Goal: Task Accomplishment & Management: Use online tool/utility

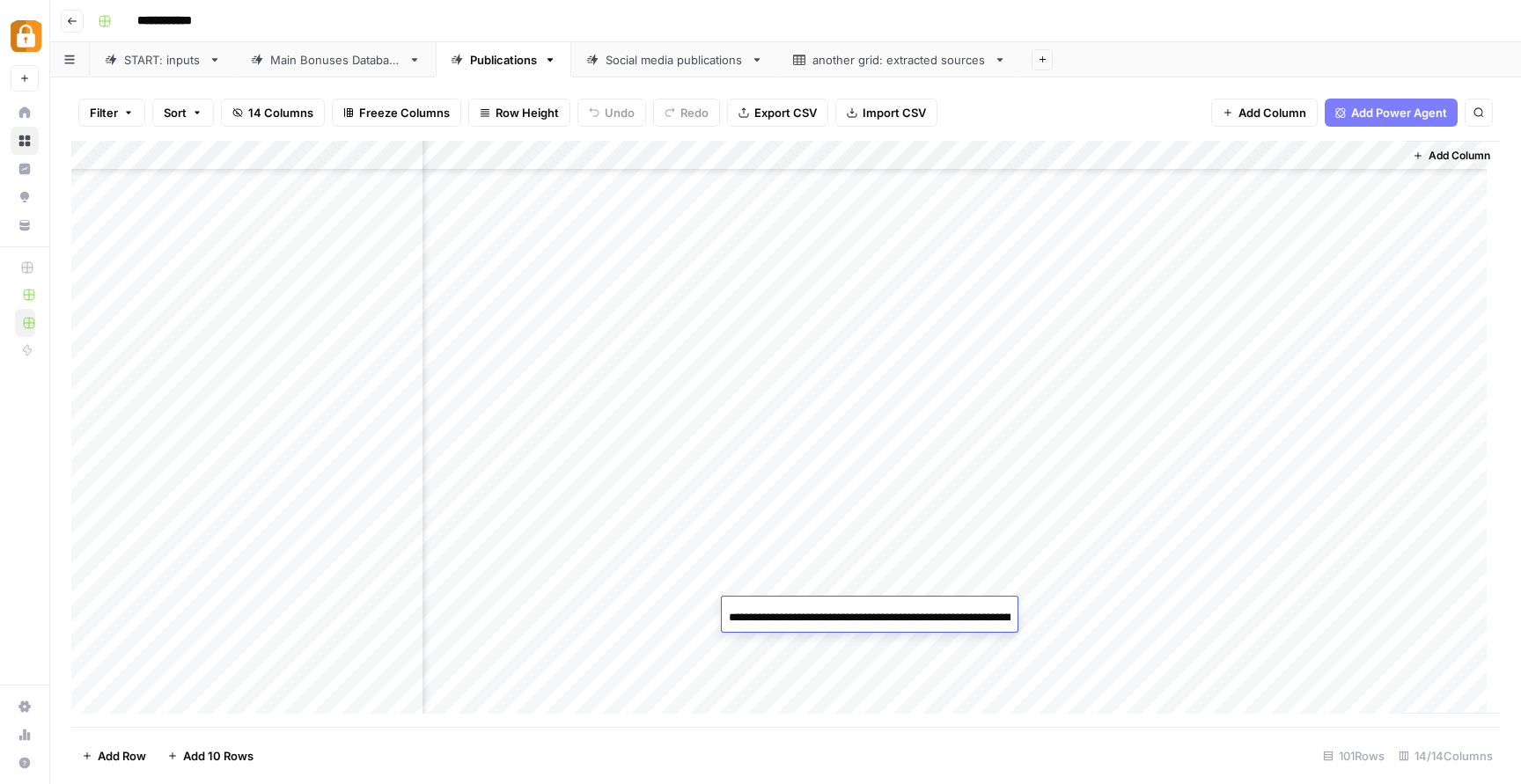
scroll to position [1839, 2738]
type input "**********"
click at [1481, 115] on icon "button" at bounding box center [1478, 112] width 9 height 9
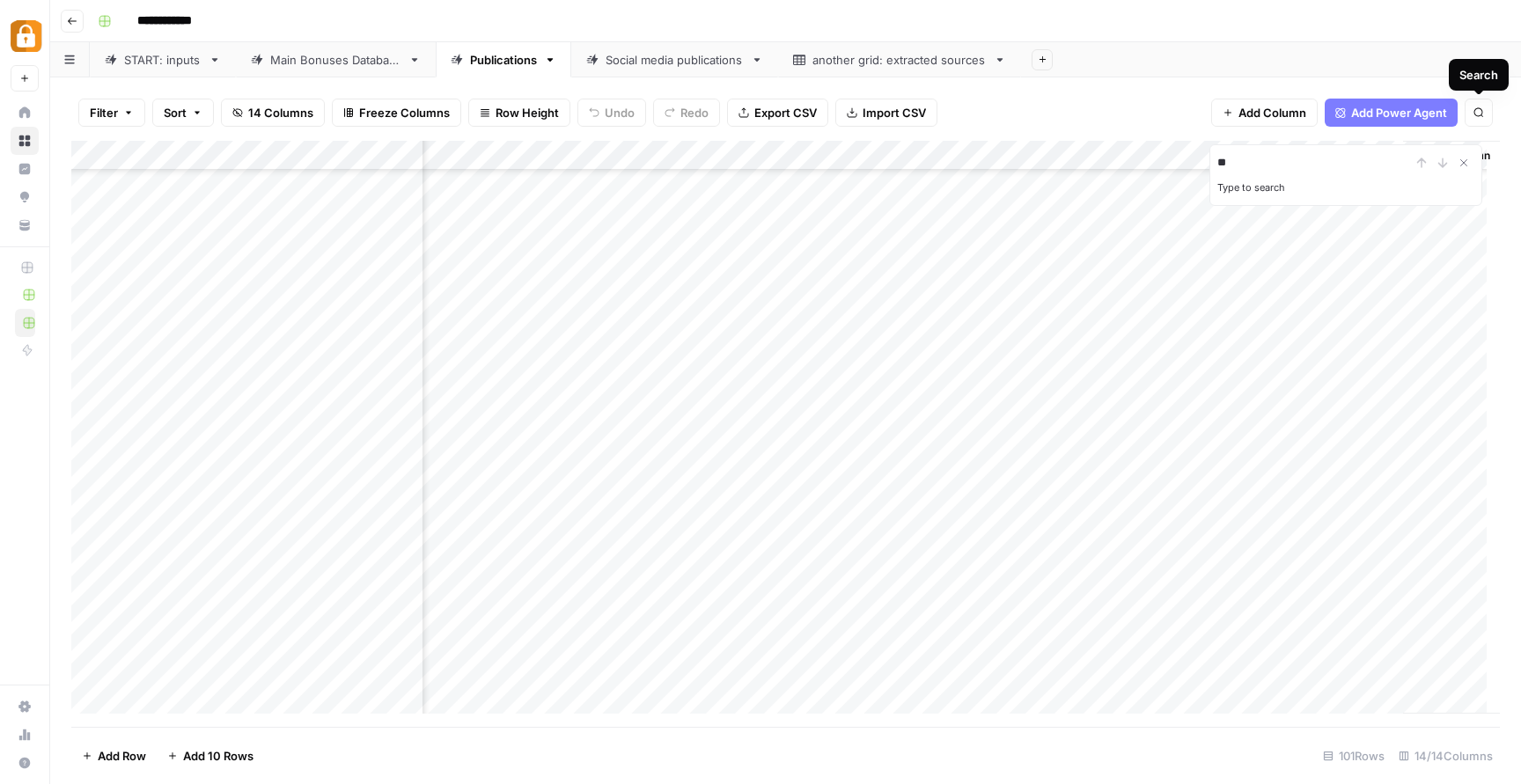
type input "*"
type input "*********"
click at [1458, 163] on icon "Close Search" at bounding box center [1463, 163] width 14 height 14
click at [1488, 112] on button "Search" at bounding box center [1479, 113] width 28 height 28
click at [1285, 167] on input "Type to search" at bounding box center [1315, 163] width 194 height 21
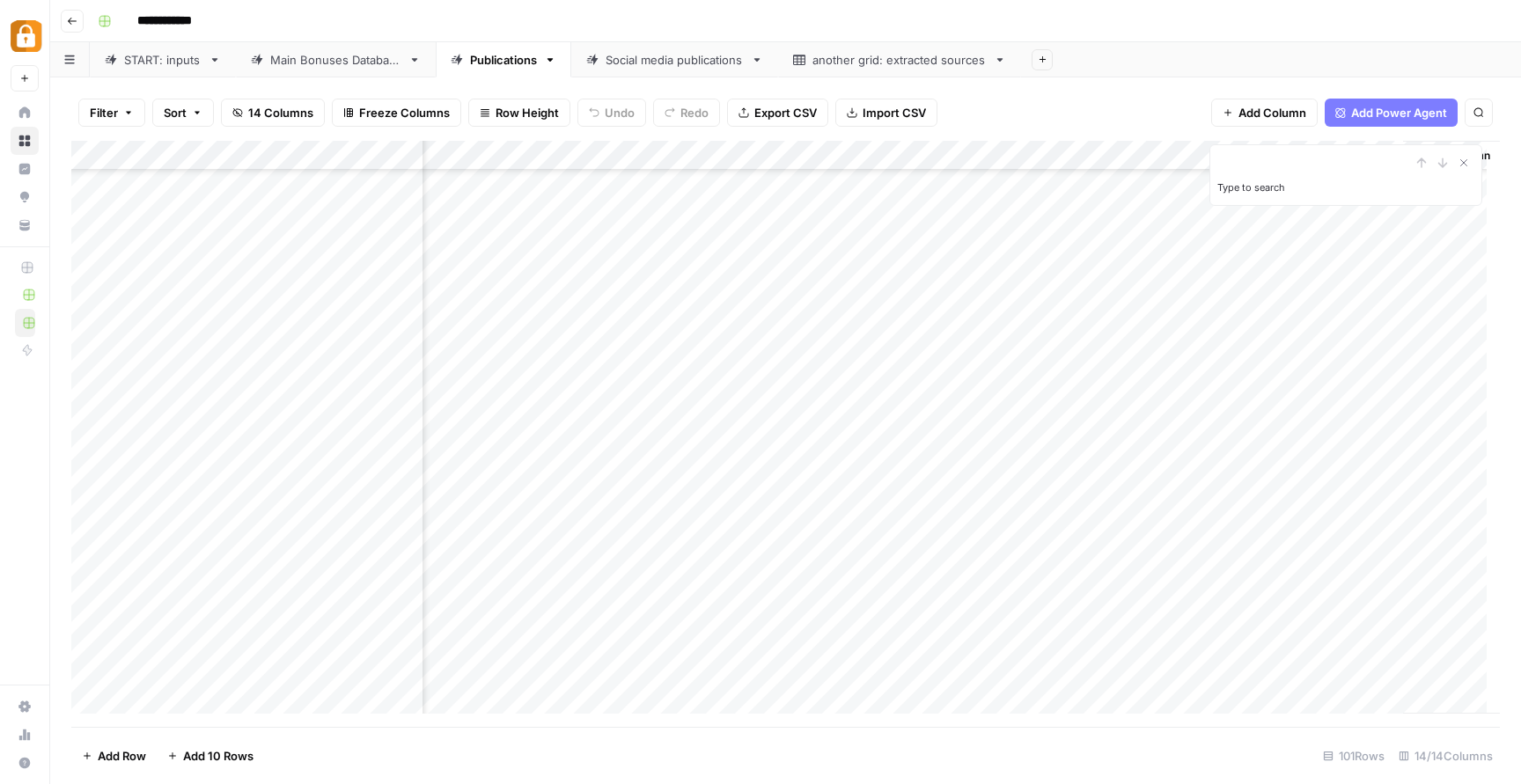
type input "*********"
click at [1443, 161] on icon "Next Result" at bounding box center [1443, 162] width 8 height 9
click at [510, 282] on div "Add Column" at bounding box center [785, 434] width 1429 height 586
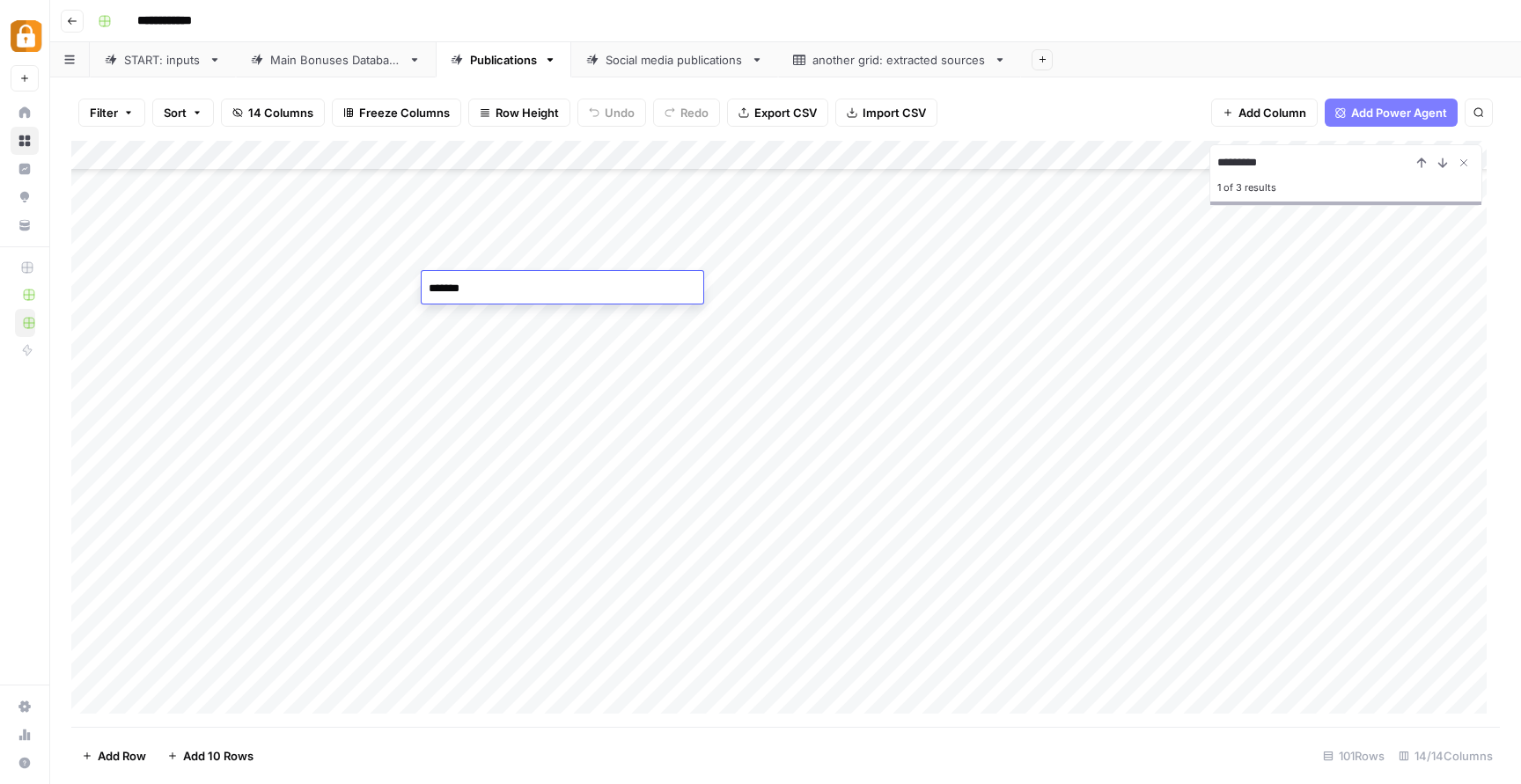
drag, startPoint x: 508, startPoint y: 285, endPoint x: 397, endPoint y: 288, distance: 111.0
click at [397, 288] on body "**********" at bounding box center [760, 392] width 1521 height 784
type textarea "****"
click at [488, 231] on div "Add Column" at bounding box center [785, 434] width 1429 height 586
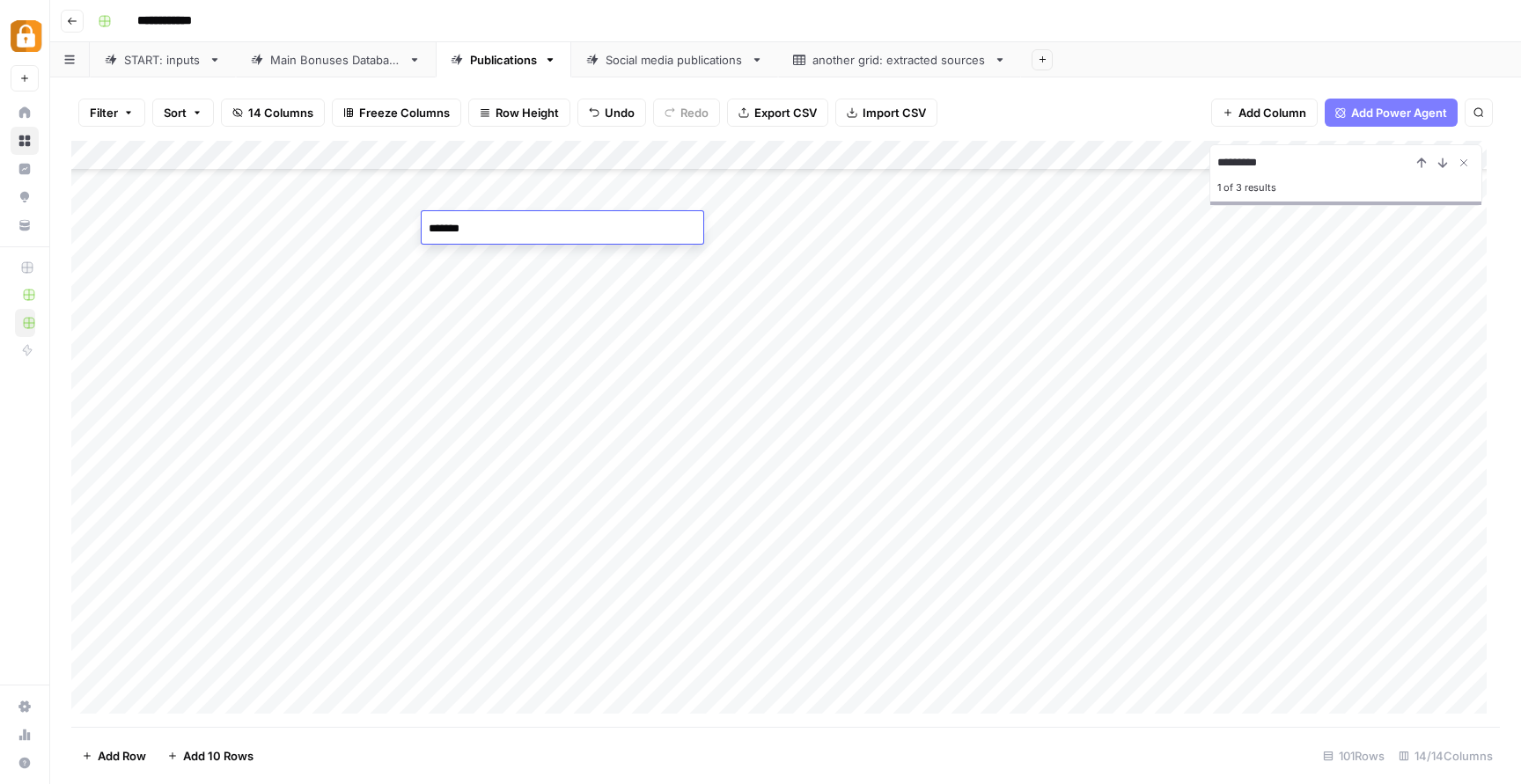
drag, startPoint x: 485, startPoint y: 231, endPoint x: 392, endPoint y: 231, distance: 93.0
click at [392, 231] on body "**********" at bounding box center [760, 392] width 1521 height 784
type textarea "******"
click at [608, 307] on div "Add Column" at bounding box center [785, 434] width 1429 height 586
click at [575, 219] on div "Add Column" at bounding box center [785, 434] width 1429 height 586
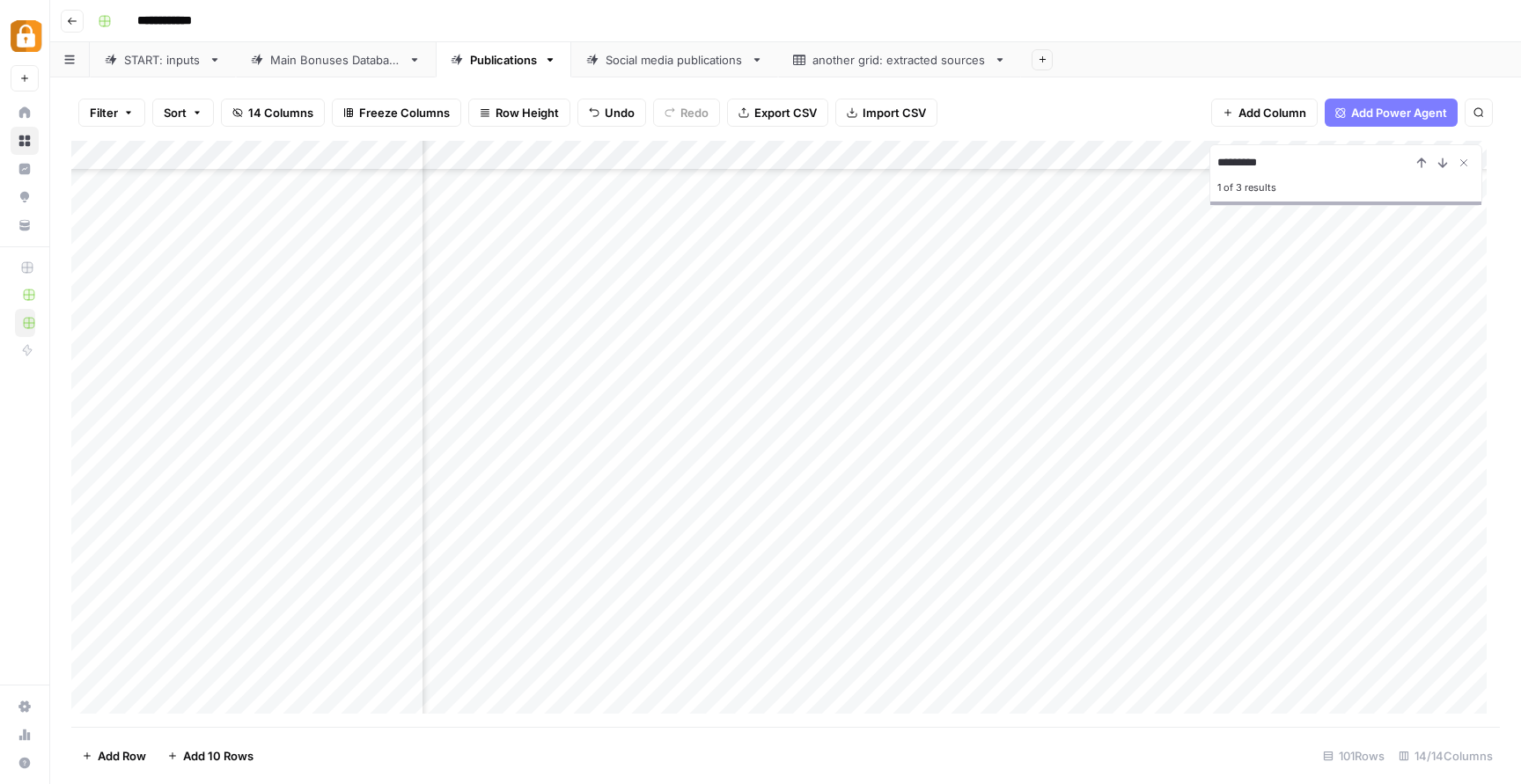
scroll to position [1155, 1975]
click at [519, 515] on div "Add Column" at bounding box center [785, 434] width 1429 height 586
click at [1130, 560] on div "Add Column" at bounding box center [785, 434] width 1429 height 586
click at [1223, 556] on div "Add Column" at bounding box center [785, 434] width 1429 height 586
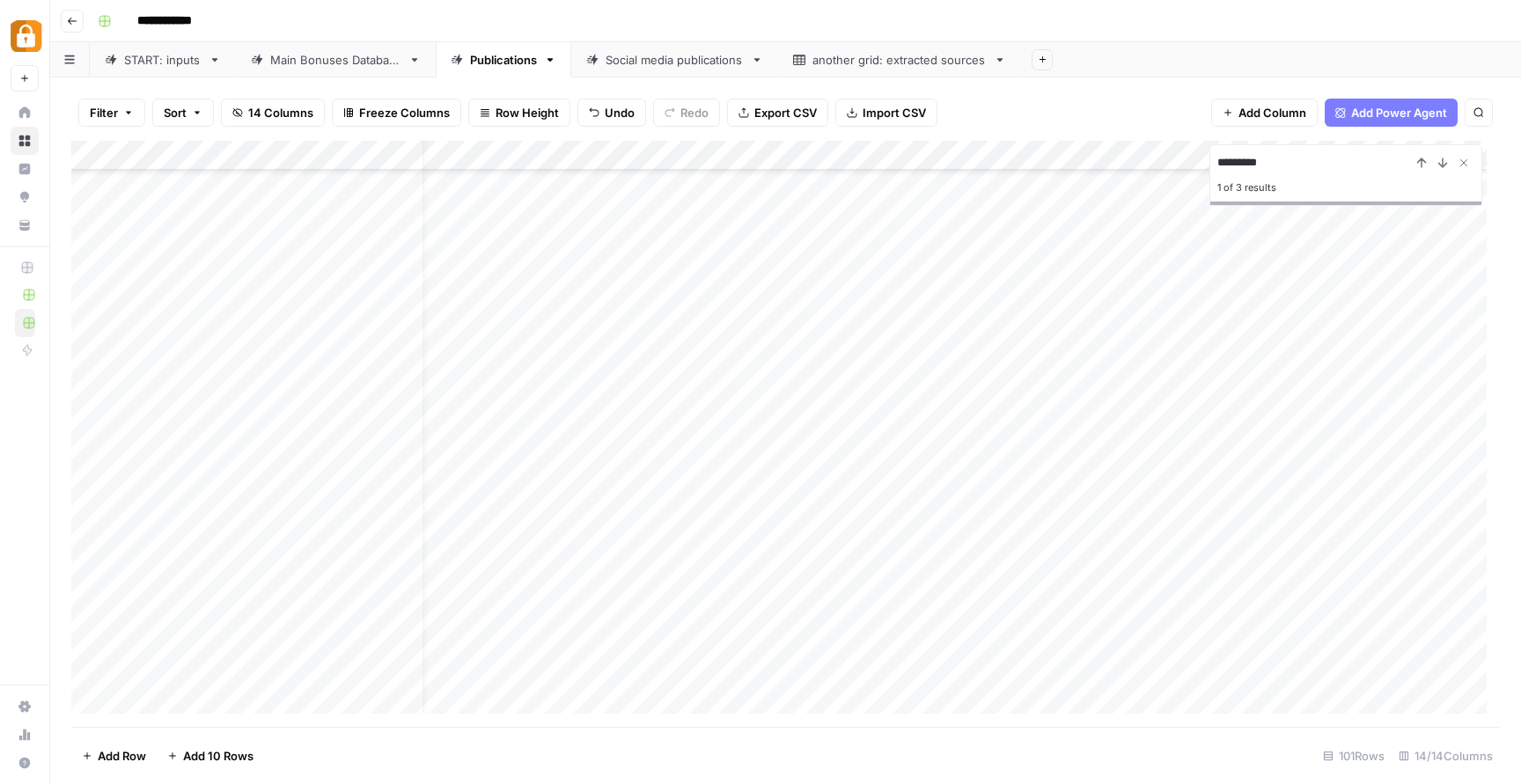
click at [1473, 556] on div "Add Column" at bounding box center [785, 434] width 1429 height 586
click at [362, 63] on div "Main Bonuses Database" at bounding box center [335, 60] width 132 height 18
click at [1478, 116] on icon "button" at bounding box center [1478, 112] width 10 height 10
click at [1249, 159] on input "Type to search" at bounding box center [1315, 163] width 194 height 21
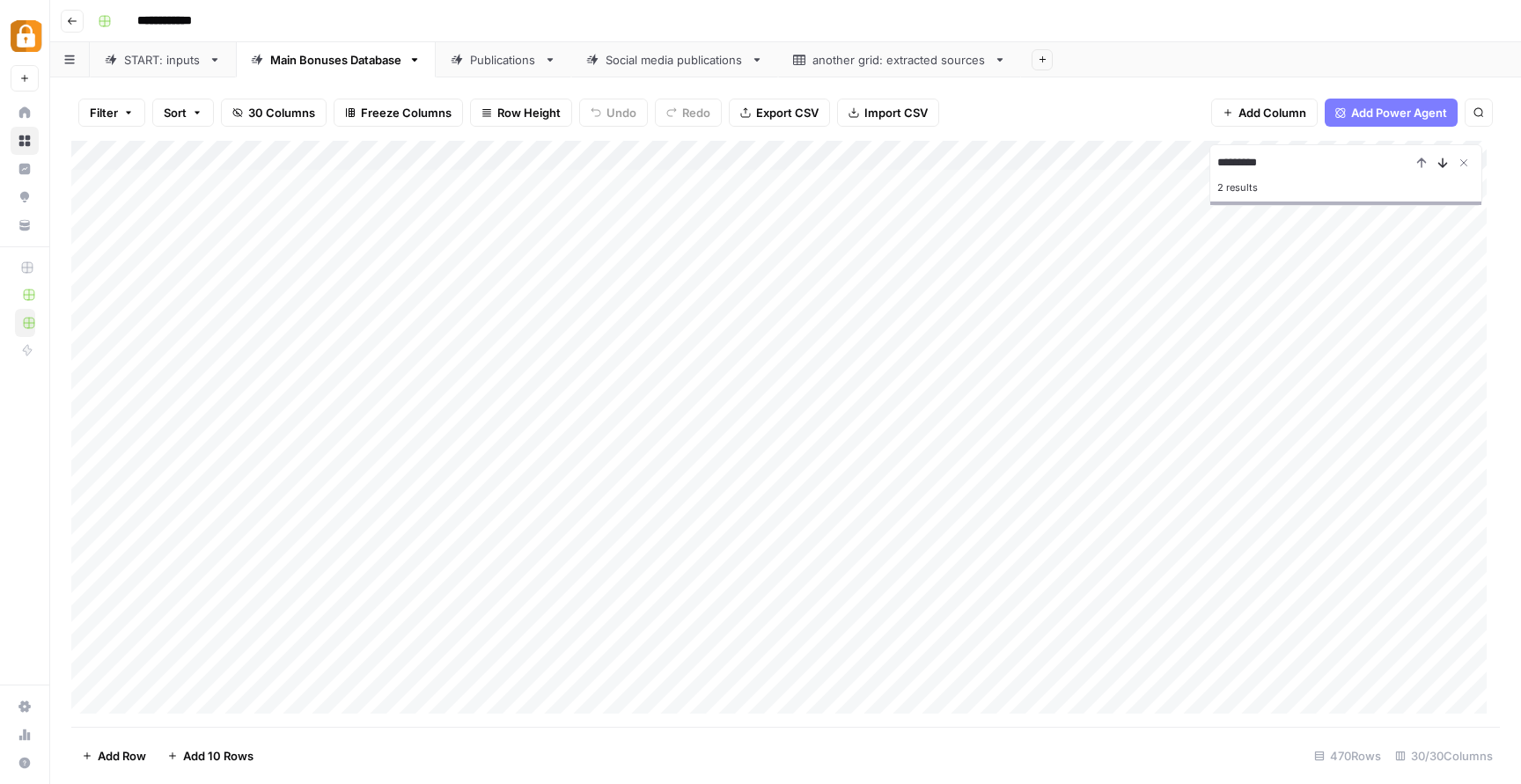
type input "*********"
click at [1440, 160] on icon "Next Result" at bounding box center [1442, 163] width 14 height 14
click at [786, 418] on div "Add Column" at bounding box center [785, 434] width 1429 height 586
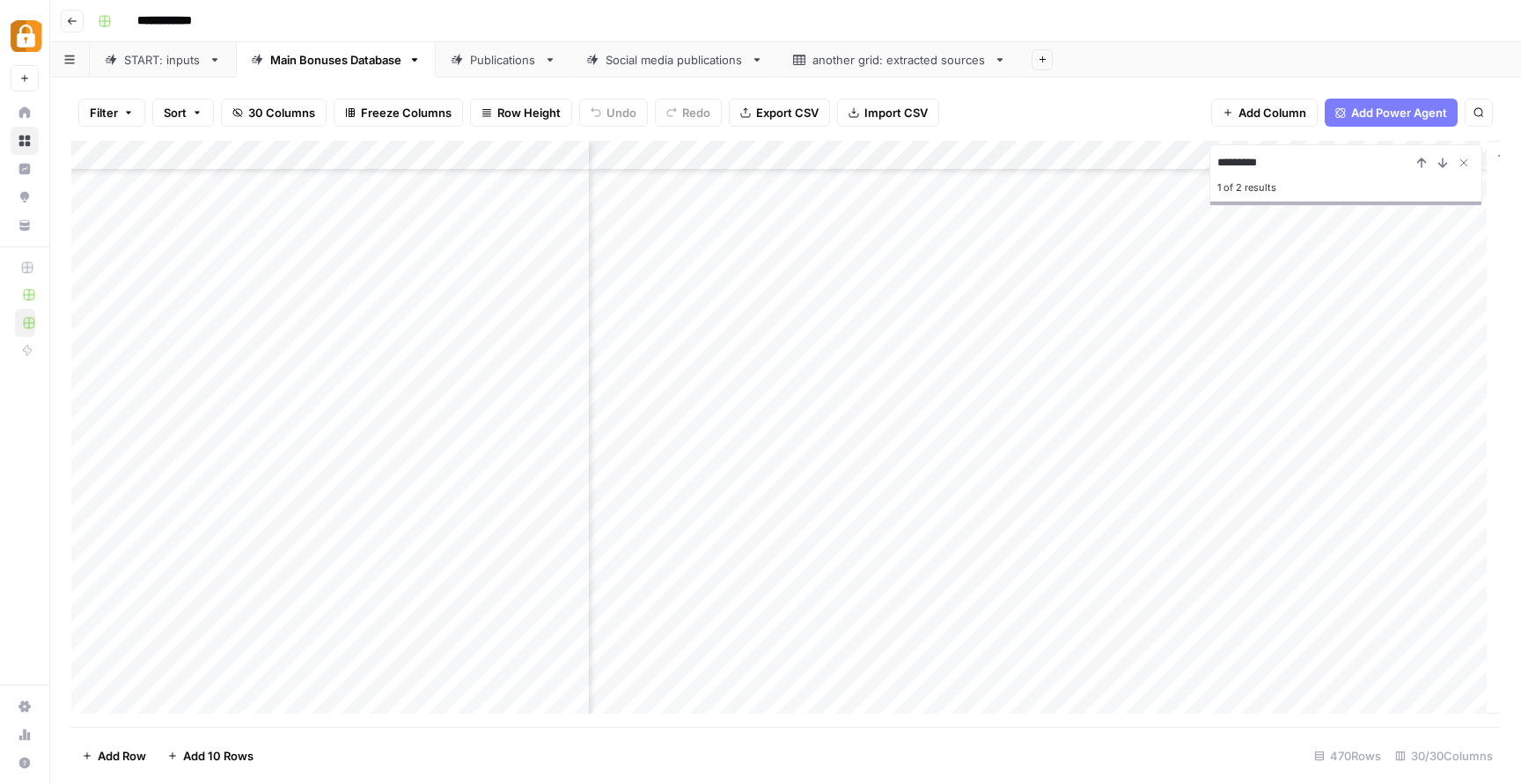
click at [510, 51] on div "Publications" at bounding box center [503, 60] width 67 height 18
click at [1477, 111] on icon "button" at bounding box center [1478, 112] width 10 height 10
type input "*********"
click at [608, 567] on div "Add Column" at bounding box center [785, 434] width 1429 height 586
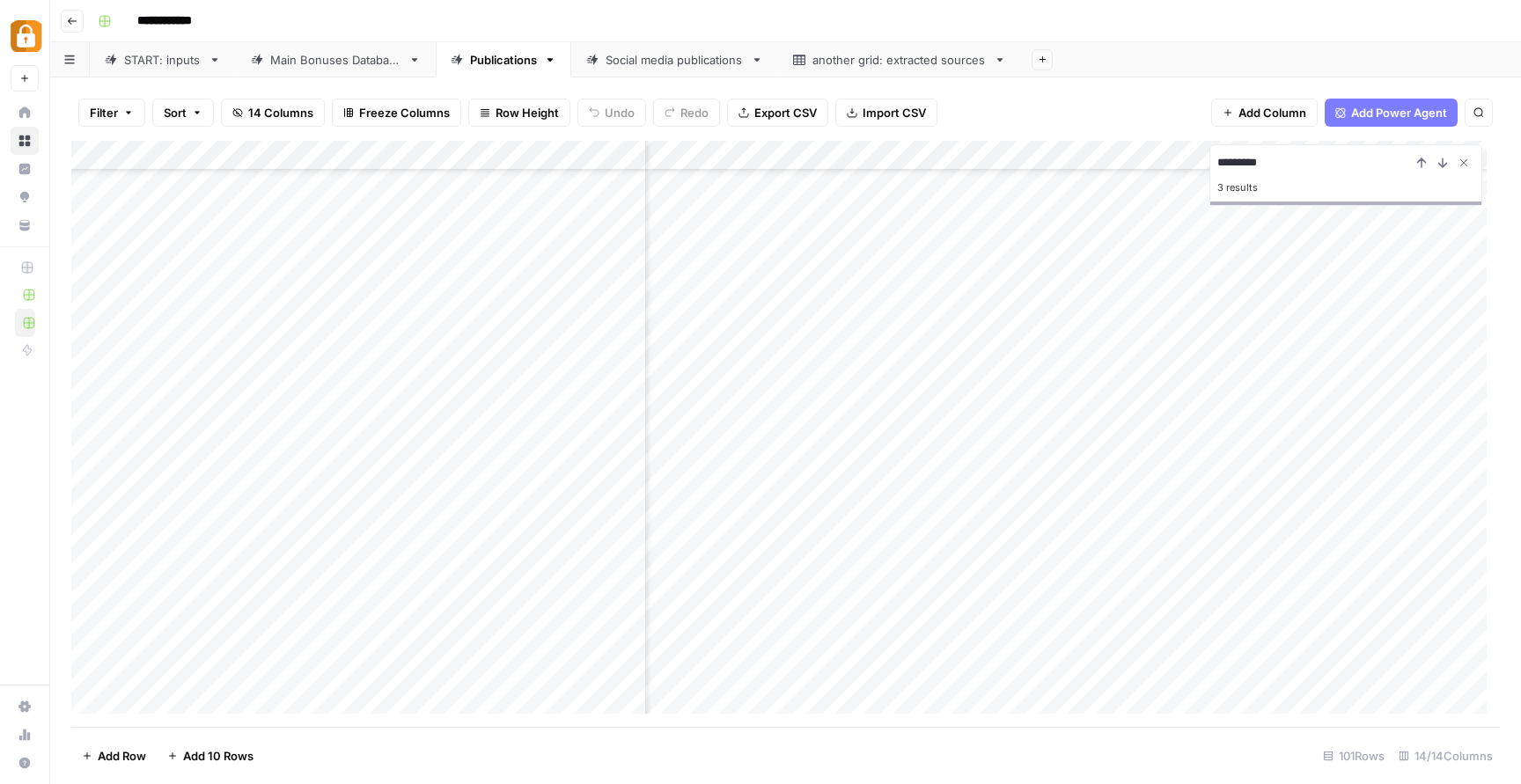
scroll to position [1358, 712]
click at [758, 341] on div "Add Column" at bounding box center [785, 434] width 1429 height 586
drag, startPoint x: 721, startPoint y: 309, endPoint x: 688, endPoint y: 312, distance: 33.1
click at [719, 309] on div "Add Column" at bounding box center [785, 434] width 1429 height 586
click at [671, 314] on div "Add Column" at bounding box center [785, 434] width 1429 height 586
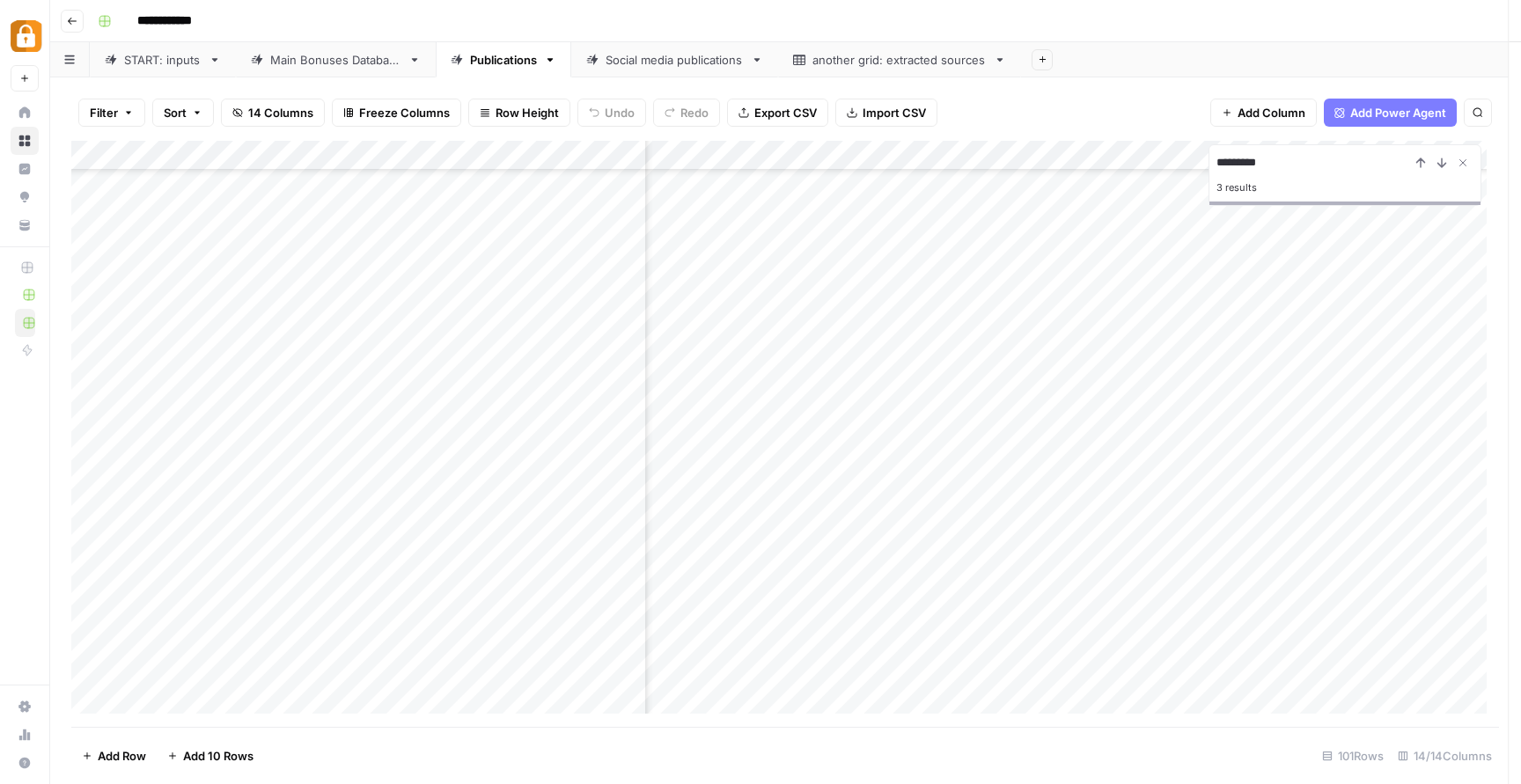
click at [599, 314] on div at bounding box center [589, 323] width 300 height 32
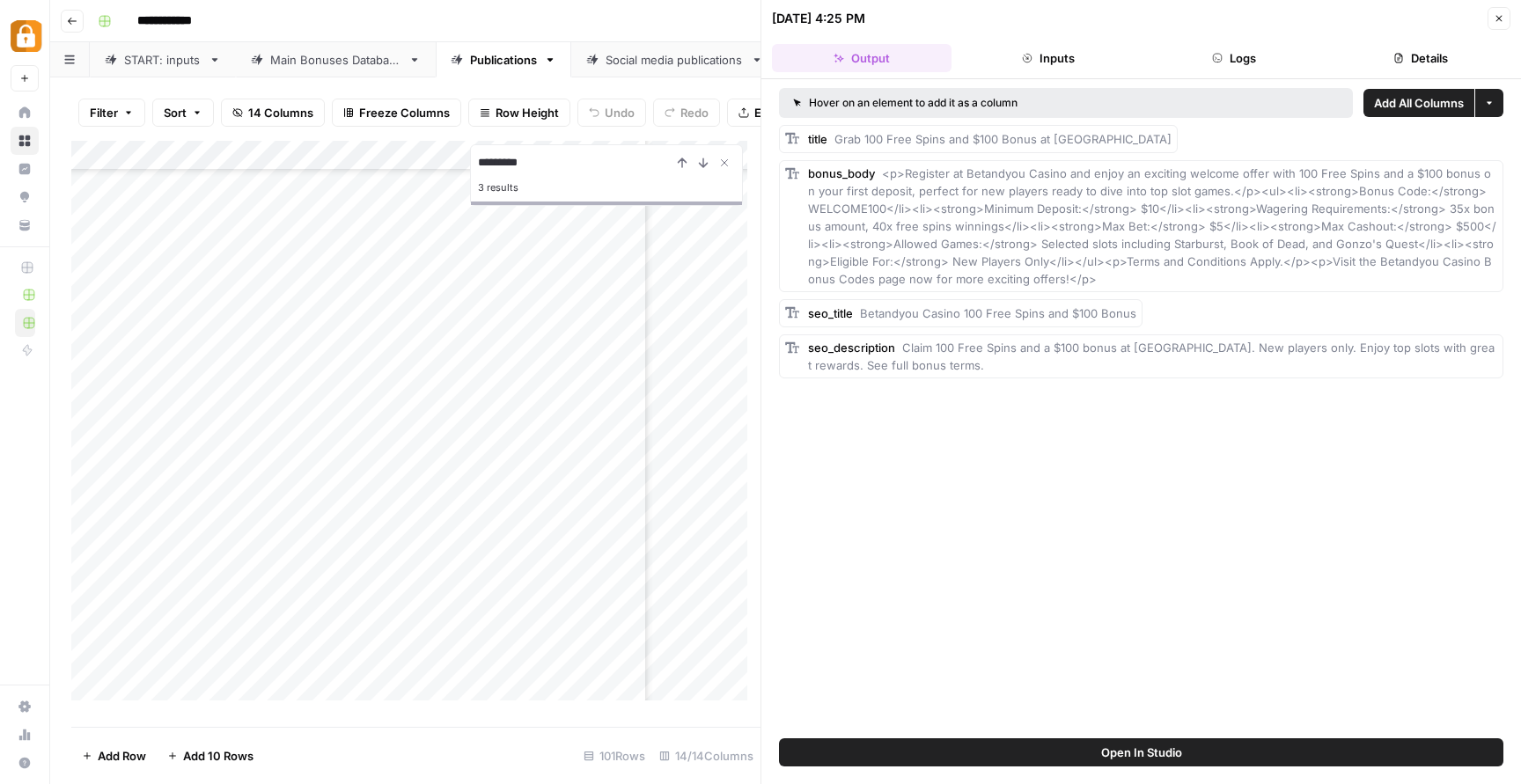
click at [1503, 13] on icon "button" at bounding box center [1499, 18] width 10 height 10
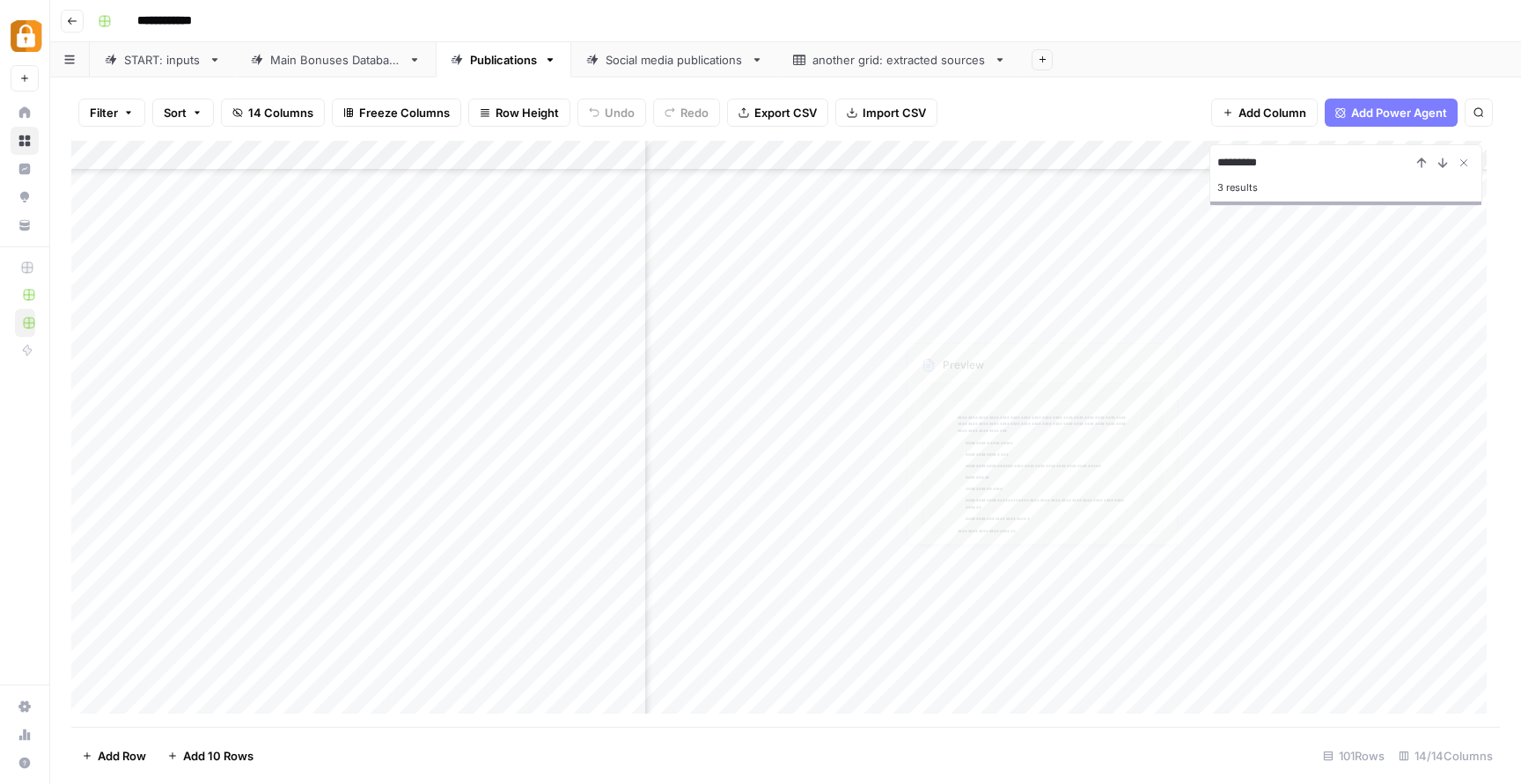
scroll to position [1362, 712]
click at [242, 344] on div "Add Column" at bounding box center [785, 434] width 1429 height 586
click at [937, 349] on div "Add Column" at bounding box center [785, 434] width 1429 height 586
click at [944, 316] on div "Add Column" at bounding box center [785, 434] width 1429 height 586
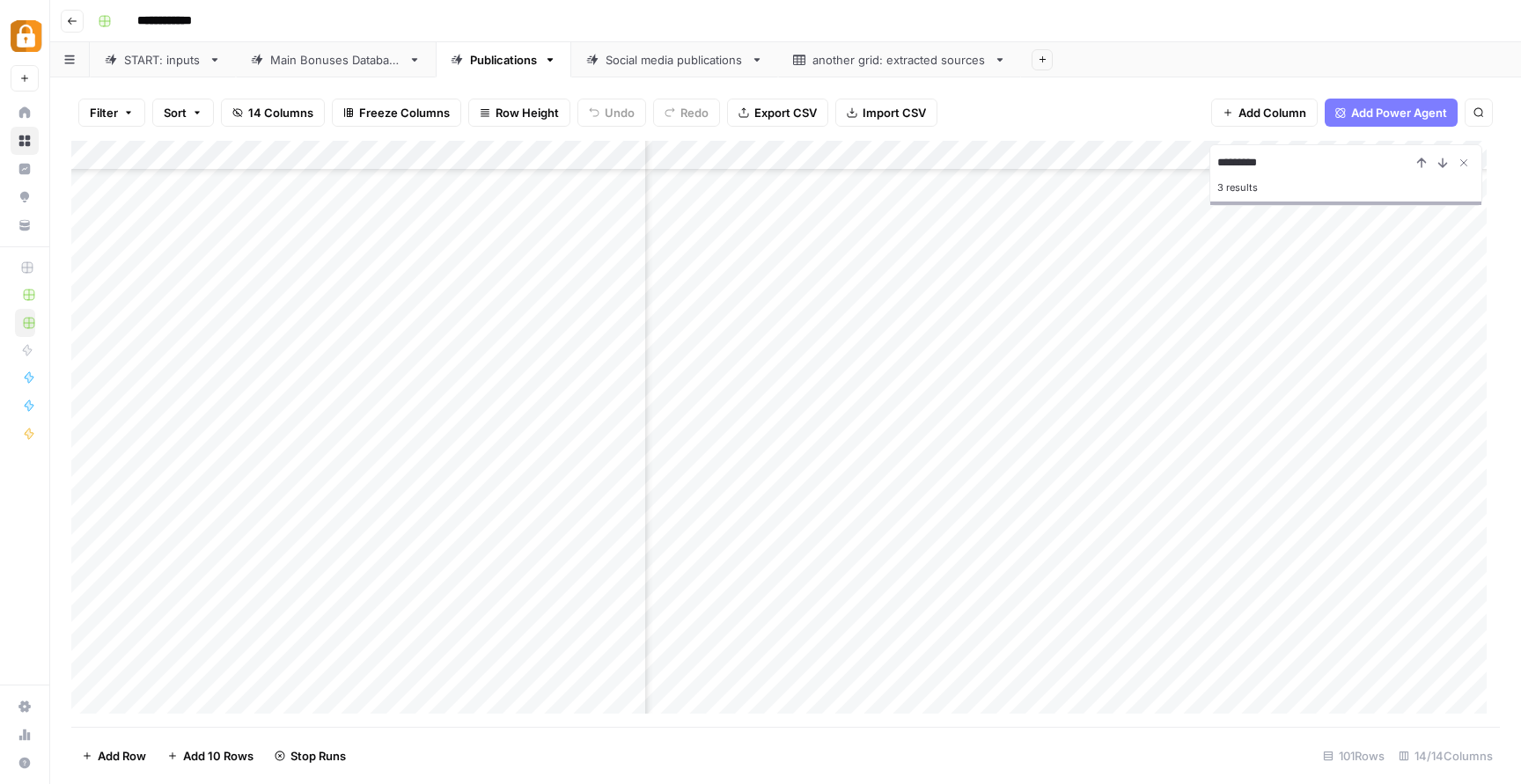
click at [939, 381] on div "Add Column" at bounding box center [785, 434] width 1429 height 586
click at [1110, 320] on div "Add Column" at bounding box center [785, 434] width 1429 height 586
click at [954, 315] on div "Add Column" at bounding box center [785, 434] width 1429 height 586
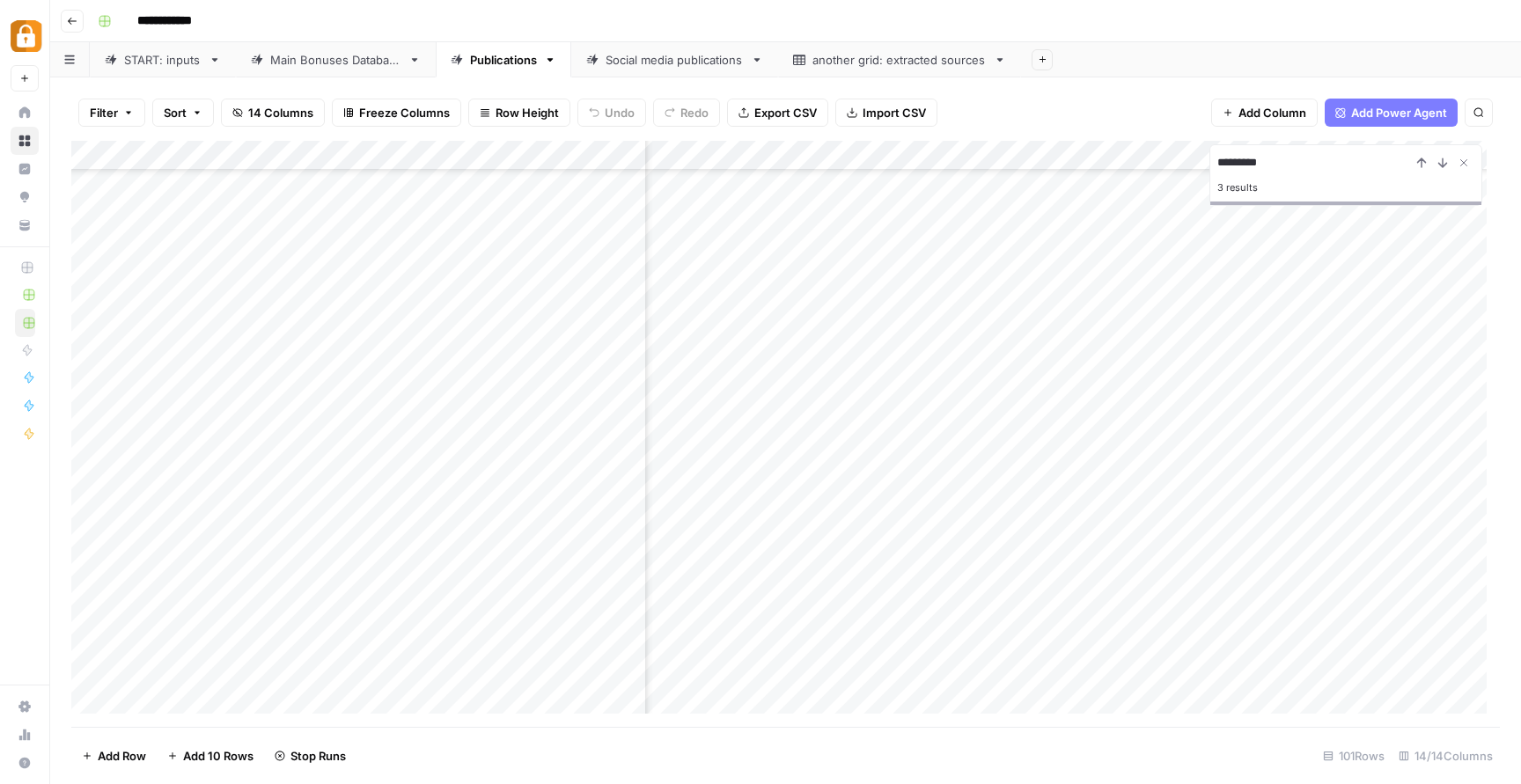
click at [973, 337] on div "Add Column" at bounding box center [785, 434] width 1429 height 586
click at [977, 355] on div "Add Column" at bounding box center [785, 434] width 1429 height 586
click at [977, 355] on input "**********" at bounding box center [1062, 354] width 281 height 21
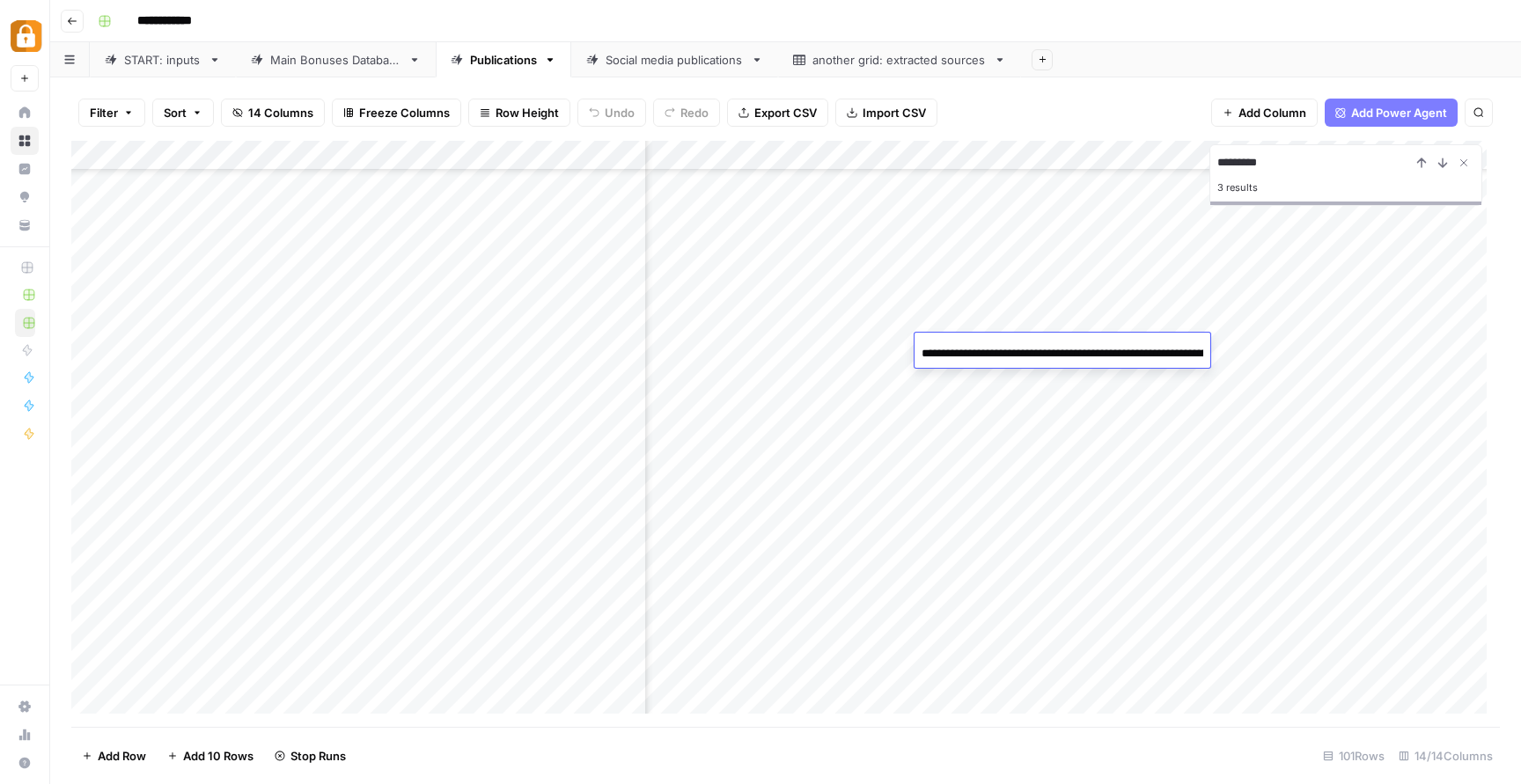
click at [1002, 338] on div "**********" at bounding box center [1063, 353] width 295 height 30
drag, startPoint x: 1147, startPoint y: 352, endPoint x: 1383, endPoint y: 372, distance: 236.8
click at [1383, 372] on body "**********" at bounding box center [760, 392] width 1521 height 784
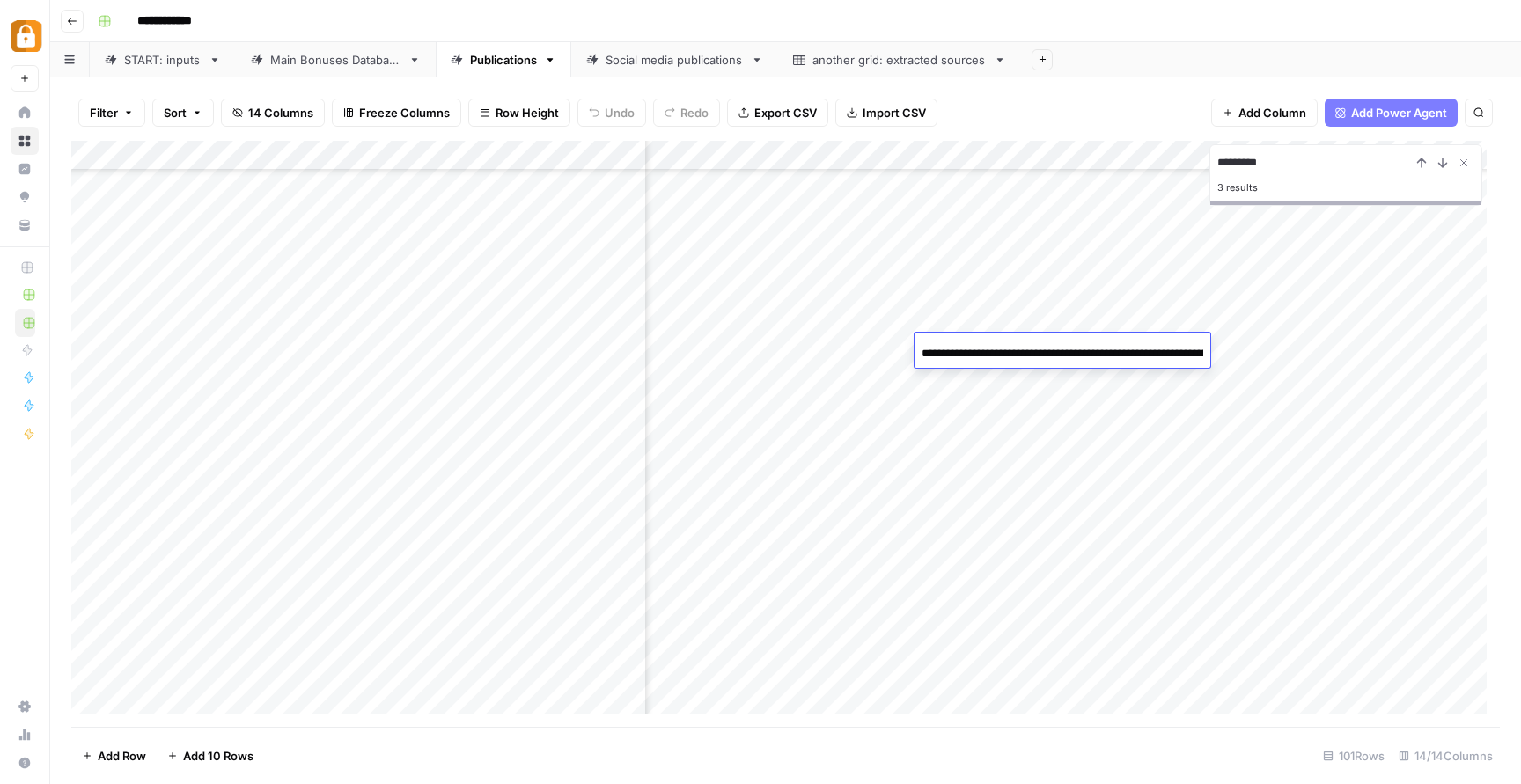
type input "**********"
click at [1044, 545] on div "Add Column" at bounding box center [785, 434] width 1429 height 586
click at [168, 62] on div "START: inputs" at bounding box center [163, 60] width 78 height 18
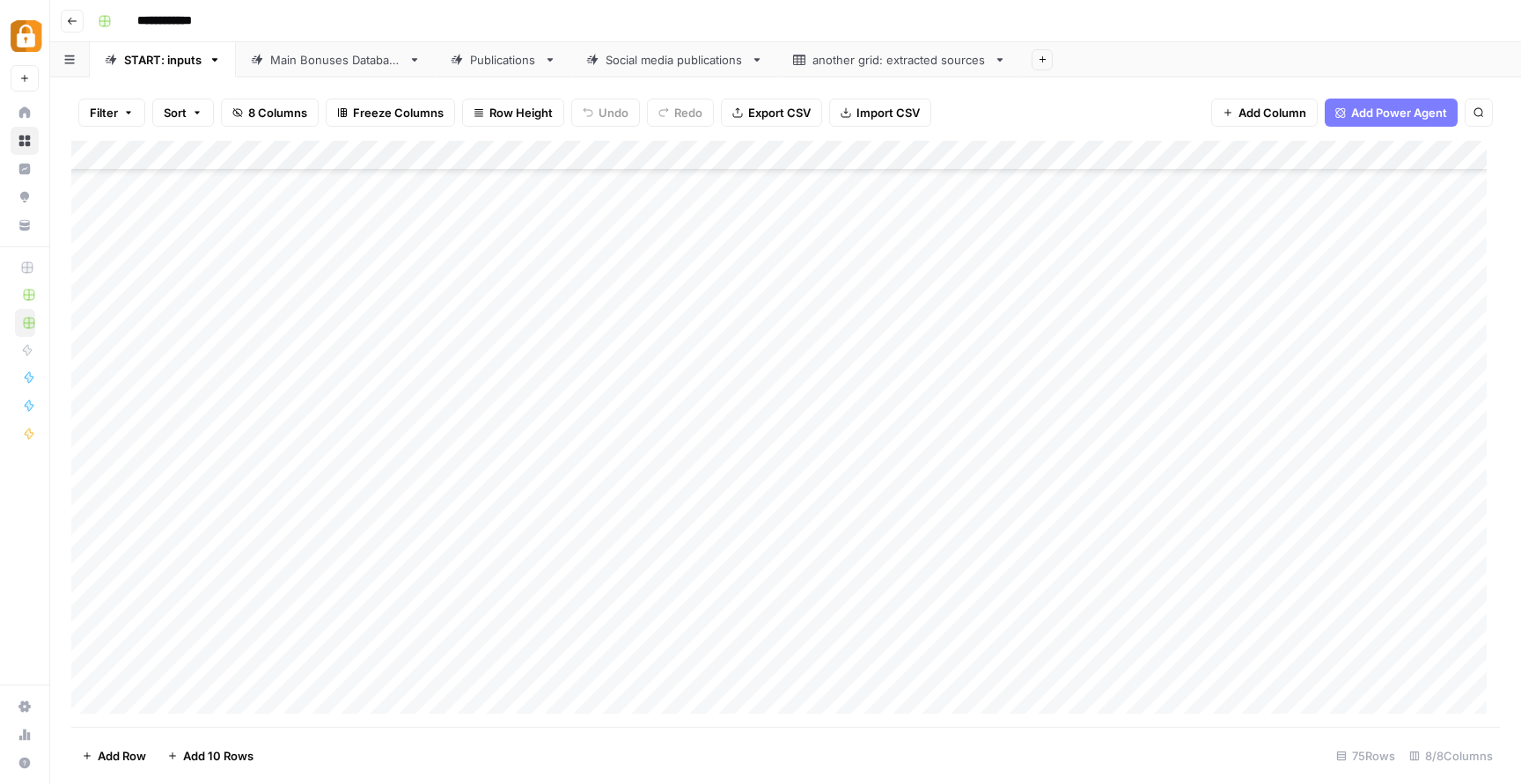
scroll to position [1730, 0]
click at [206, 696] on div "Add Column" at bounding box center [785, 434] width 1429 height 586
click at [308, 658] on div "Add Column" at bounding box center [785, 434] width 1429 height 586
click at [564, 668] on div "Add Column" at bounding box center [785, 434] width 1429 height 586
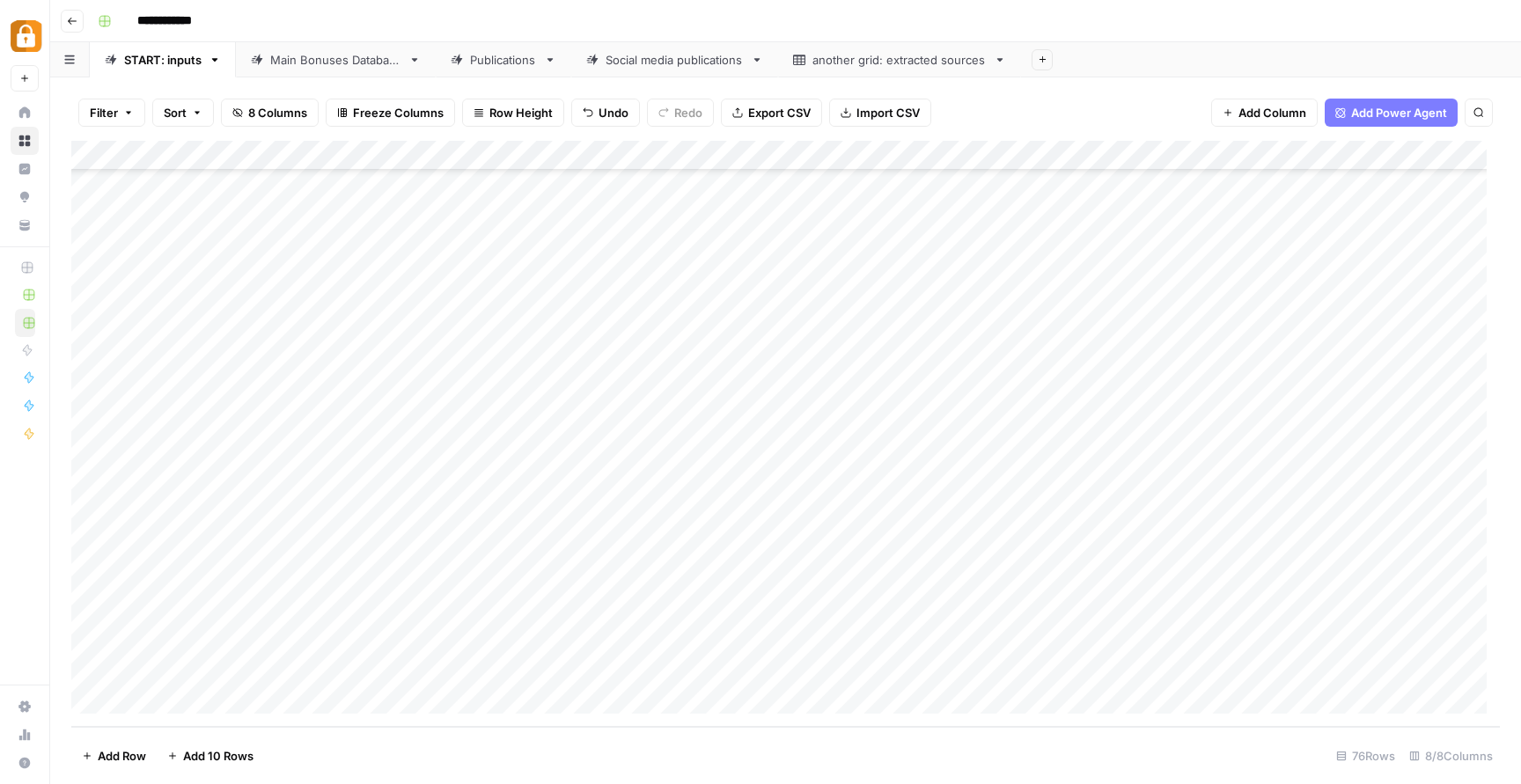
click at [564, 668] on div "Add Column" at bounding box center [785, 434] width 1429 height 586
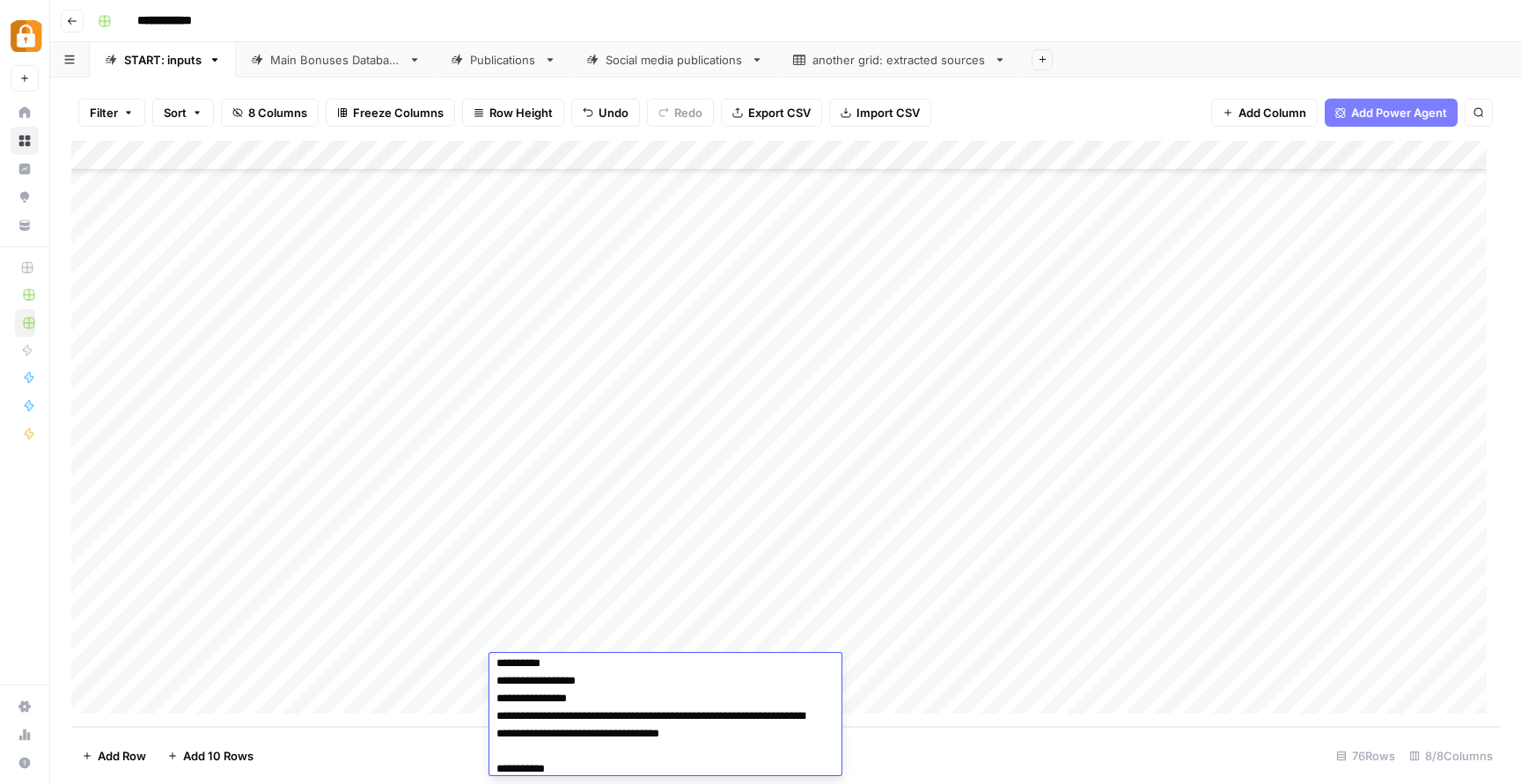
scroll to position [0, 0]
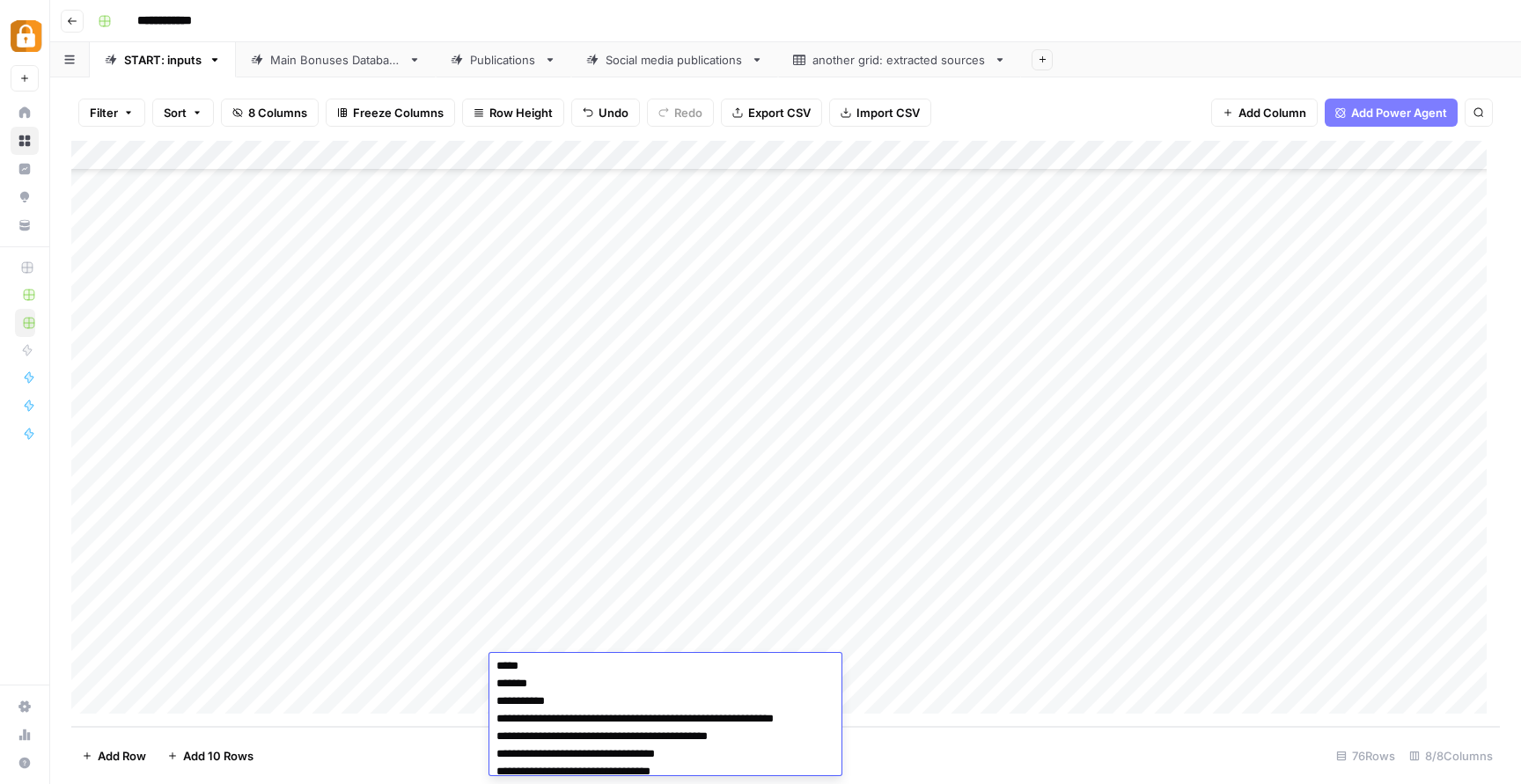
scroll to position [132, 0]
drag, startPoint x: 544, startPoint y: 679, endPoint x: 472, endPoint y: 679, distance: 72.0
click at [472, 679] on body "**********" at bounding box center [760, 392] width 1521 height 784
type textarea "**********"
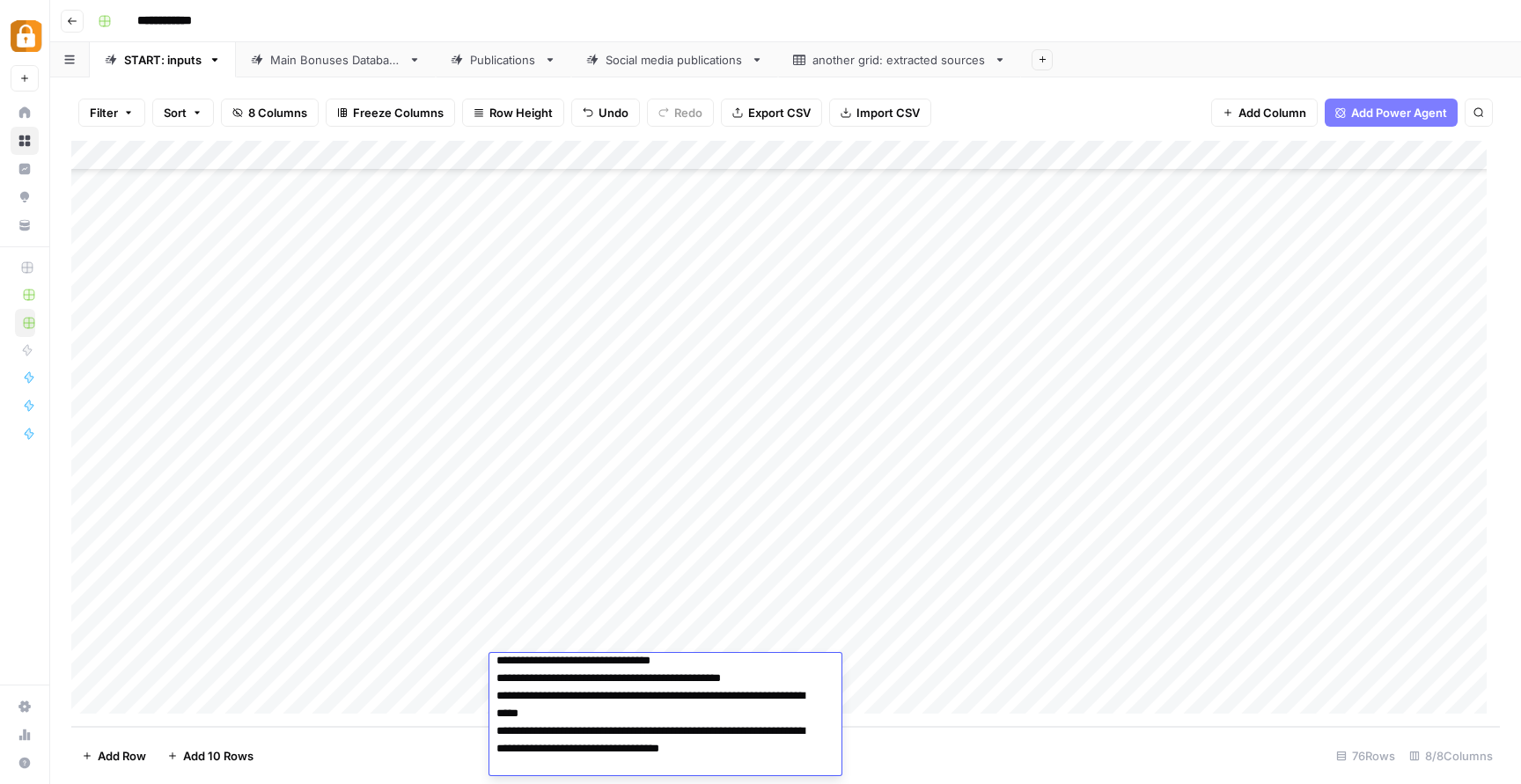
scroll to position [224, 0]
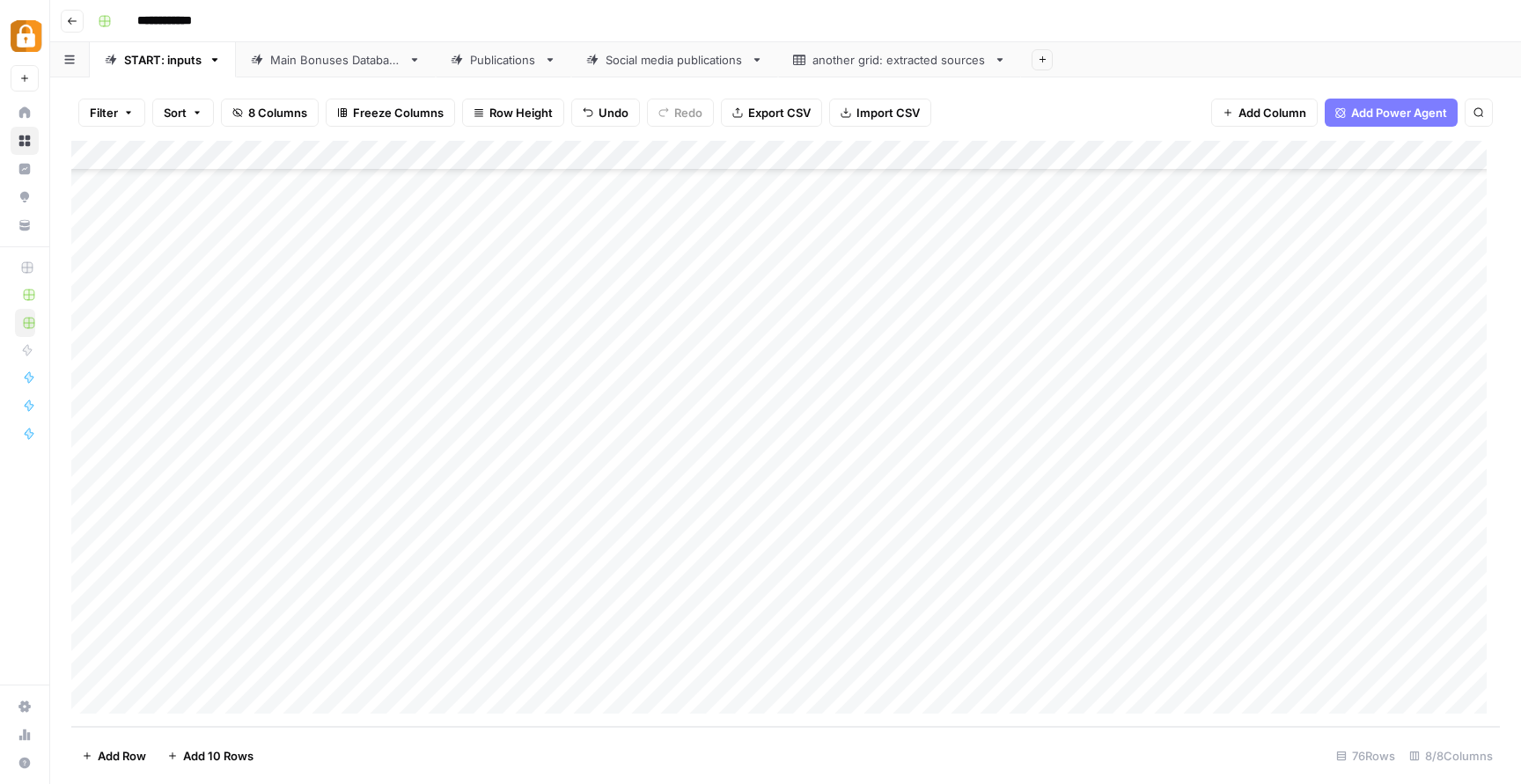
click at [991, 674] on div "Add Column" at bounding box center [785, 434] width 1429 height 586
click at [855, 673] on div "Add Column" at bounding box center [785, 434] width 1429 height 586
click at [889, 640] on div "Add Column" at bounding box center [785, 434] width 1429 height 586
drag, startPoint x: 957, startPoint y: 654, endPoint x: 953, endPoint y: 671, distance: 17.5
click at [953, 671] on div "Add Column" at bounding box center [785, 434] width 1429 height 586
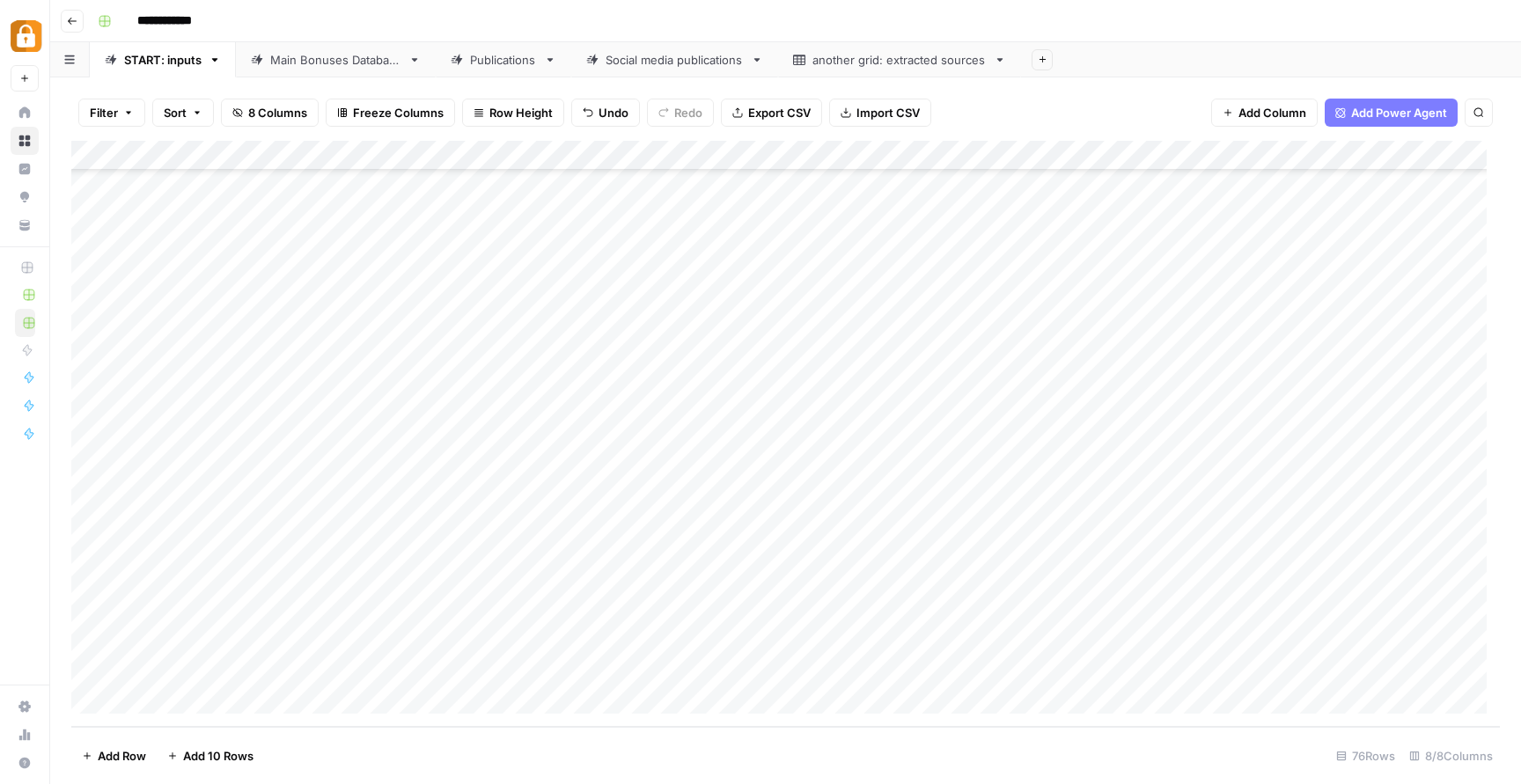
click at [1045, 669] on div "Add Column" at bounding box center [785, 434] width 1429 height 586
click at [1178, 662] on div "Add Column" at bounding box center [785, 434] width 1429 height 586
click at [1211, 610] on div "Add Column" at bounding box center [785, 434] width 1429 height 586
click at [1155, 681] on div "Add Column" at bounding box center [785, 434] width 1429 height 586
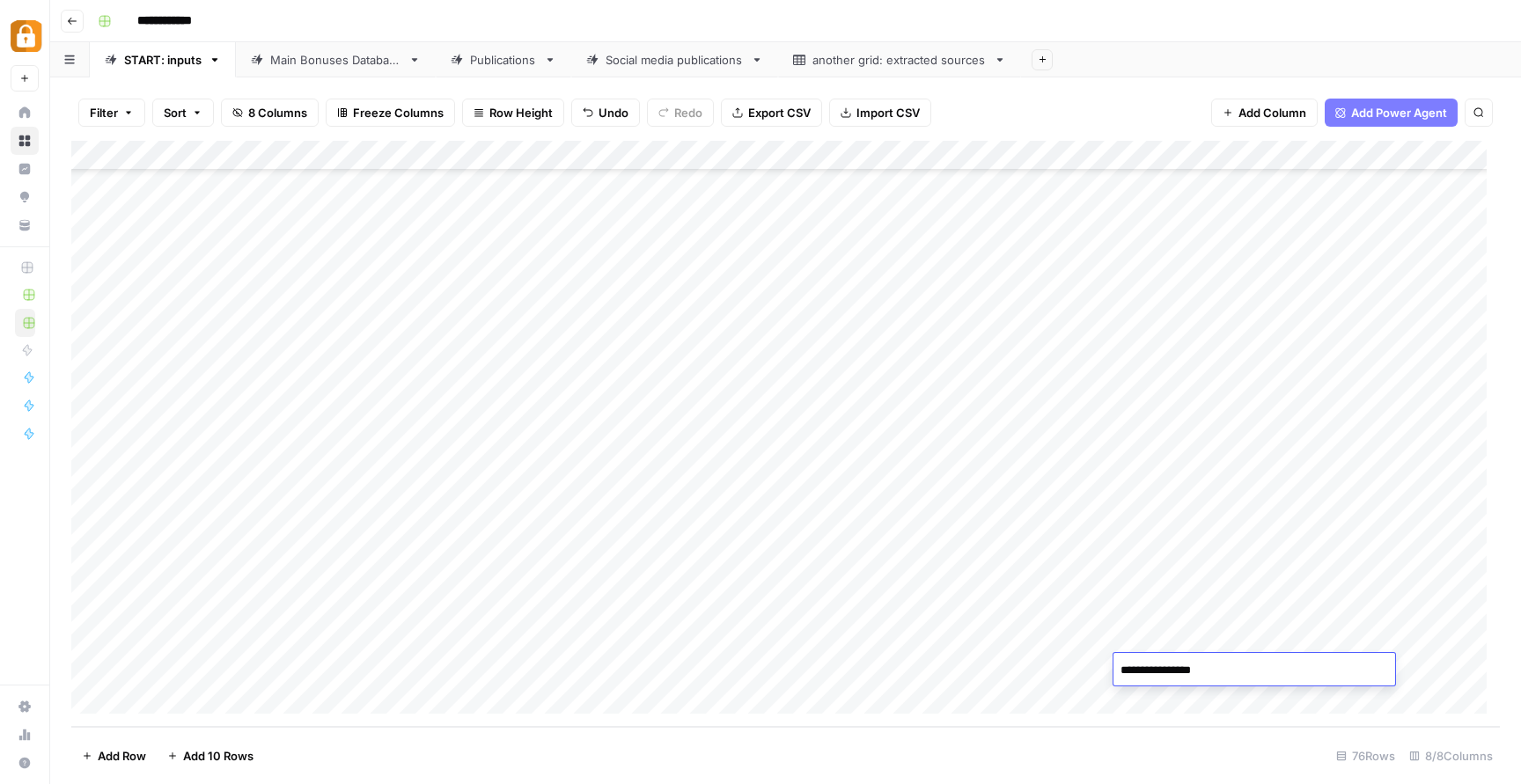
type textarea "**********"
click at [1064, 650] on div "Add Column" at bounding box center [785, 434] width 1429 height 586
click at [377, 660] on div "Add Column" at bounding box center [785, 434] width 1429 height 586
type textarea "**********"
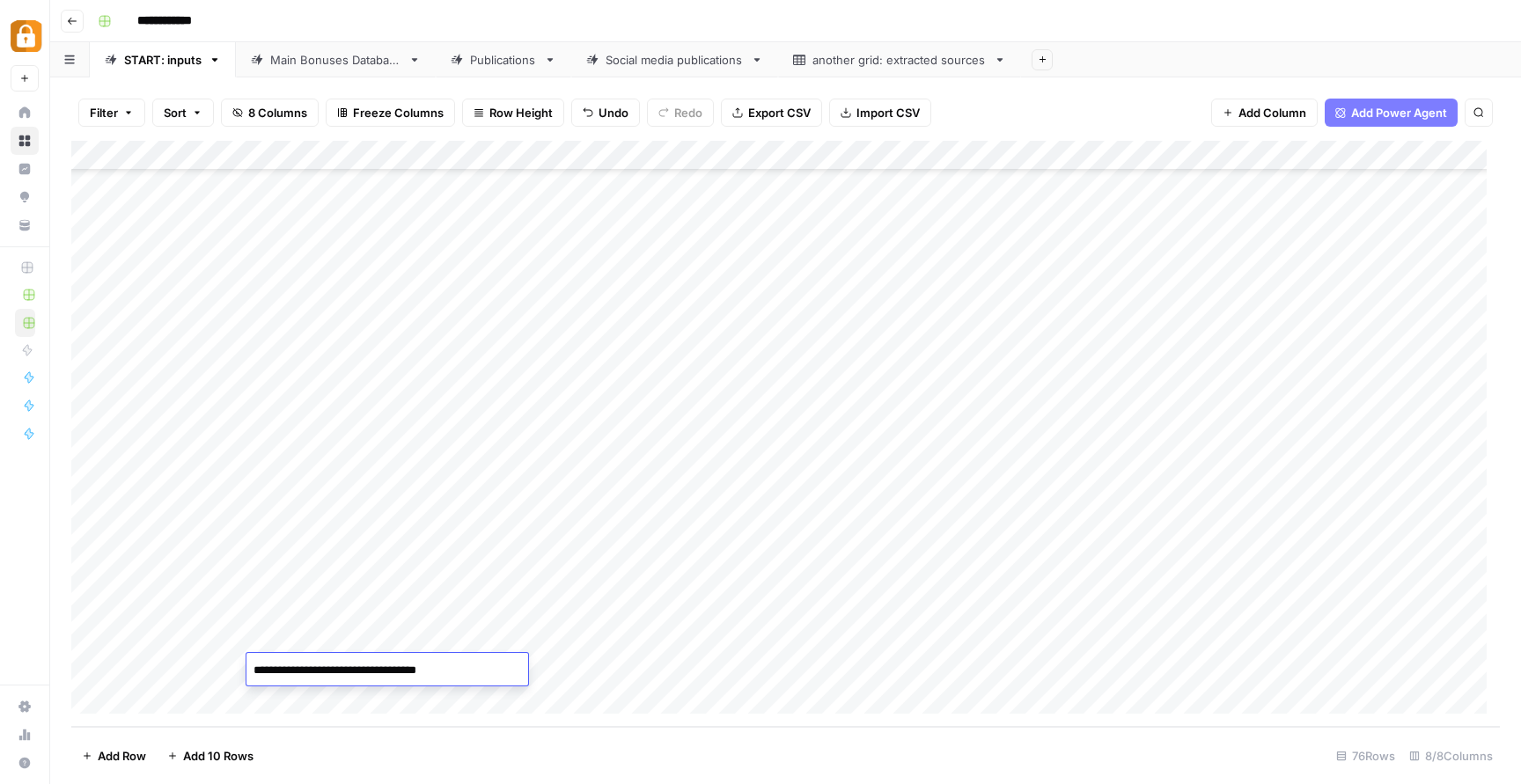
click at [410, 611] on div "Add Column" at bounding box center [785, 434] width 1429 height 586
click at [1228, 670] on div "Add Column" at bounding box center [785, 434] width 1429 height 586
click at [632, 669] on div "Add Column" at bounding box center [785, 434] width 1429 height 586
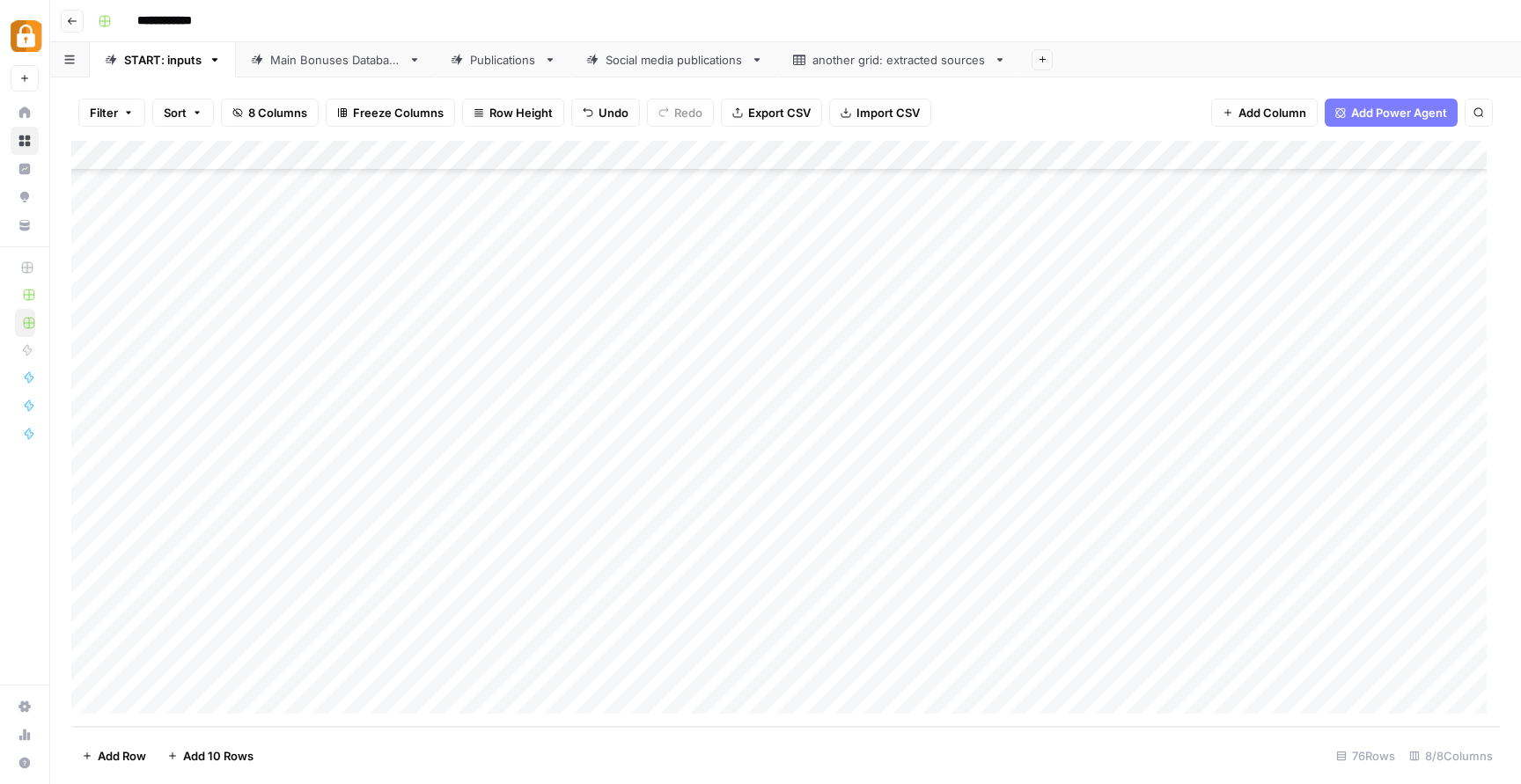
click at [632, 669] on div "Add Column" at bounding box center [785, 434] width 1429 height 586
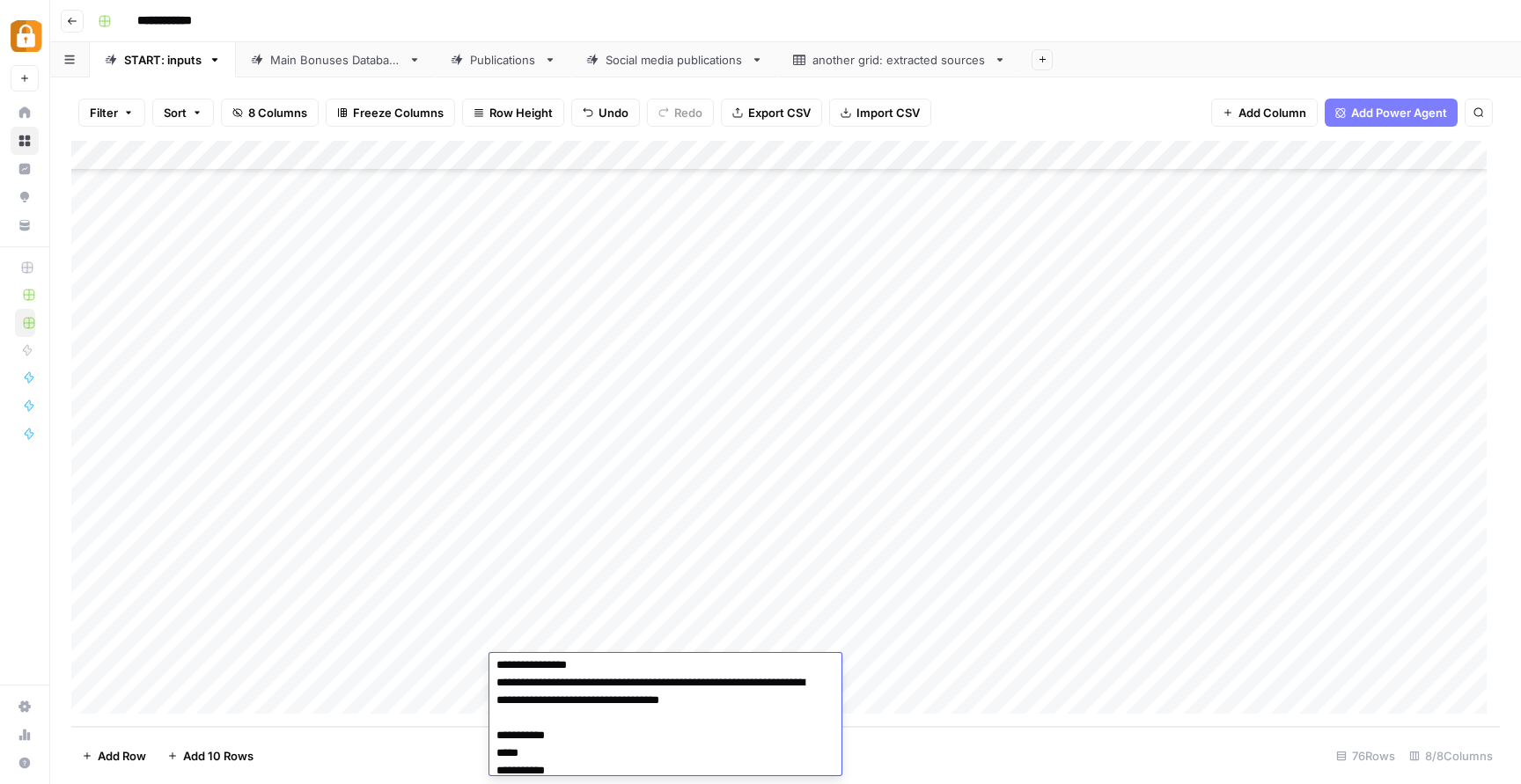
scroll to position [44, 0]
click at [331, 62] on div "Main Bonuses Database" at bounding box center [335, 60] width 132 height 18
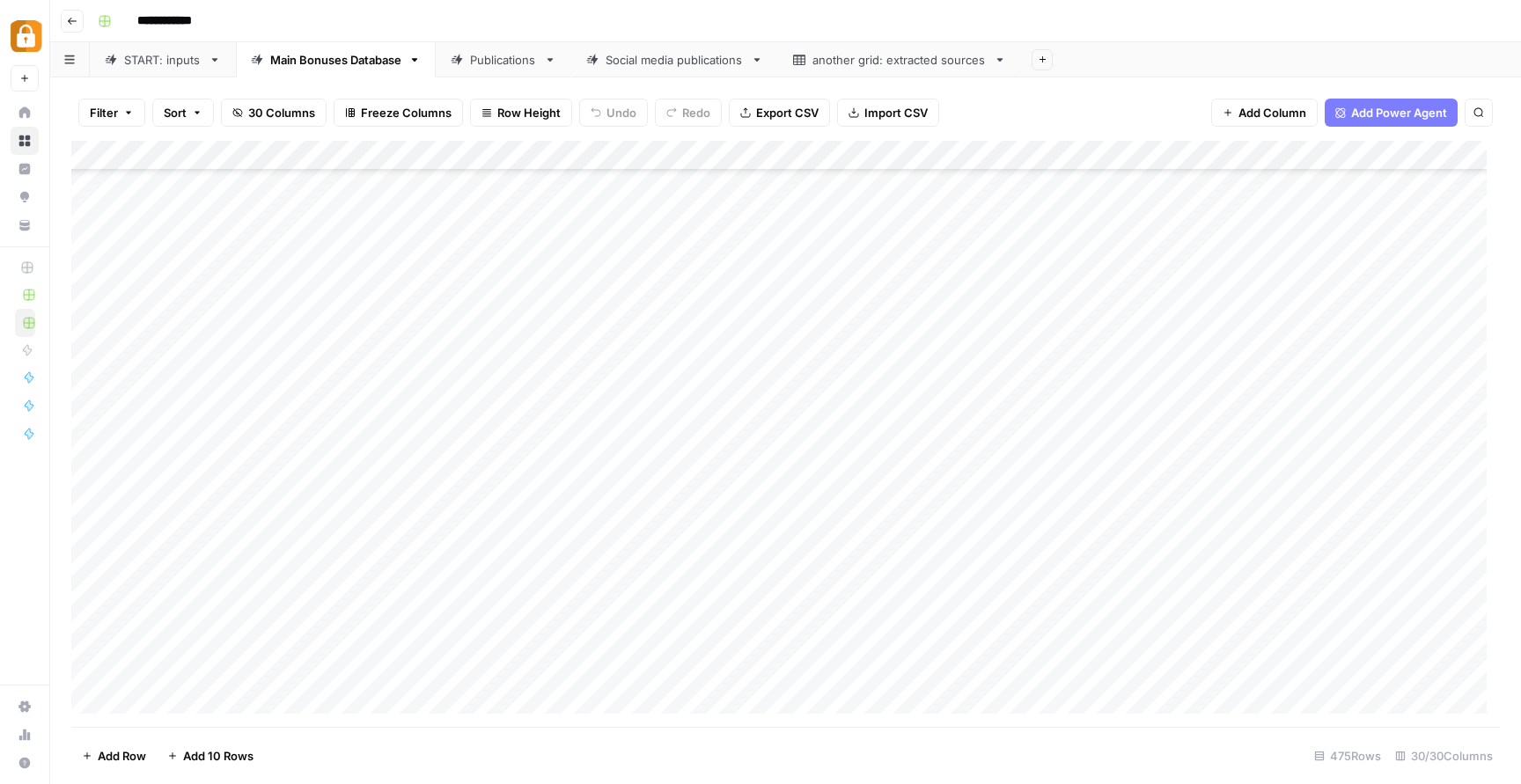
scroll to position [13700, 0]
click at [494, 545] on div "Add Column" at bounding box center [785, 434] width 1429 height 586
click at [328, 594] on div "Add Column" at bounding box center [785, 434] width 1429 height 586
click at [348, 542] on div "Add Column" at bounding box center [785, 434] width 1429 height 586
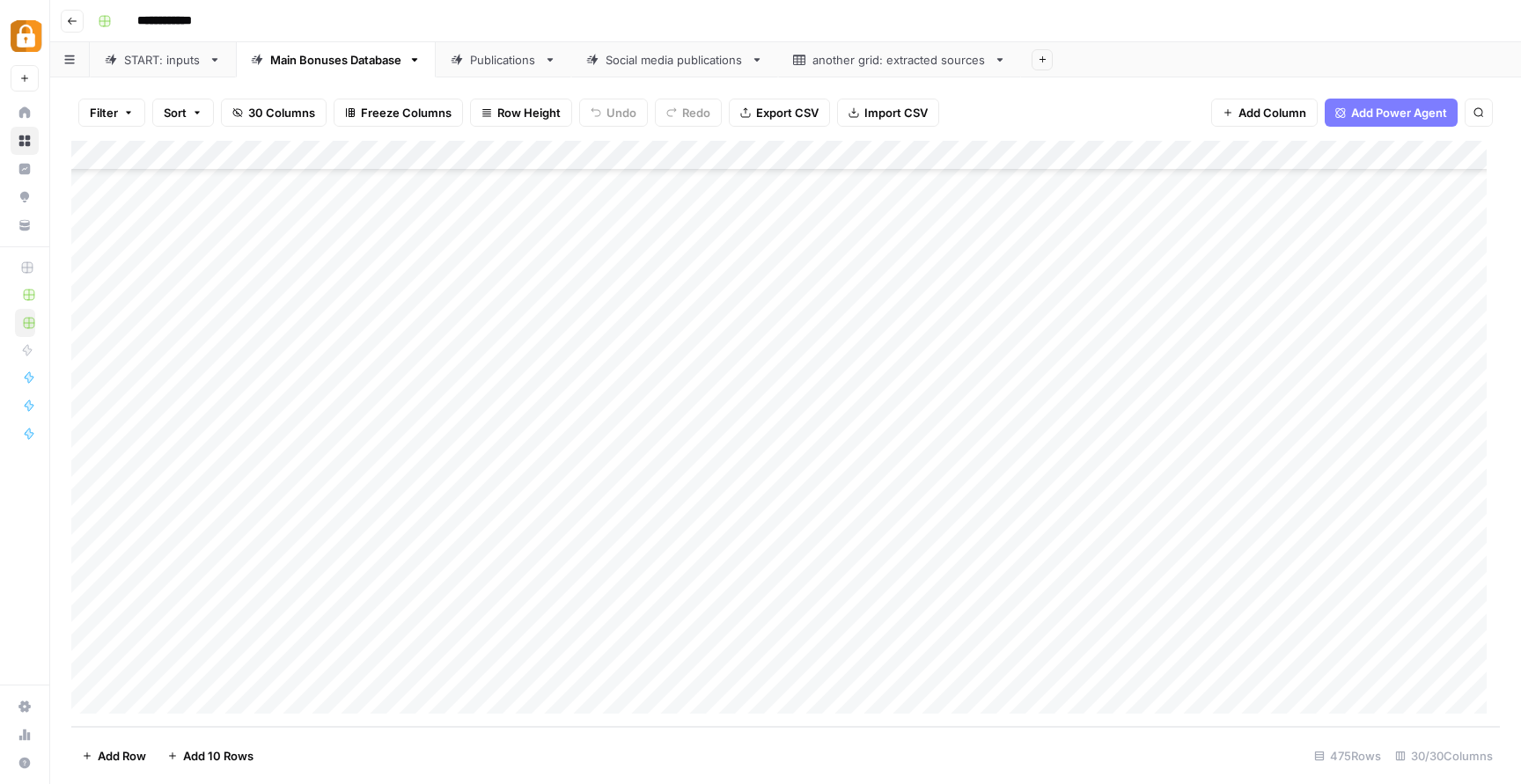
scroll to position [13688, 0]
click at [625, 566] on div "Add Column" at bounding box center [785, 434] width 1429 height 586
click at [625, 566] on textarea at bounding box center [728, 563] width 281 height 25
click at [758, 302] on div "Add Column" at bounding box center [785, 434] width 1429 height 586
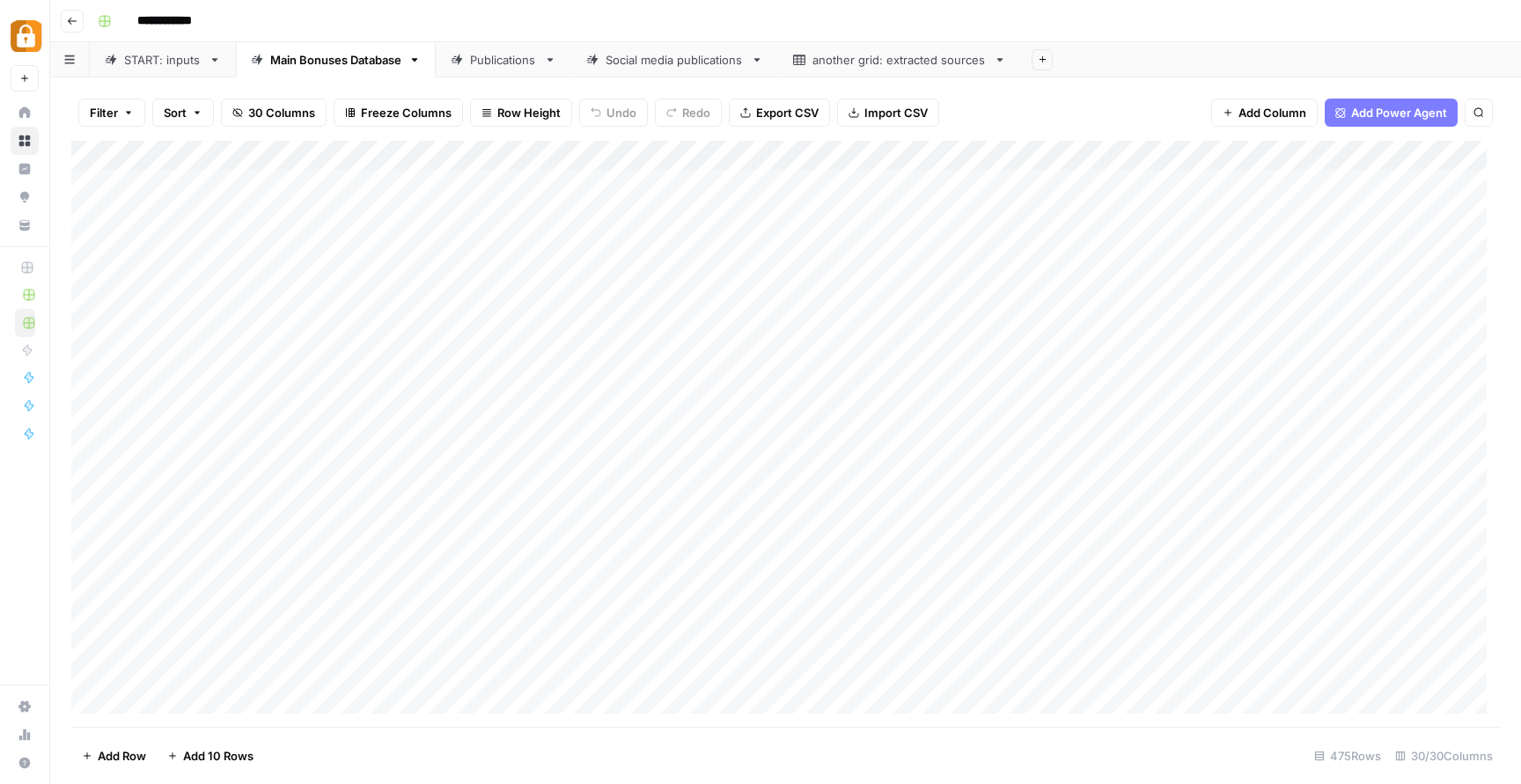
click at [758, 302] on div "Add Column" at bounding box center [785, 434] width 1429 height 586
drag, startPoint x: 710, startPoint y: 306, endPoint x: 800, endPoint y: 312, distance: 90.2
click at [800, 312] on textarea "**********" at bounding box center [728, 306] width 281 height 25
click at [812, 458] on div "Add Column" at bounding box center [785, 434] width 1429 height 586
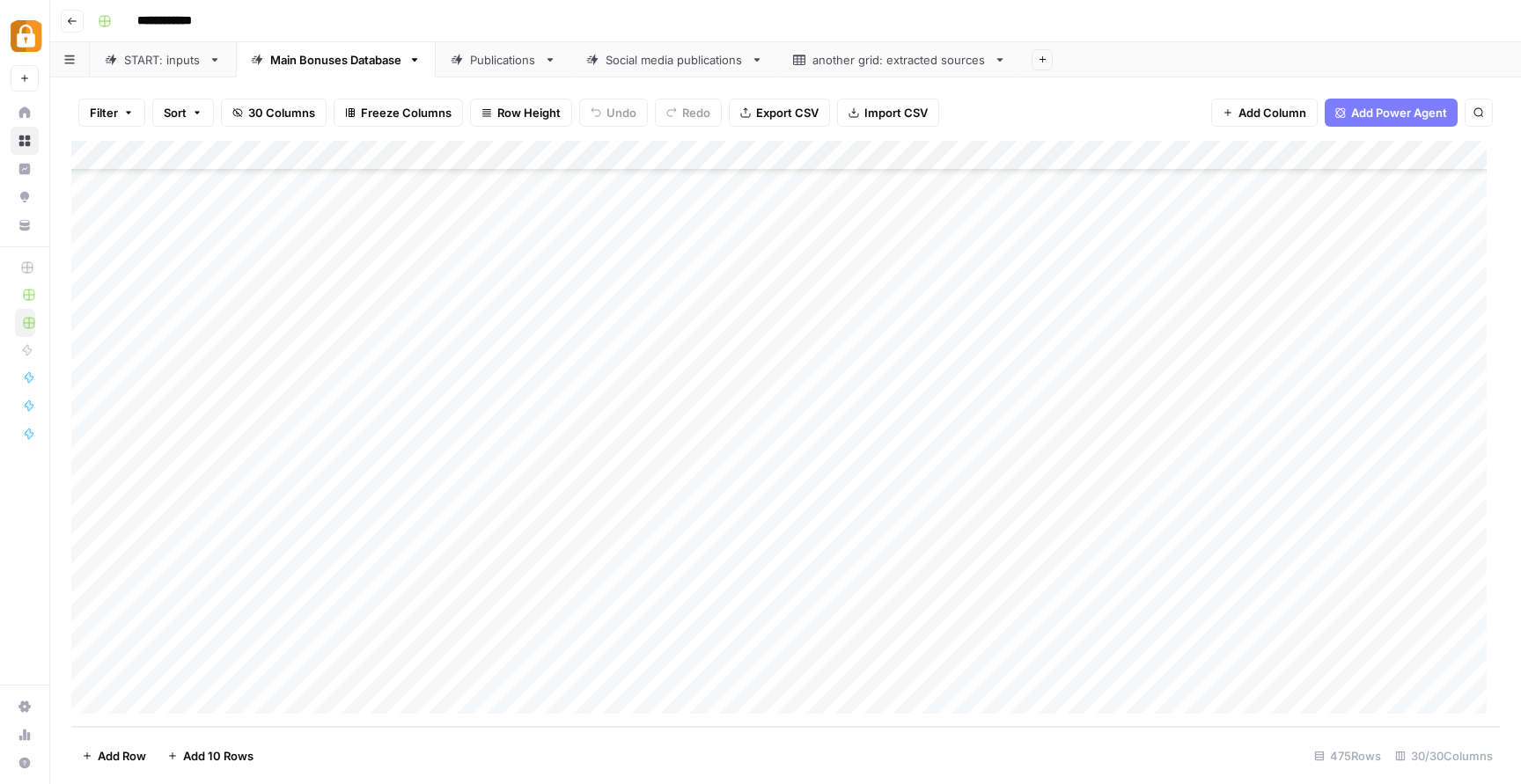
click at [613, 548] on div "Add Column" at bounding box center [785, 434] width 1429 height 586
click at [632, 543] on div "Add Column" at bounding box center [785, 434] width 1429 height 586
click at [632, 543] on textarea at bounding box center [728, 551] width 281 height 25
type textarea "**********"
click at [654, 635] on div "Add Column" at bounding box center [785, 434] width 1429 height 586
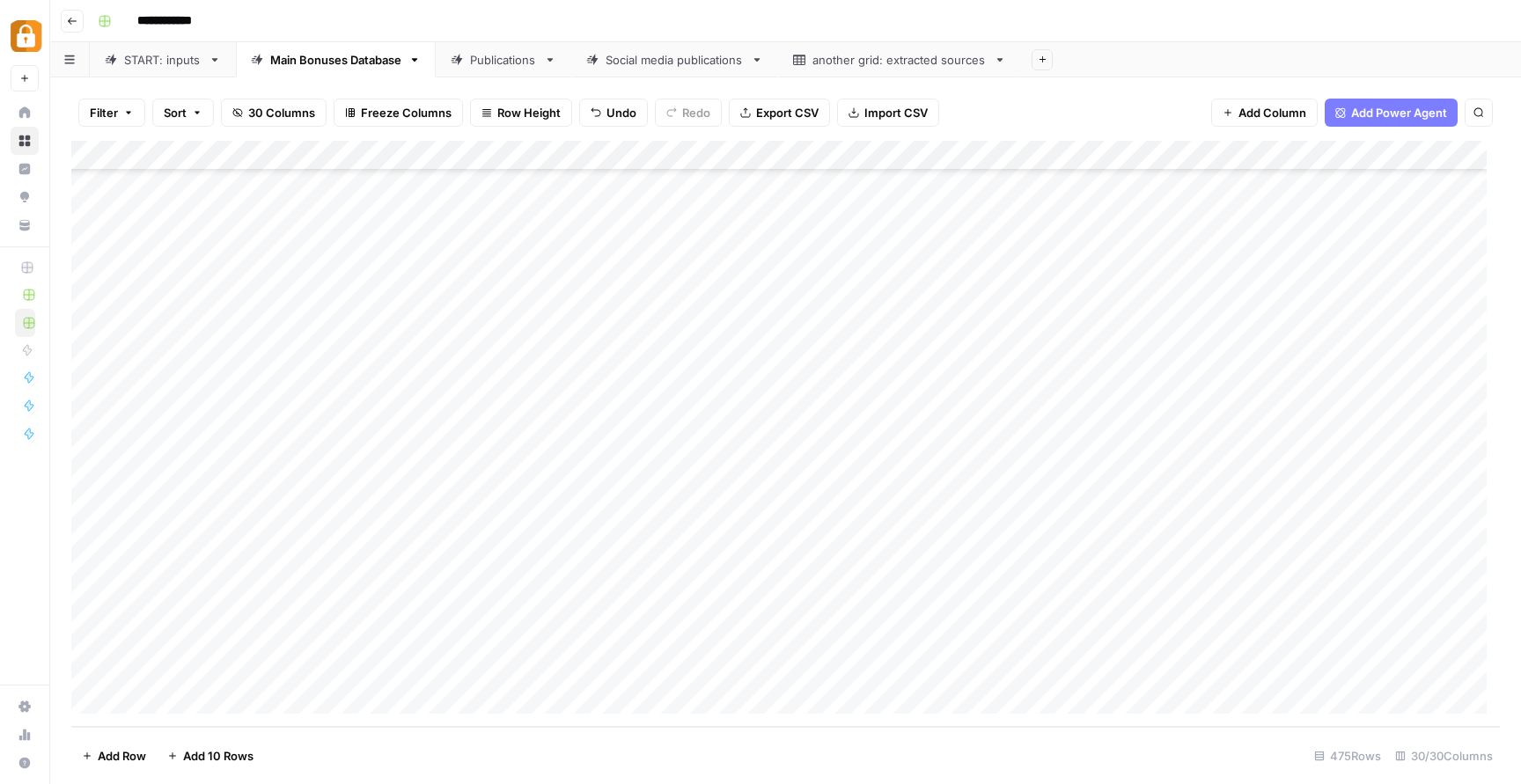
click at [460, 586] on div "Add Column" at bounding box center [785, 434] width 1429 height 586
click at [462, 579] on div "Add Column" at bounding box center [785, 434] width 1429 height 586
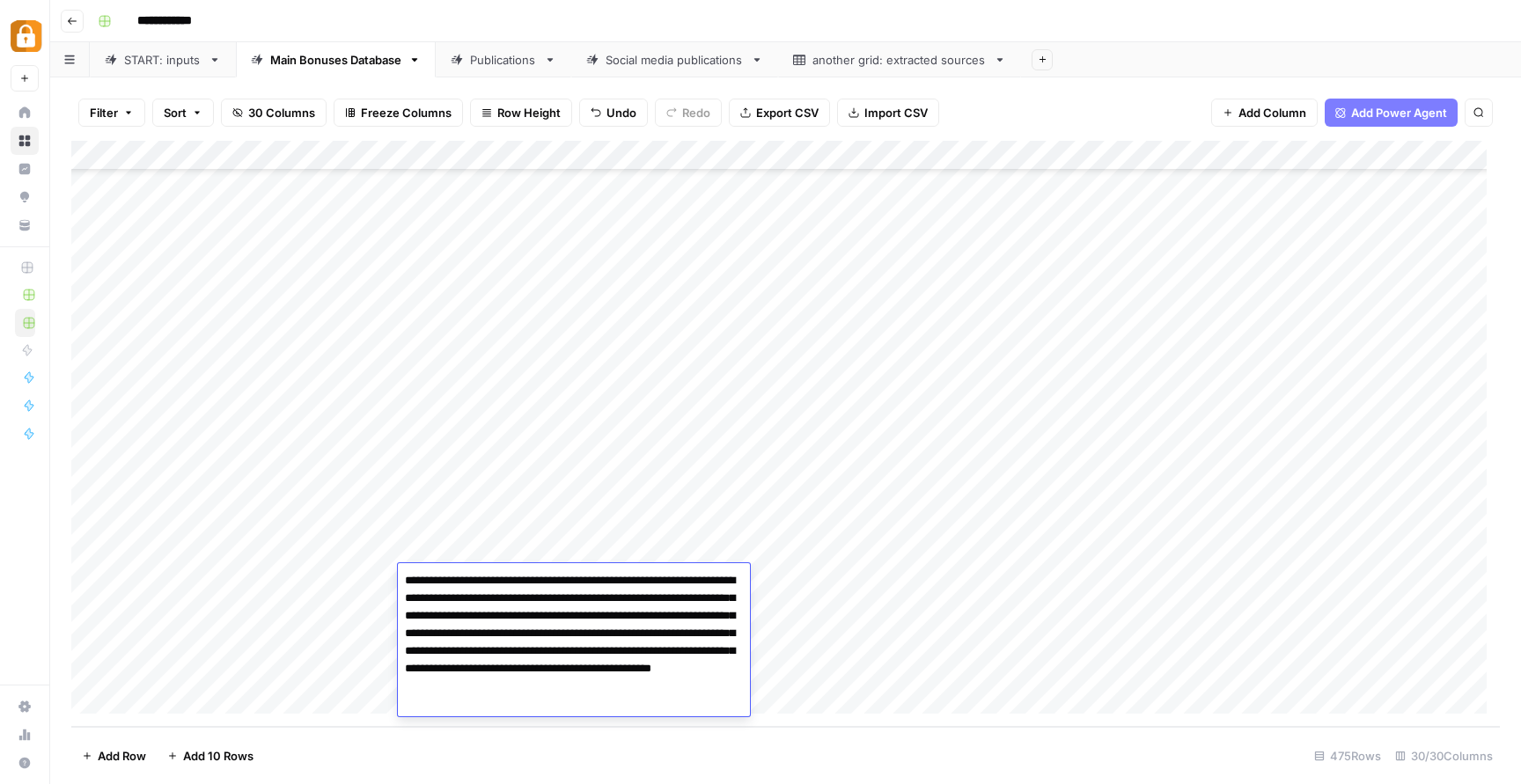
click at [462, 579] on textarea "**********" at bounding box center [574, 643] width 352 height 148
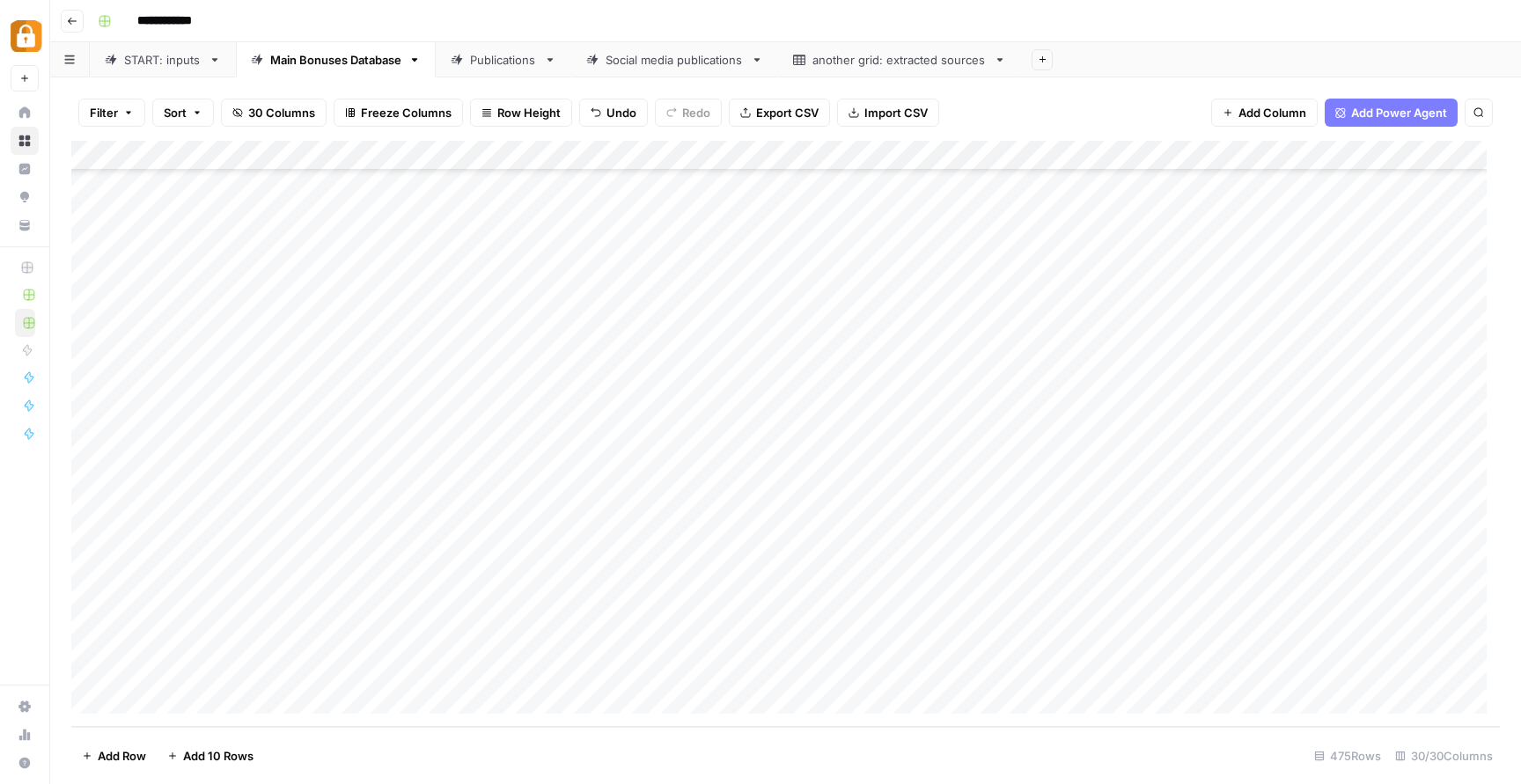
click at [802, 612] on div "Add Column" at bounding box center [785, 434] width 1429 height 586
click at [164, 57] on div "START: inputs" at bounding box center [163, 60] width 78 height 18
click at [528, 667] on div "Add Column" at bounding box center [785, 434] width 1429 height 586
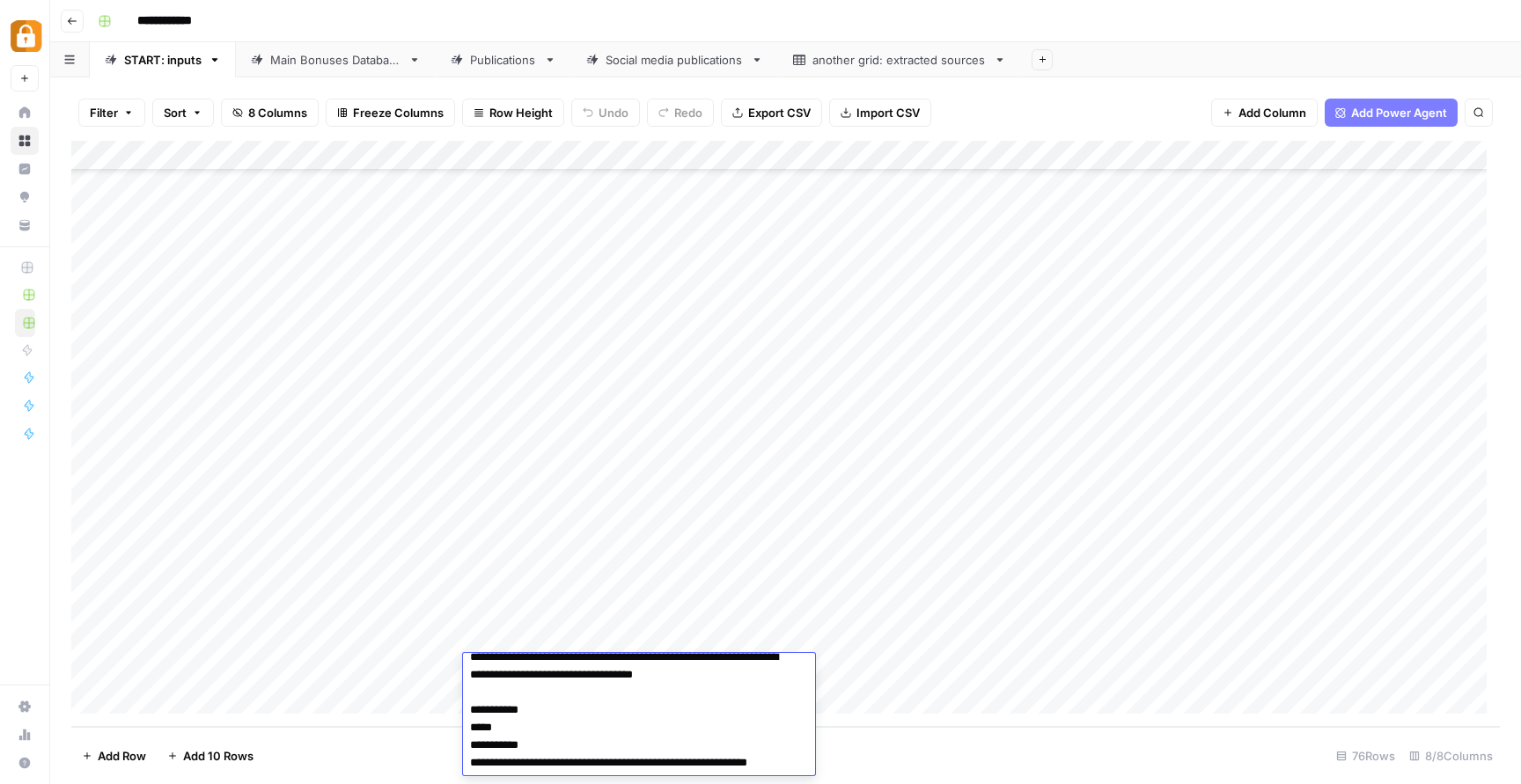
scroll to position [0, 0]
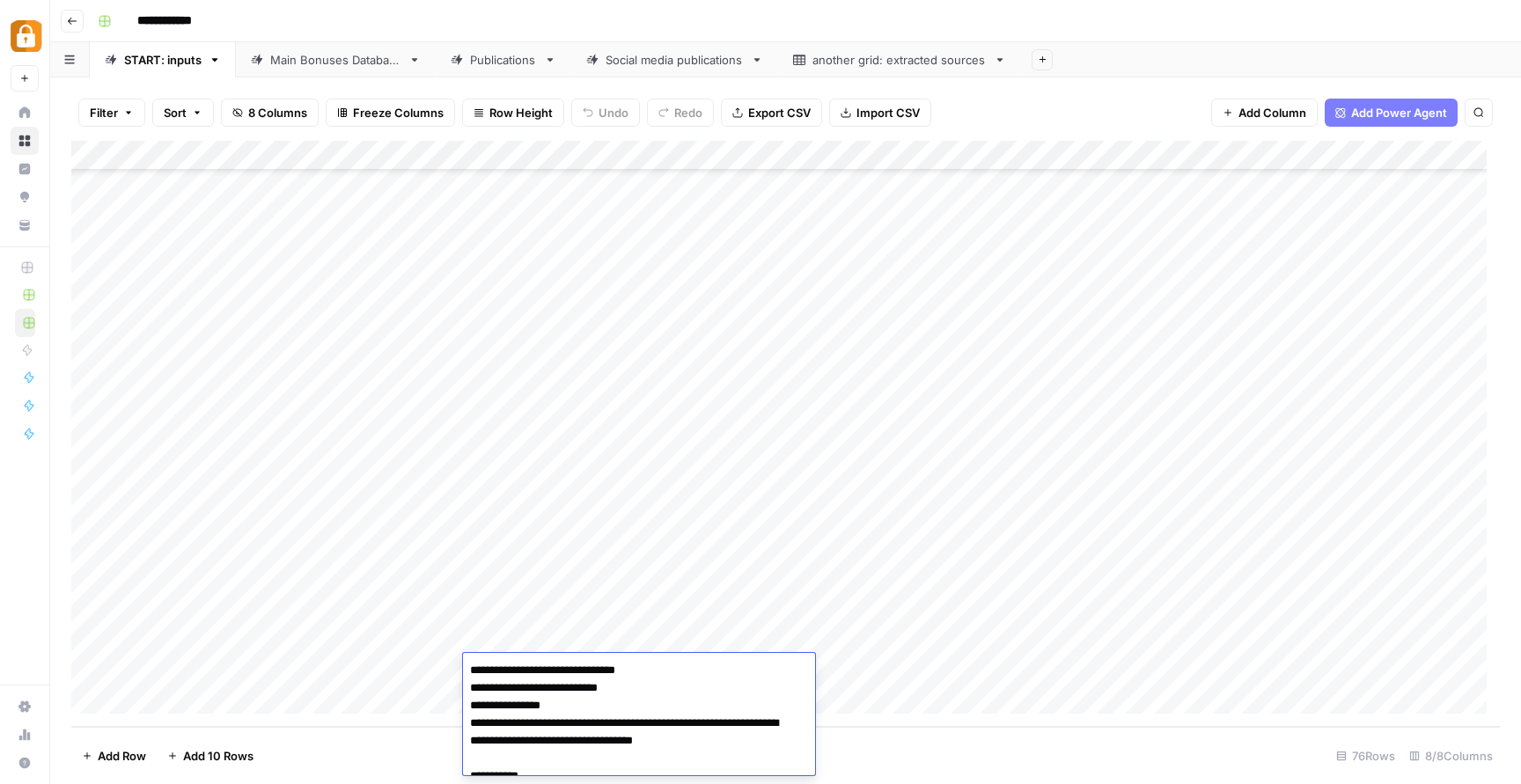
click at [264, 704] on div "Add Column" at bounding box center [785, 434] width 1429 height 586
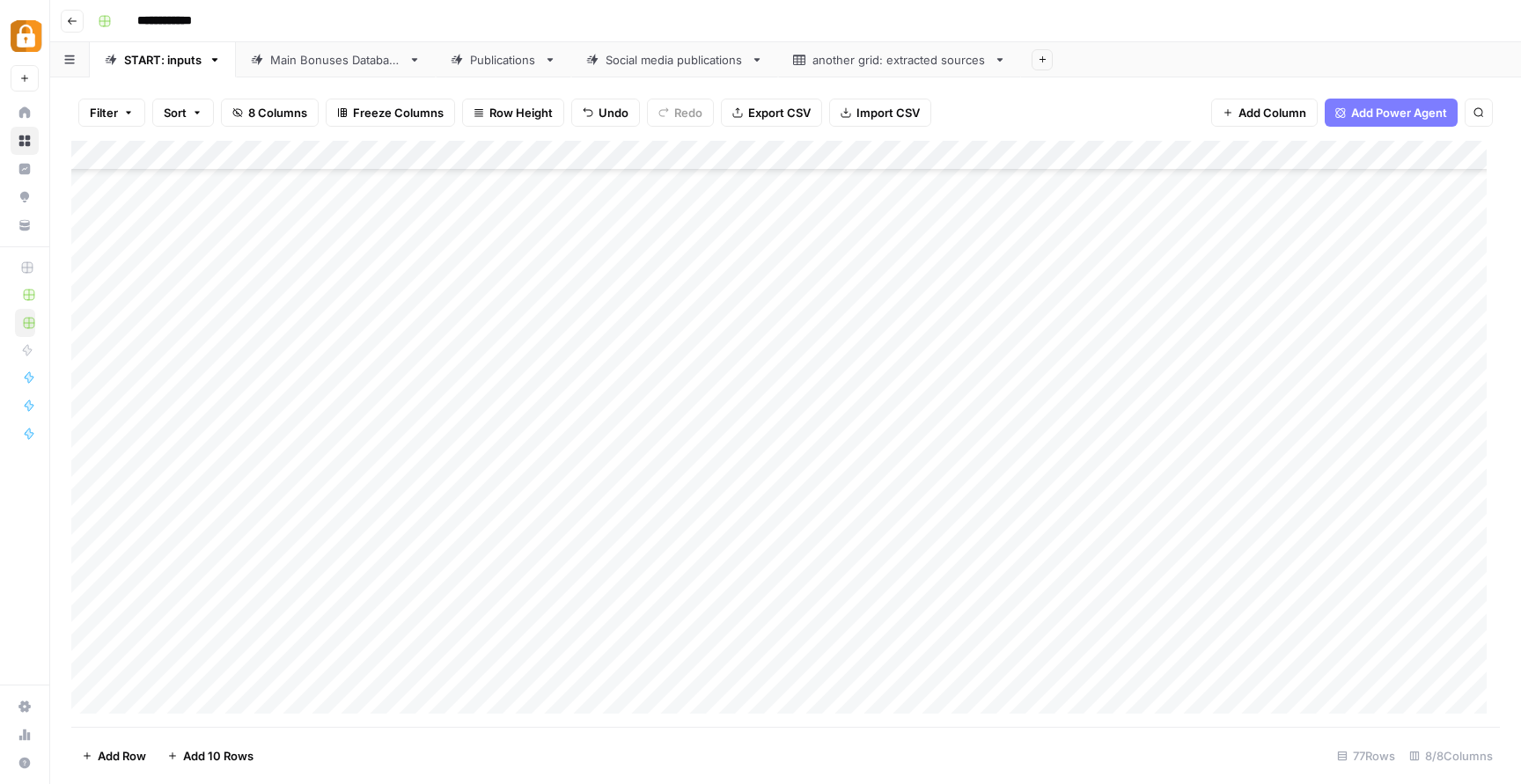
scroll to position [1790, 0]
click at [1045, 694] on div "Add Column" at bounding box center [785, 434] width 1429 height 586
click at [1039, 654] on div "Add Column" at bounding box center [785, 434] width 1429 height 586
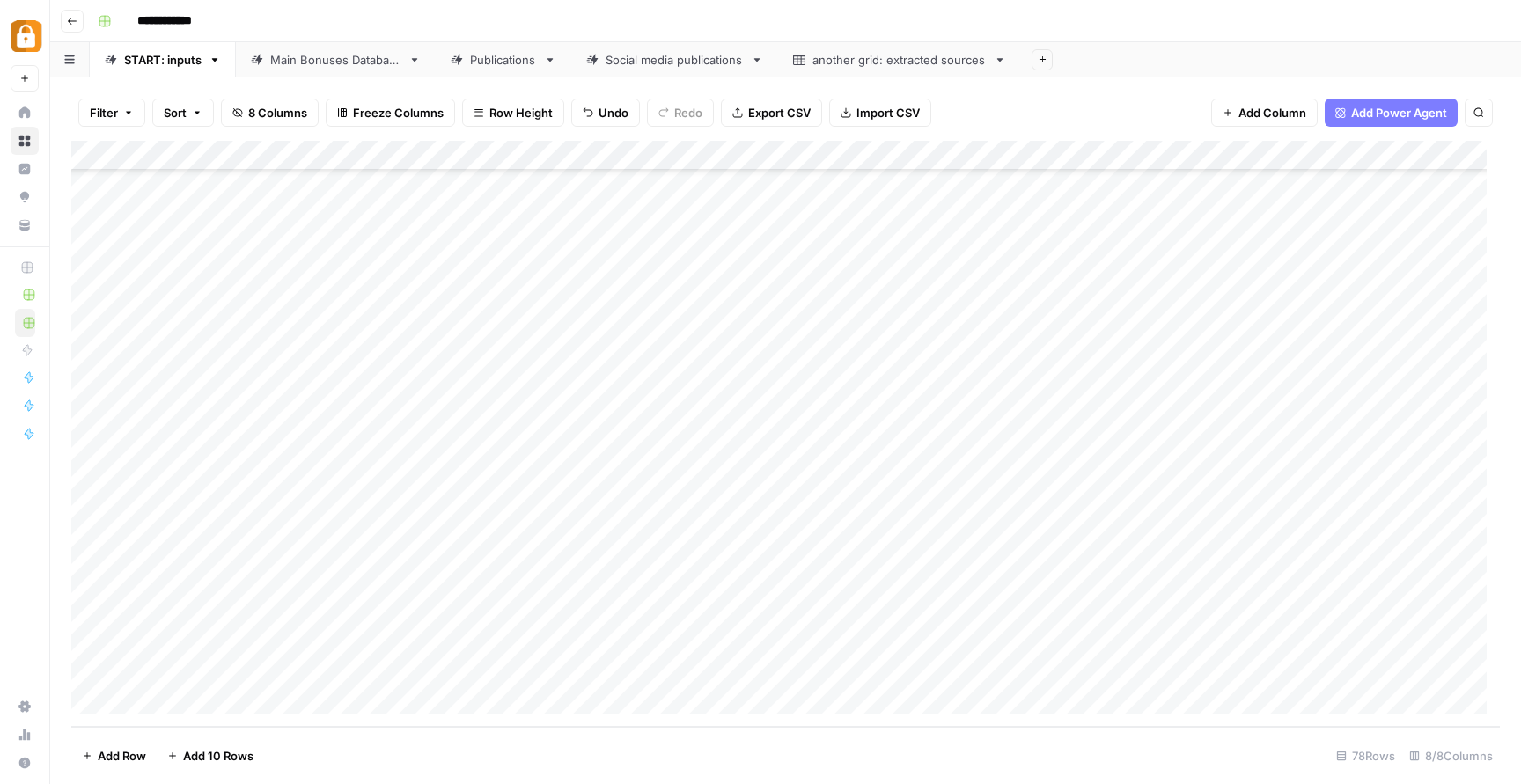
click at [349, 57] on div "Main Bonuses Database" at bounding box center [335, 60] width 132 height 18
click at [137, 52] on div "START: inputs" at bounding box center [163, 60] width 78 height 18
click at [349, 69] on link "Main Bonuses Database" at bounding box center [335, 60] width 200 height 35
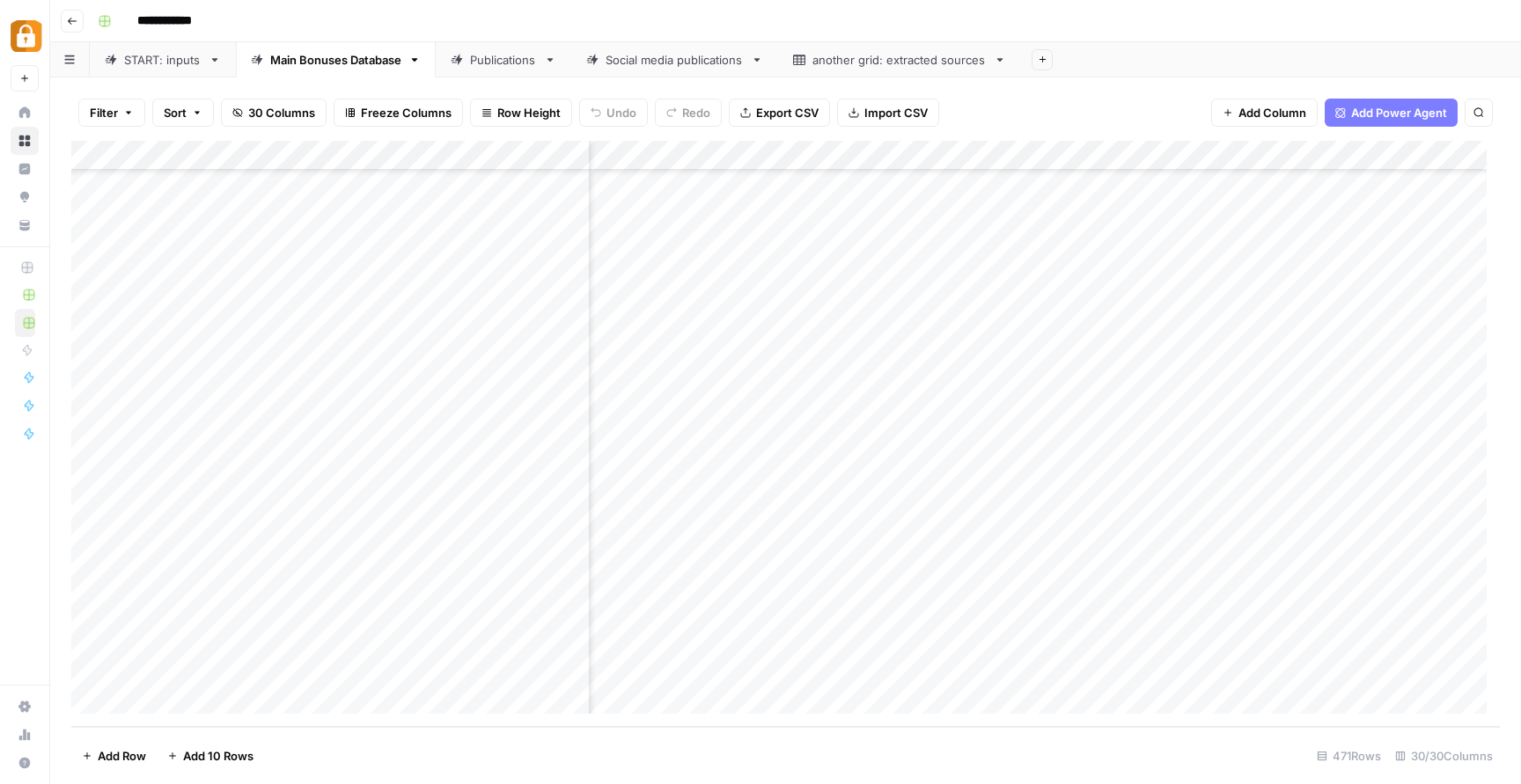
scroll to position [13581, 0]
click at [1119, 675] on div "Add Column" at bounding box center [785, 434] width 1429 height 586
drag, startPoint x: 383, startPoint y: 736, endPoint x: 481, endPoint y: 740, distance: 98.1
click at [481, 740] on footer "Add Row Add 10 Rows 471 Rows 30/30 Columns" at bounding box center [785, 756] width 1429 height 57
click at [1358, 670] on div "Add Column" at bounding box center [785, 434] width 1429 height 586
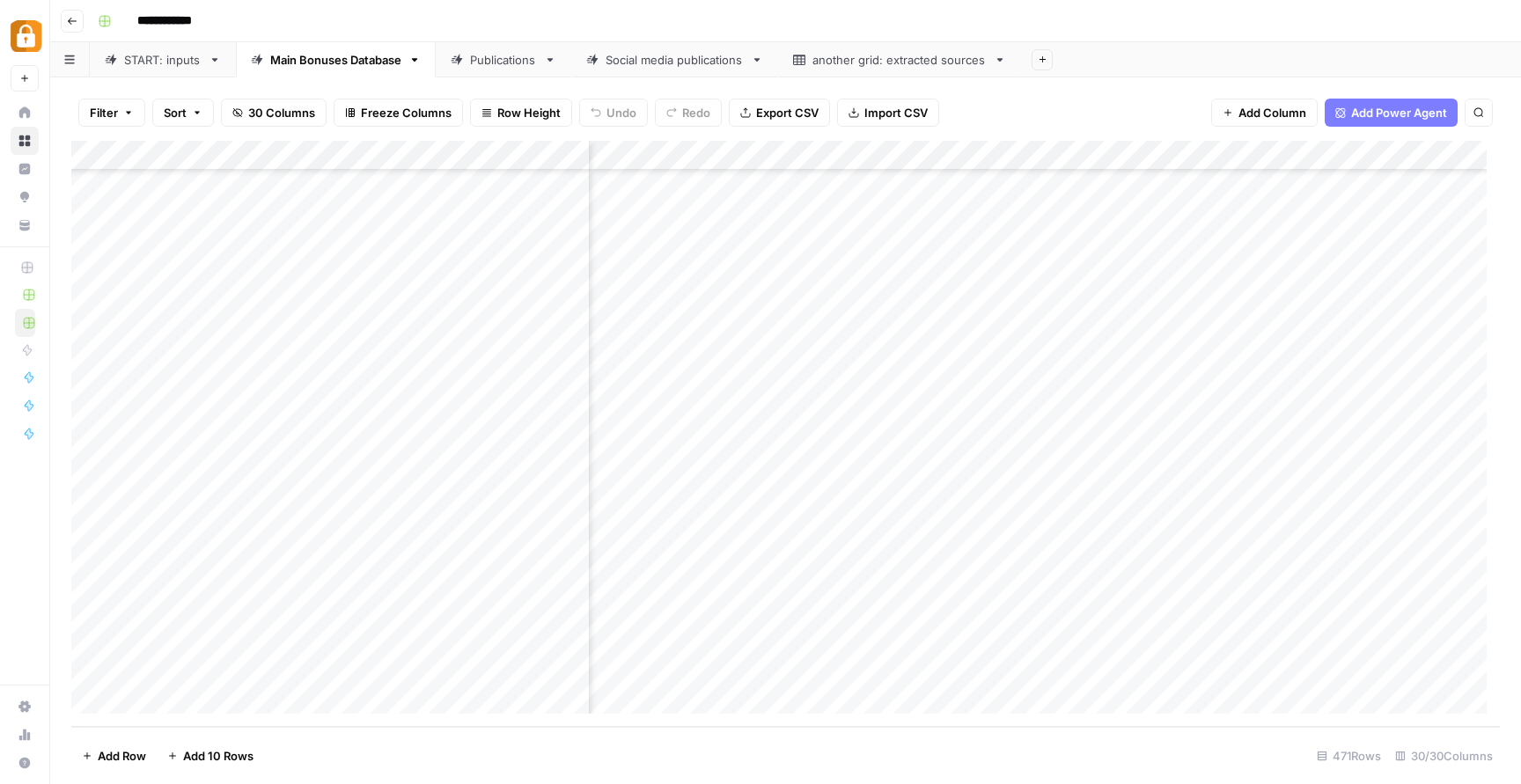
scroll to position [13581, 3533]
click at [501, 73] on link "Publications" at bounding box center [503, 60] width 135 height 35
click at [375, 666] on div "Add Column" at bounding box center [785, 434] width 1429 height 586
click at [451, 668] on div "Add Column" at bounding box center [785, 434] width 1429 height 586
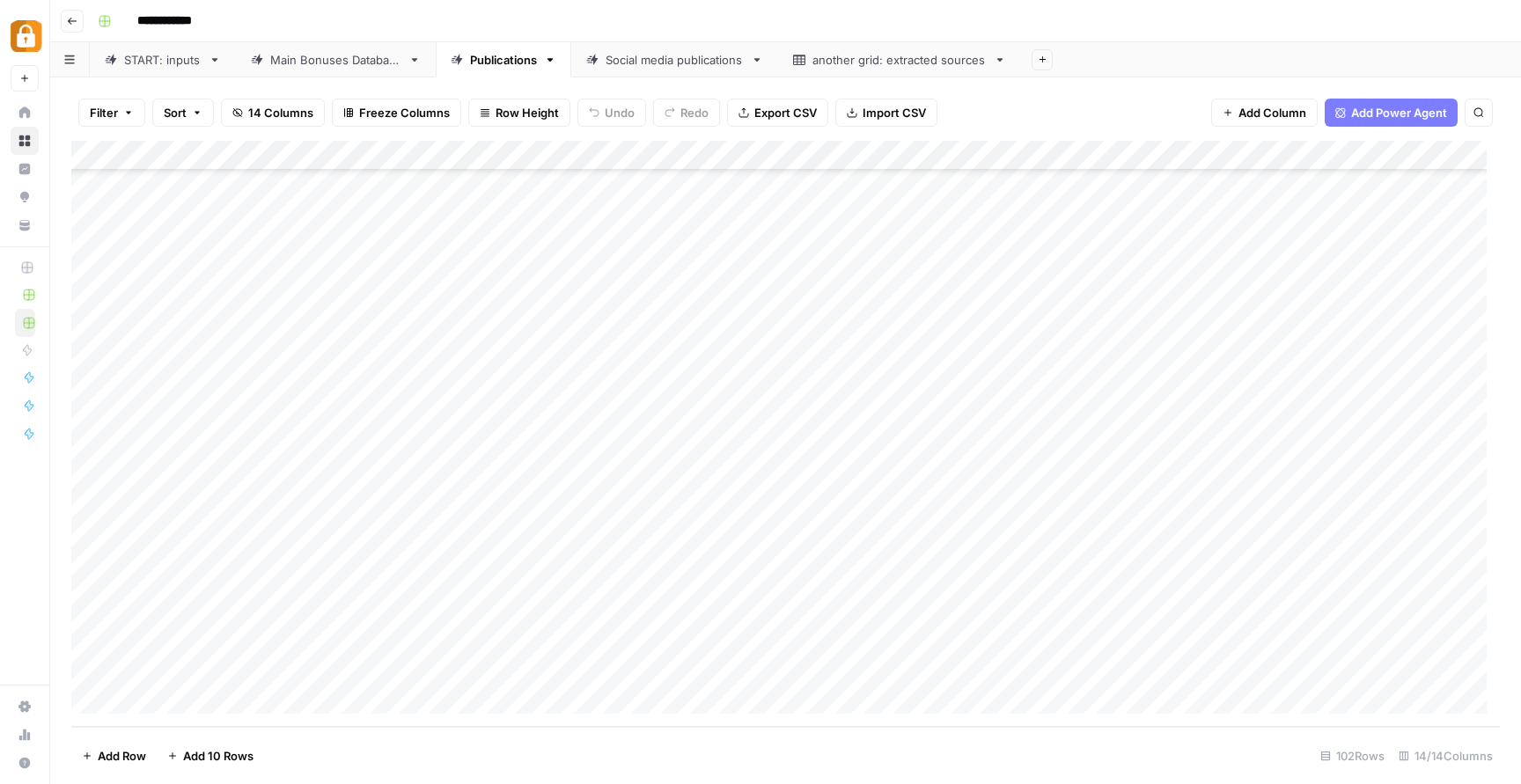
click at [759, 668] on div "Add Column" at bounding box center [785, 434] width 1429 height 586
click at [1295, 670] on div "Add Column" at bounding box center [785, 434] width 1429 height 586
drag, startPoint x: 186, startPoint y: 668, endPoint x: 1520, endPoint y: 644, distance: 1334.2
click at [1520, 644] on div "Filter Sort 14 Columns Freeze Columns Row Height Undo Redo Export CSV Import CS…" at bounding box center [785, 431] width 1471 height 706
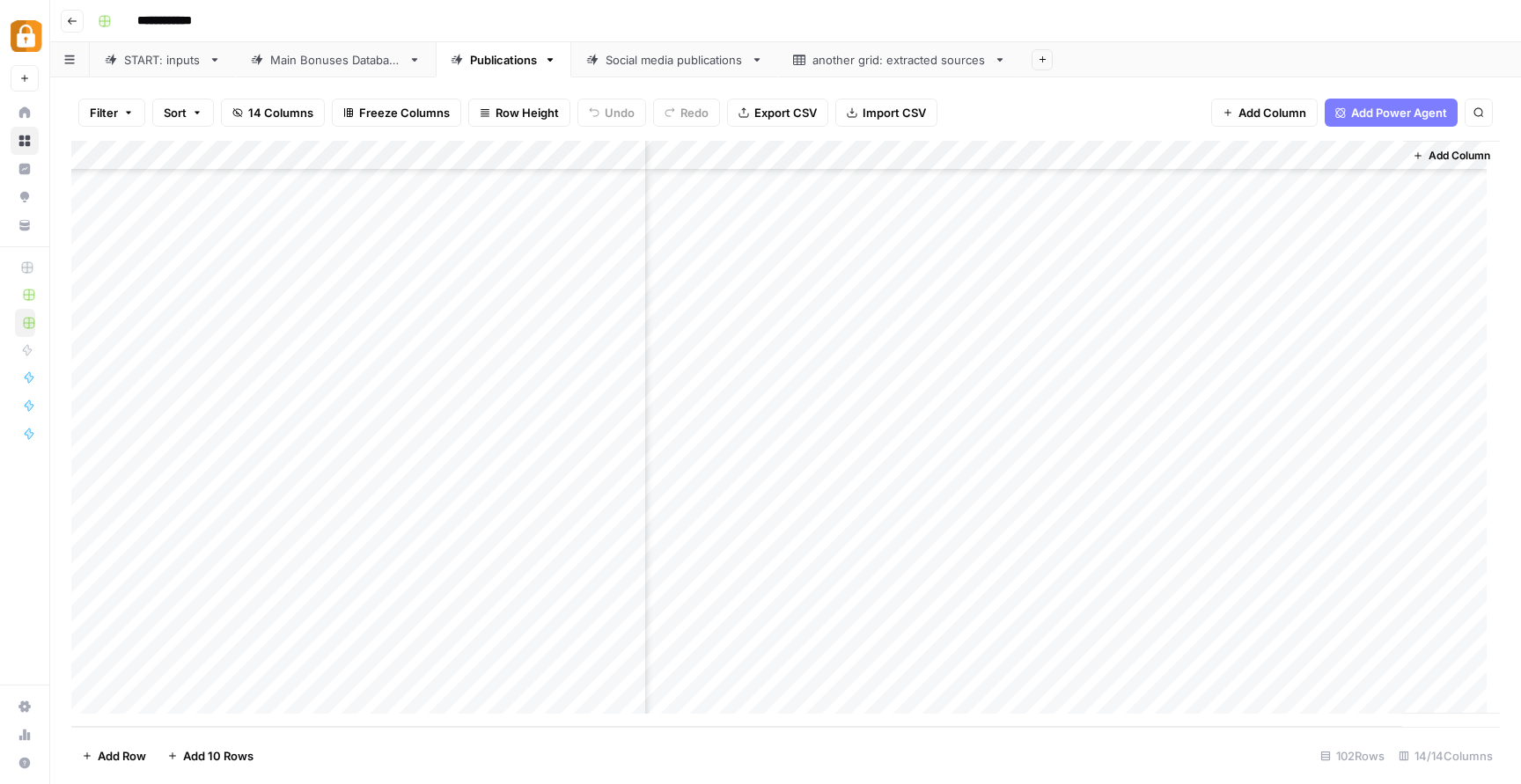
click at [1445, 658] on div "Add Column" at bounding box center [1452, 427] width 97 height 573
click at [505, 45] on link "Publications" at bounding box center [503, 60] width 135 height 35
click at [971, 676] on div "Add Column" at bounding box center [785, 434] width 1429 height 586
click at [1213, 668] on div "Add Column" at bounding box center [785, 434] width 1429 height 586
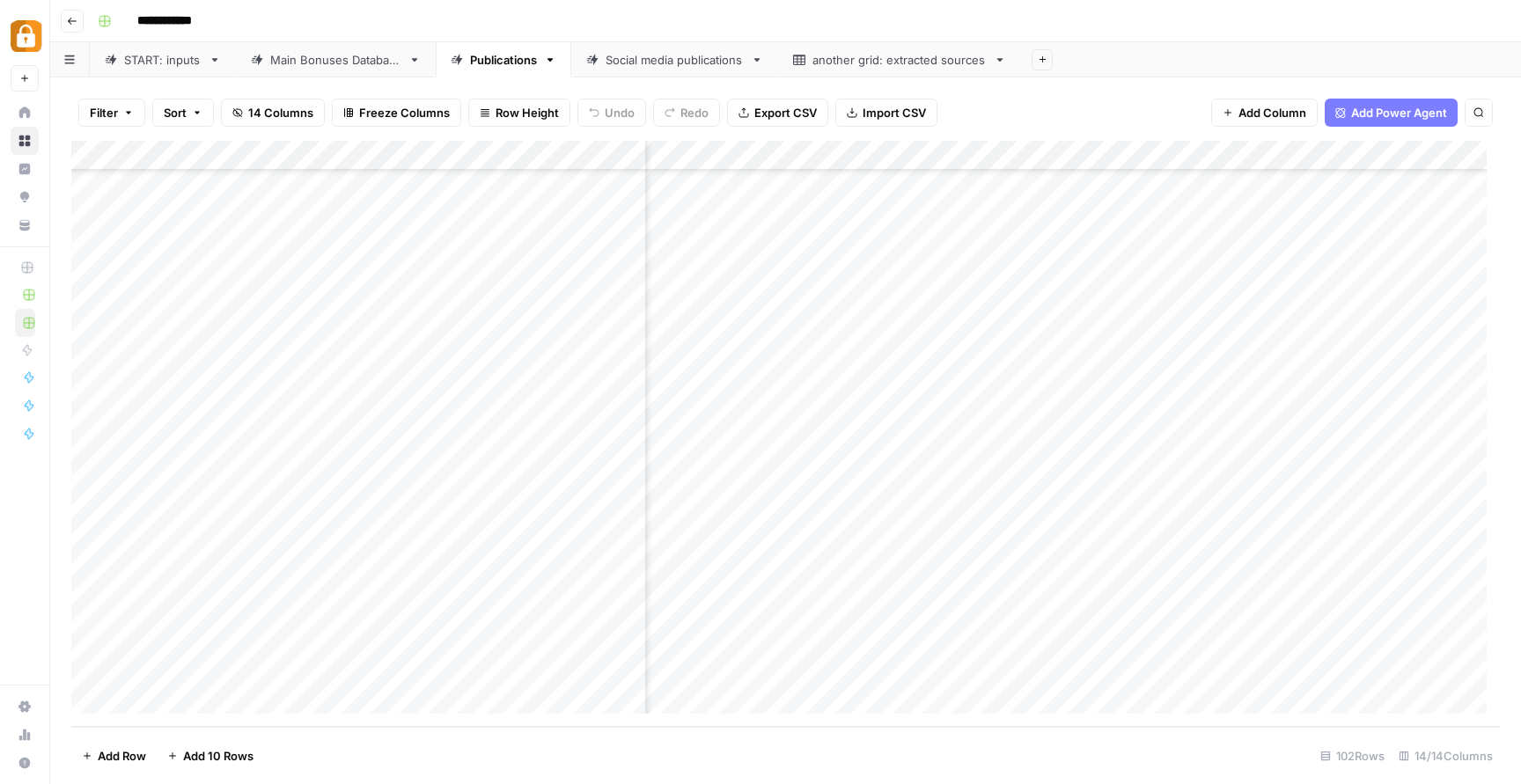
scroll to position [2538, 995]
click at [1221, 670] on div "Add Column" at bounding box center [785, 434] width 1429 height 586
click at [1160, 665] on div "Add Column" at bounding box center [785, 434] width 1429 height 586
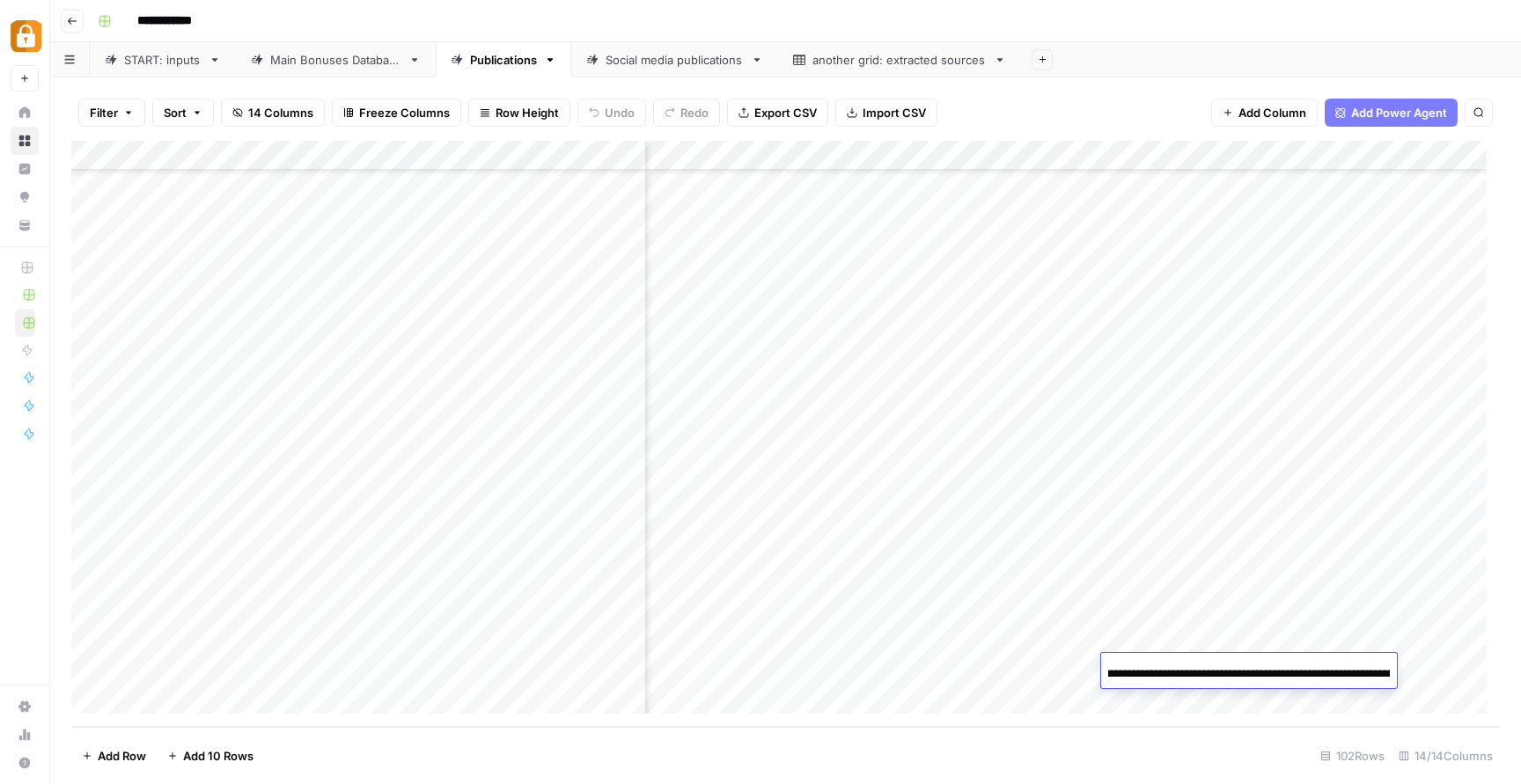
scroll to position [0, 0]
click at [1017, 678] on body "**********" at bounding box center [760, 392] width 1521 height 784
click at [1255, 659] on div "**********" at bounding box center [1249, 673] width 295 height 30
type input "**********"
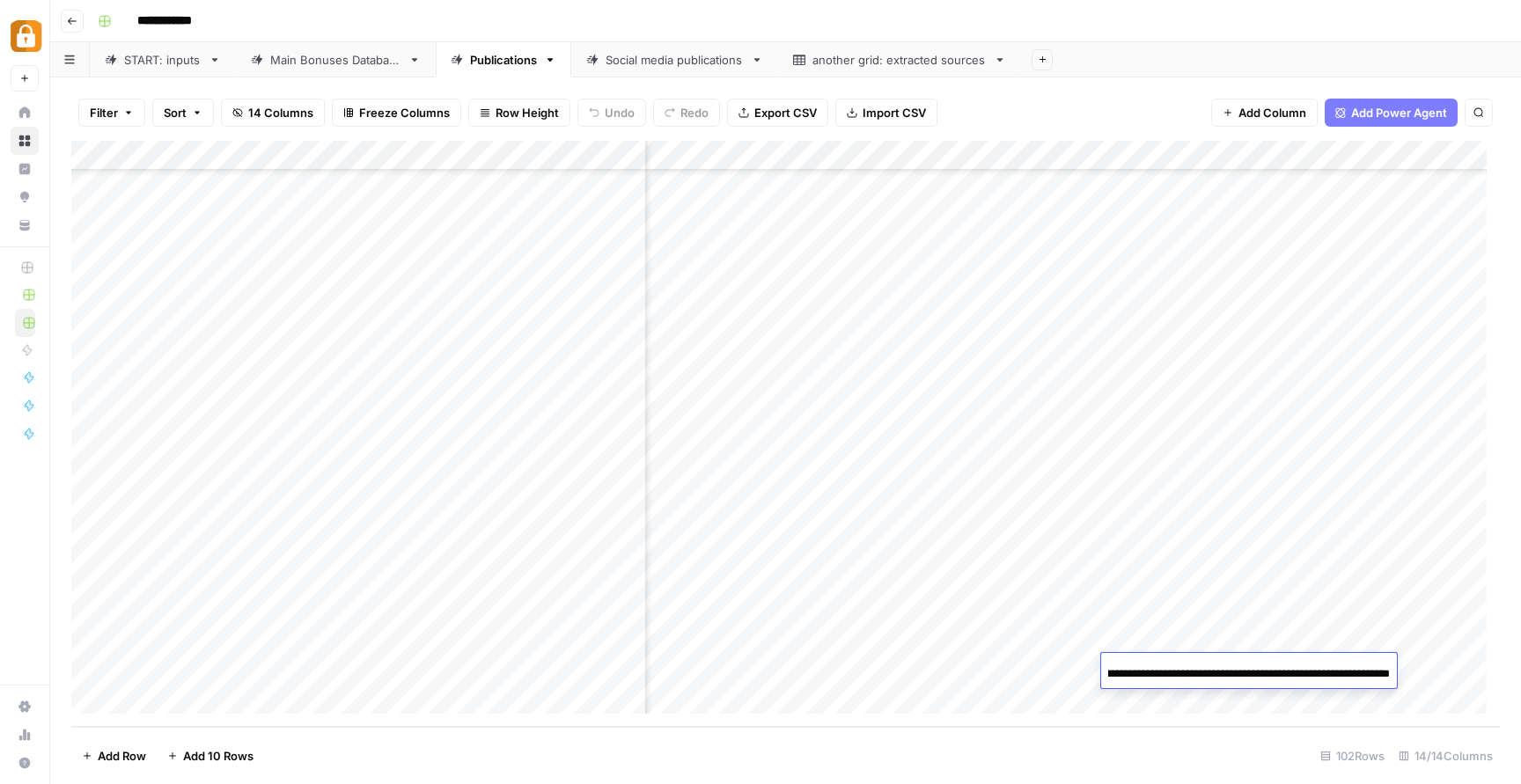
drag, startPoint x: 1332, startPoint y: 668, endPoint x: 1452, endPoint y: 682, distance: 120.8
click at [1452, 682] on body "**********" at bounding box center [760, 392] width 1521 height 784
click at [167, 70] on link "START: inputs" at bounding box center [163, 60] width 146 height 35
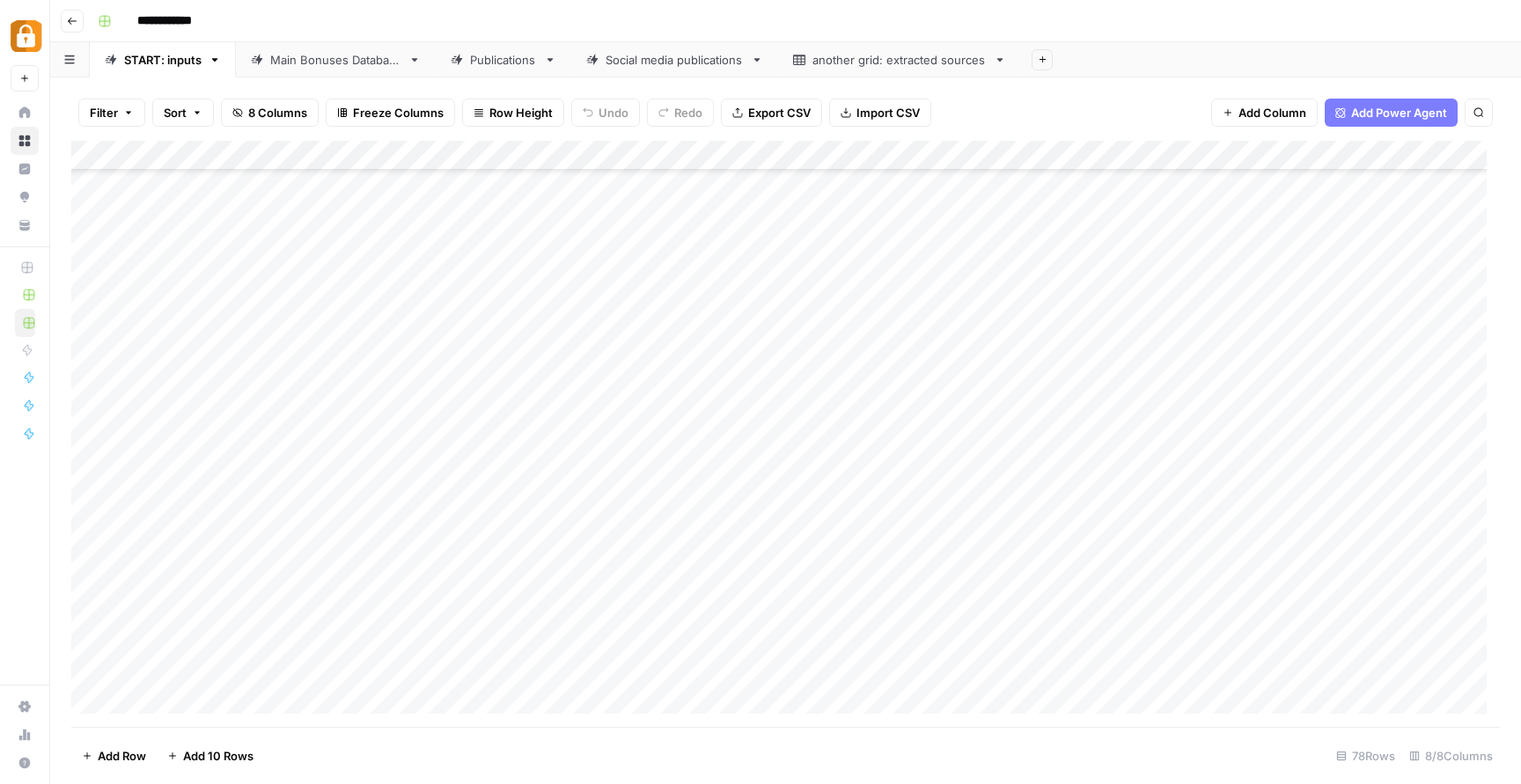
click at [591, 644] on div "Add Column" at bounding box center [785, 434] width 1429 height 586
click at [537, 646] on div "Add Column" at bounding box center [785, 434] width 1429 height 586
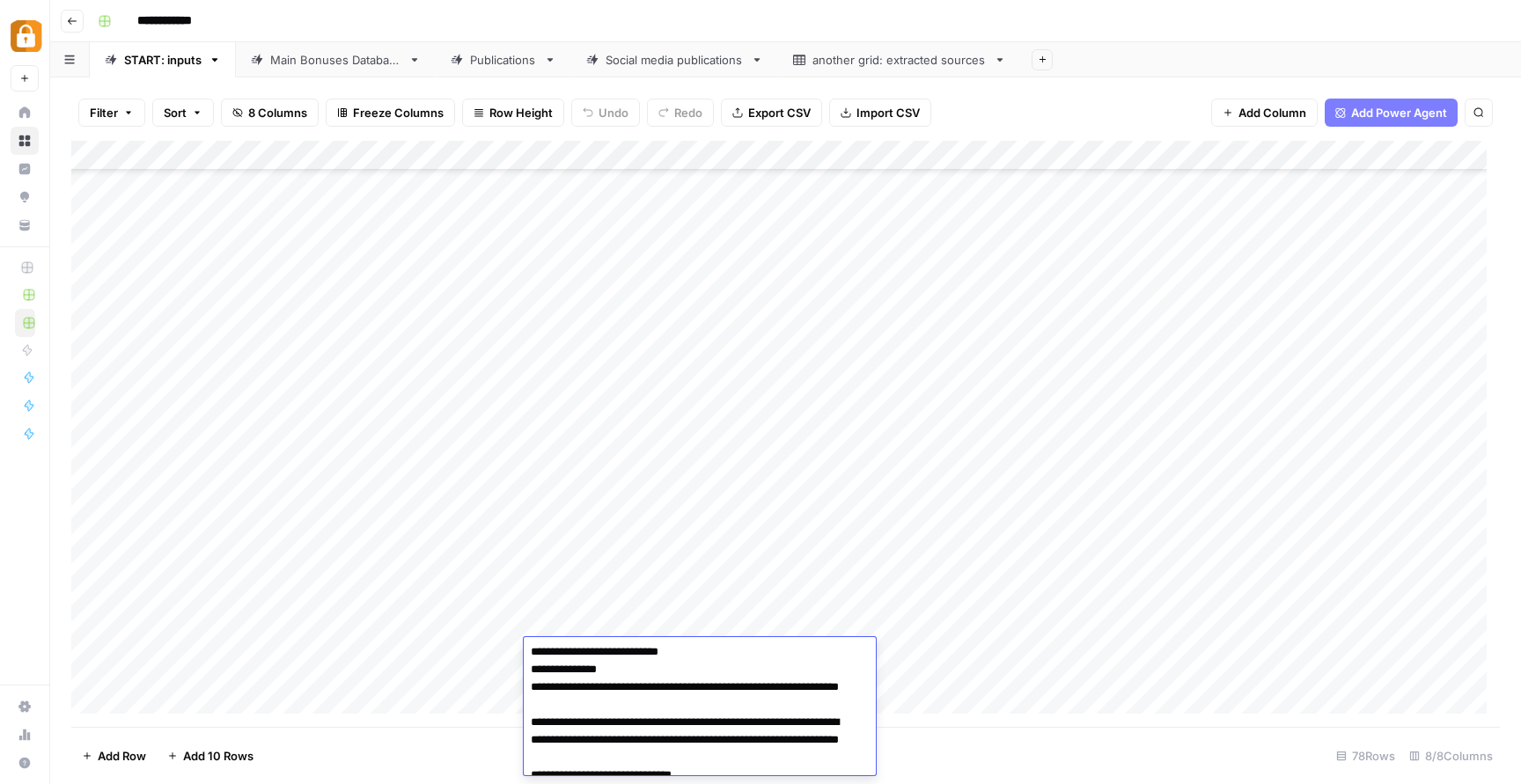
scroll to position [0, 0]
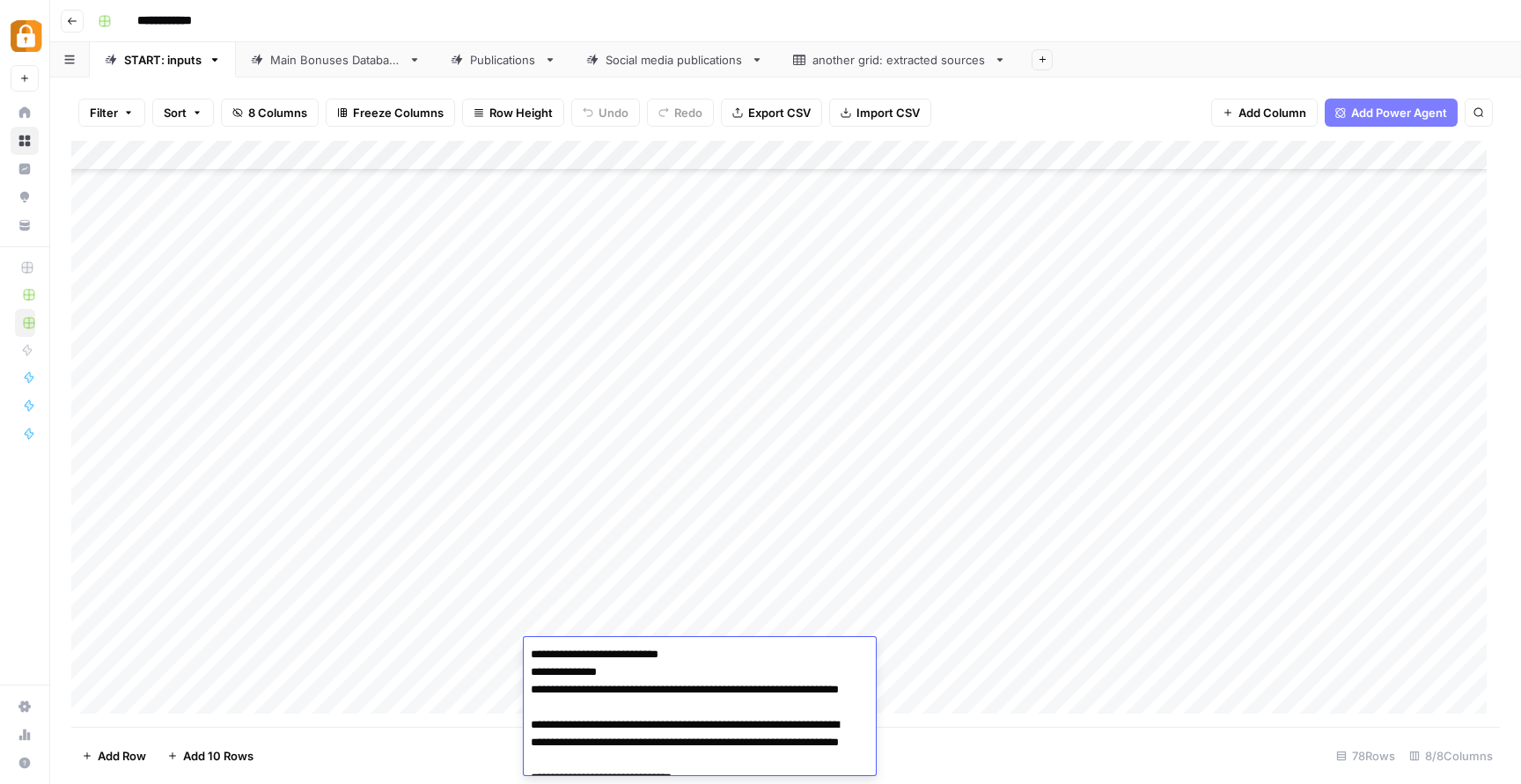
drag, startPoint x: 642, startPoint y: 670, endPoint x: 460, endPoint y: 668, distance: 182.0
click at [460, 668] on body "**********" at bounding box center [760, 392] width 1521 height 784
type textarea "**********"
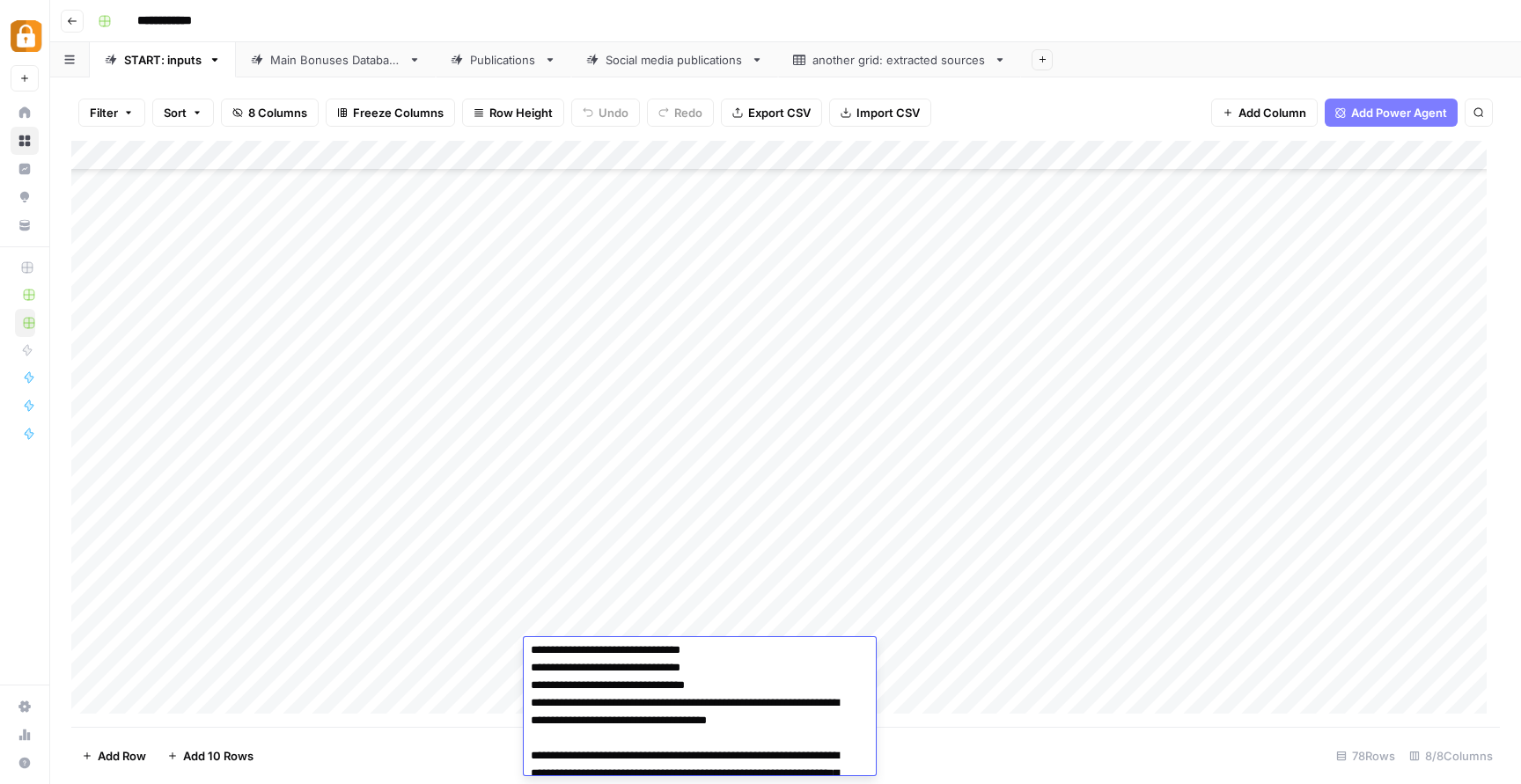
scroll to position [151, 0]
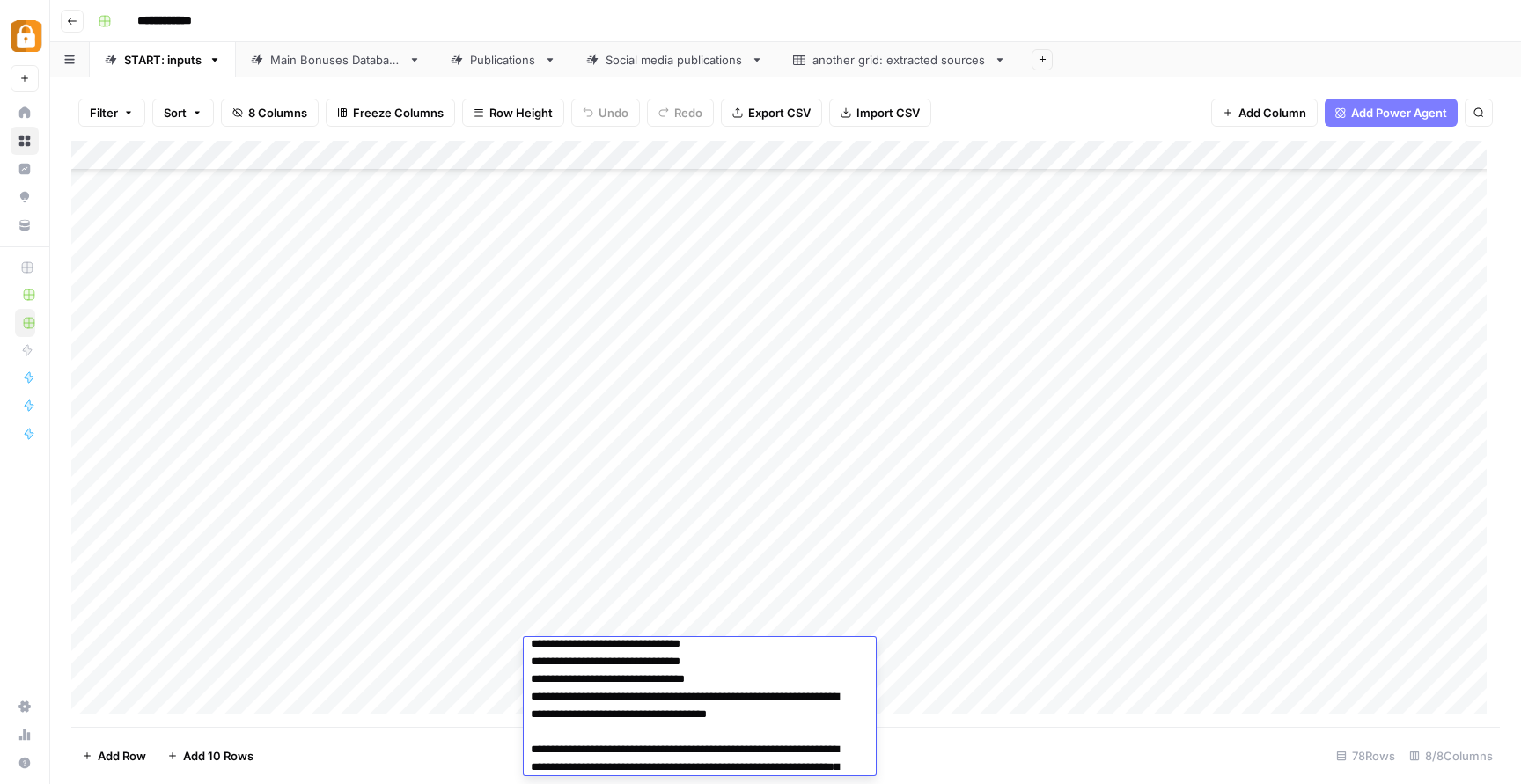
click at [1083, 672] on div "Add Column" at bounding box center [785, 434] width 1429 height 586
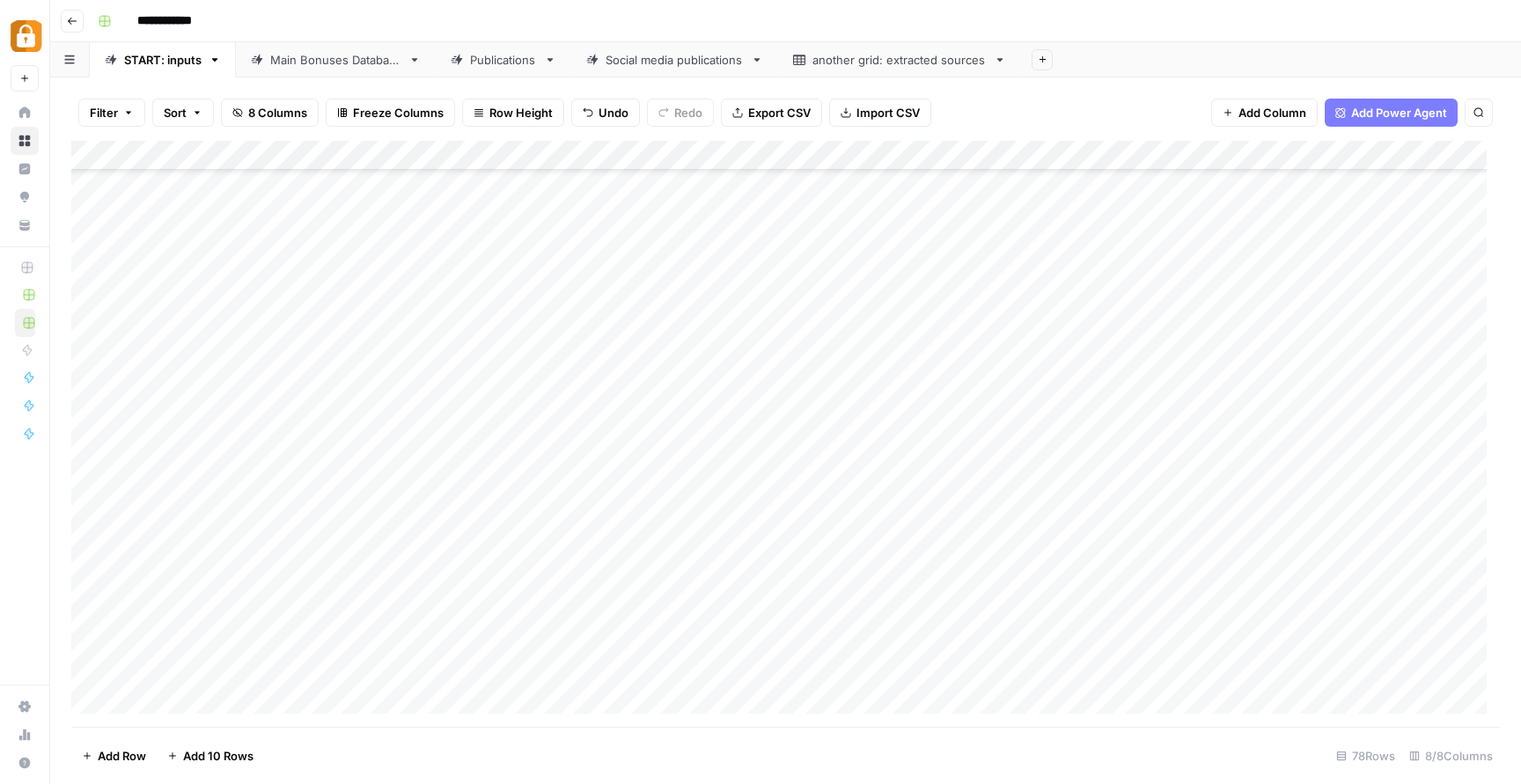
click at [905, 620] on div "Add Column" at bounding box center [785, 434] width 1429 height 586
drag, startPoint x: 993, startPoint y: 637, endPoint x: 983, endPoint y: 657, distance: 22.4
click at [983, 659] on div "Add Column" at bounding box center [785, 434] width 1429 height 586
click at [1216, 620] on div "Add Column" at bounding box center [785, 434] width 1429 height 586
drag, startPoint x: 1308, startPoint y: 638, endPoint x: 1302, endPoint y: 654, distance: 17.1
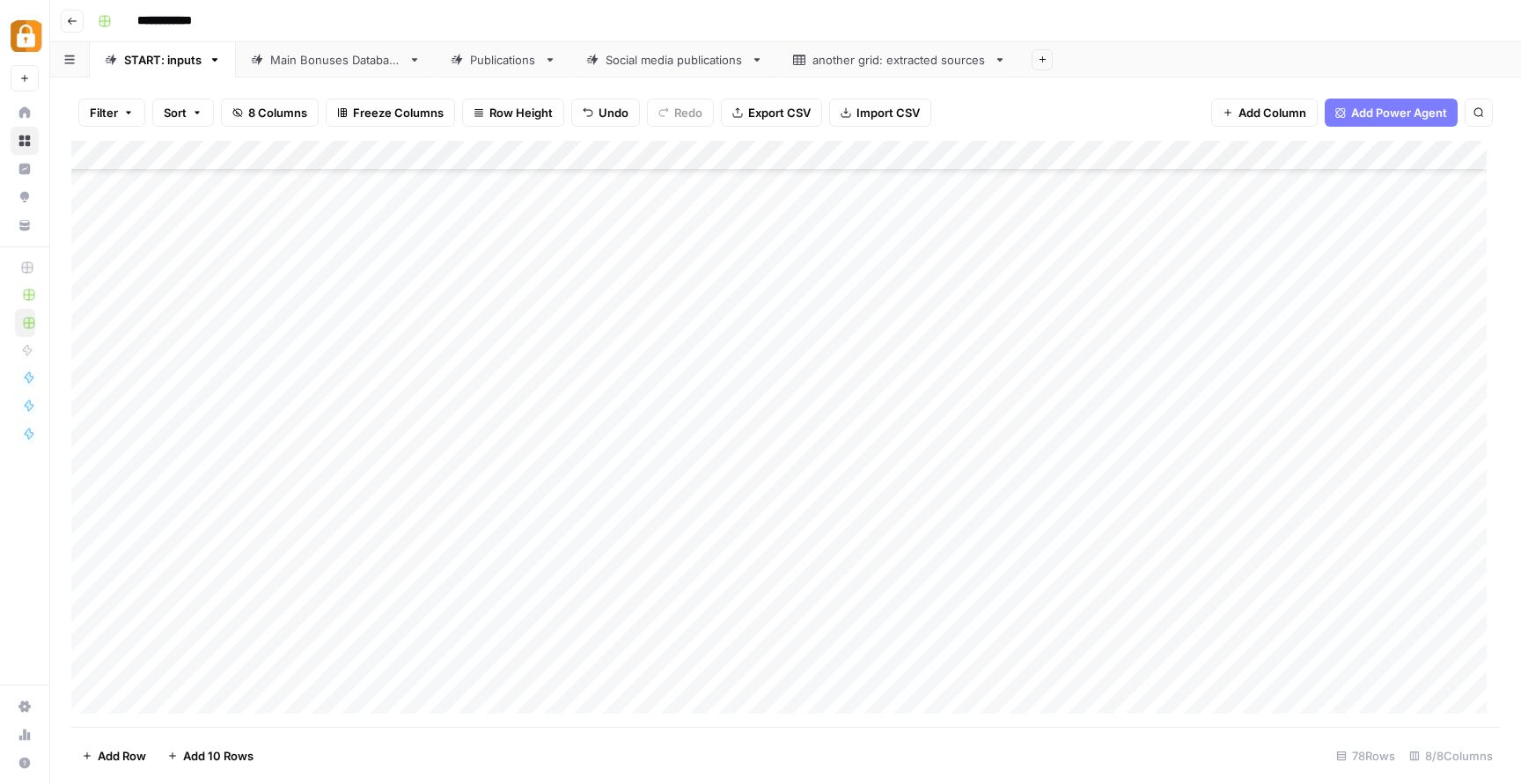
click at [1302, 654] on div "Add Column" at bounding box center [785, 434] width 1429 height 586
click at [1237, 711] on div "Add Column" at bounding box center [785, 434] width 1429 height 586
click at [1221, 609] on div "Add Column" at bounding box center [785, 434] width 1429 height 586
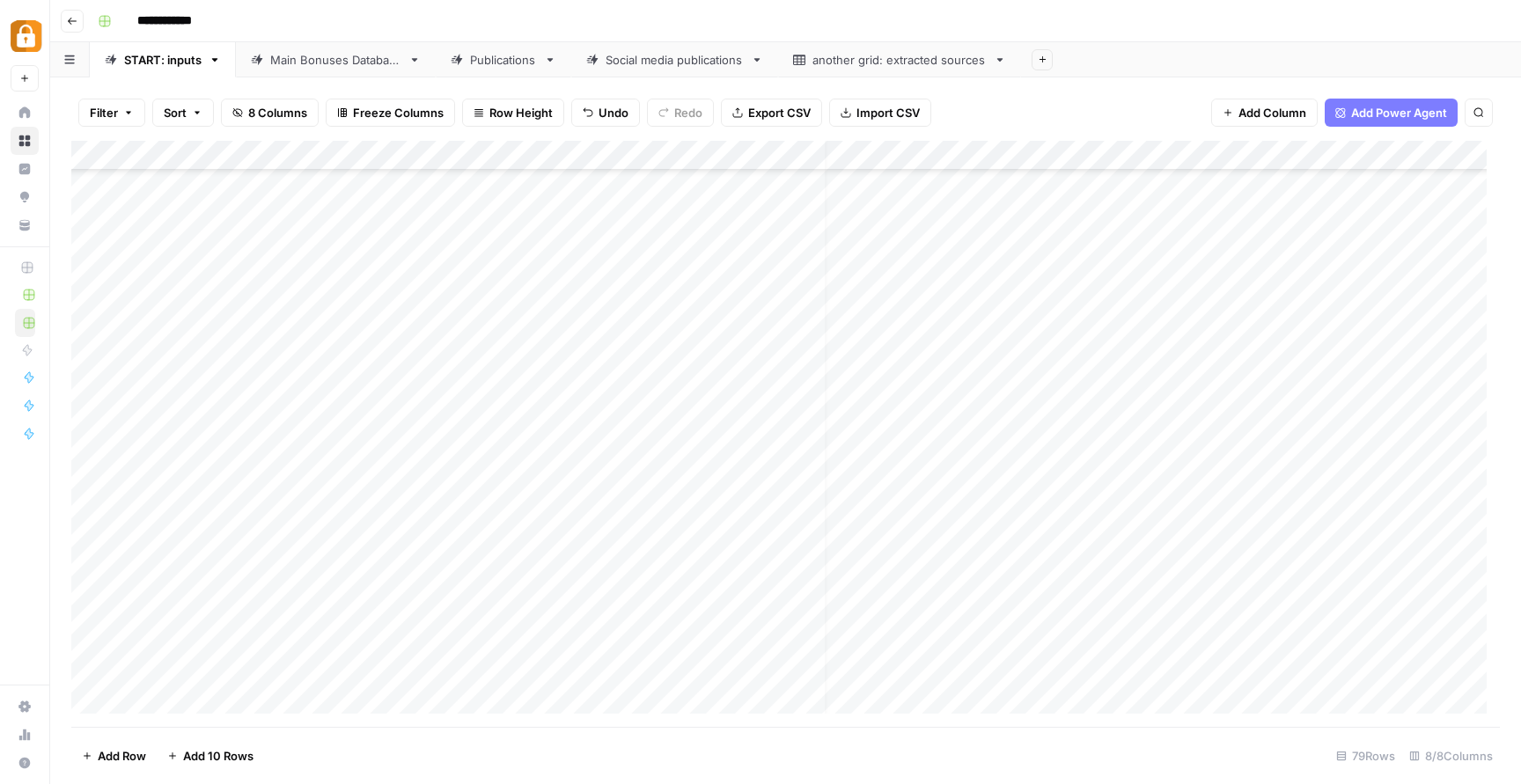
scroll to position [1816, 0]
click at [294, 65] on div "Main Bonuses Database" at bounding box center [335, 60] width 132 height 18
click at [487, 608] on div "Add Column" at bounding box center [785, 434] width 1429 height 586
click at [487, 607] on div "Add Column" at bounding box center [785, 434] width 1429 height 586
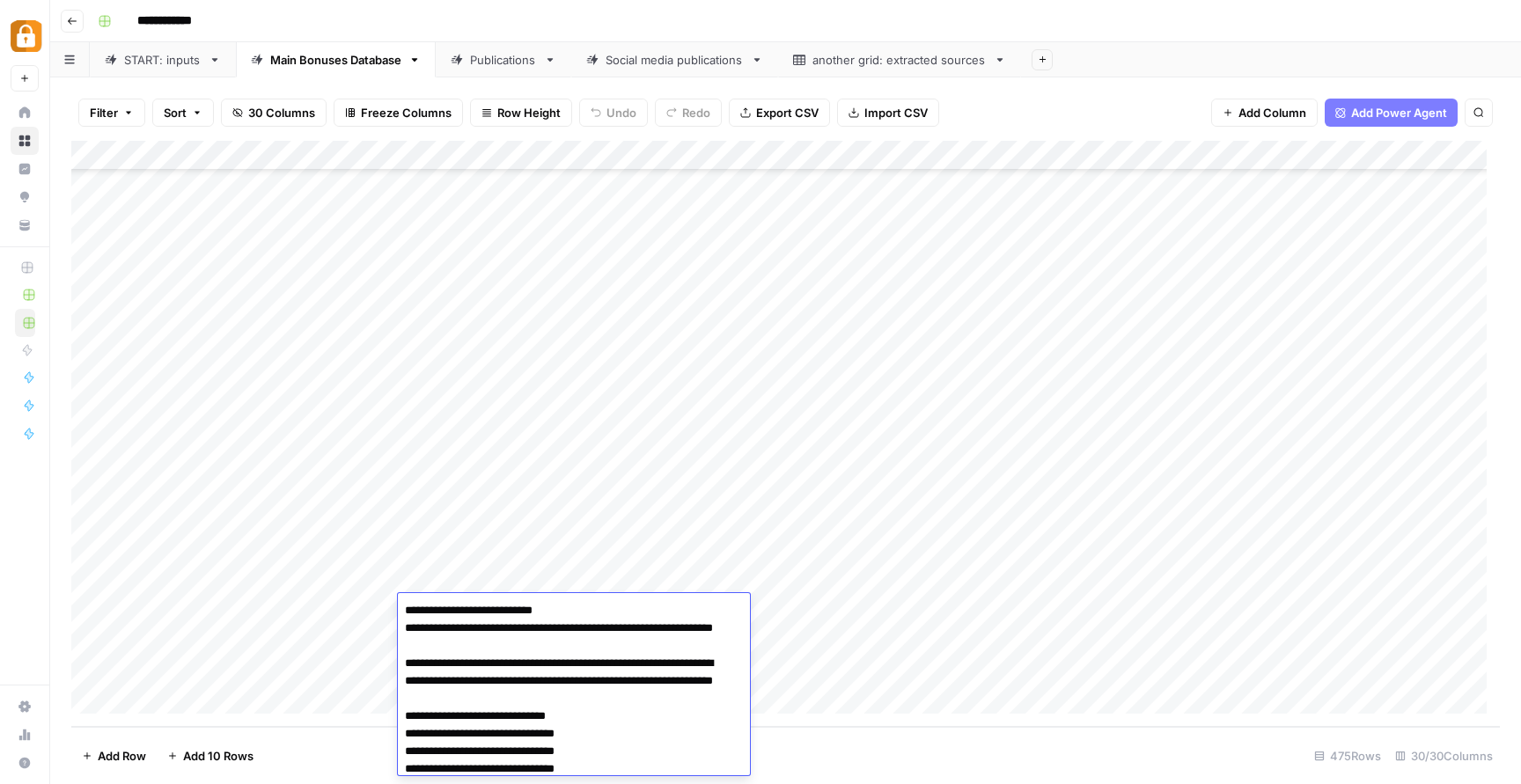
scroll to position [464, 0]
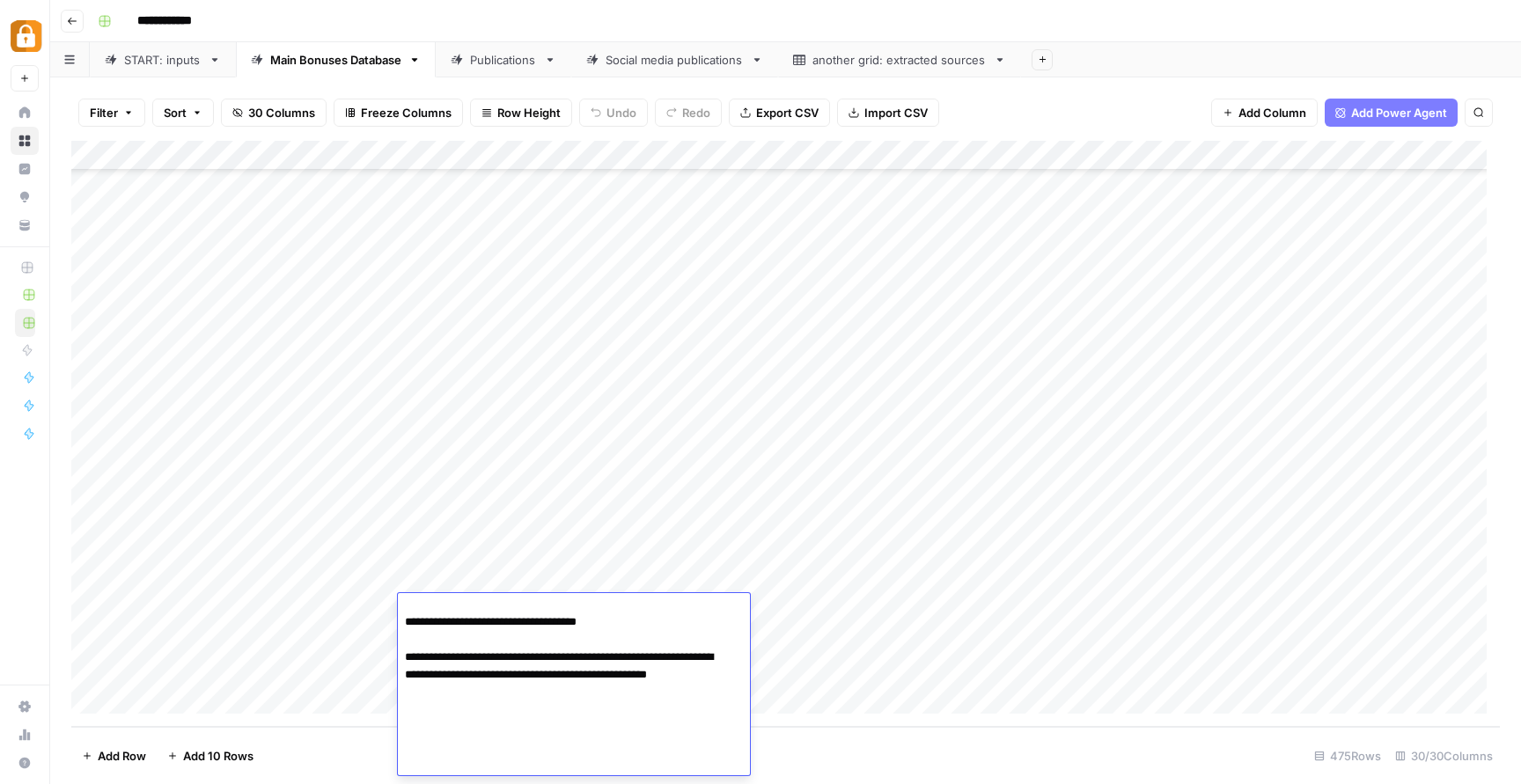
click at [823, 633] on div "Add Column" at bounding box center [785, 434] width 1429 height 586
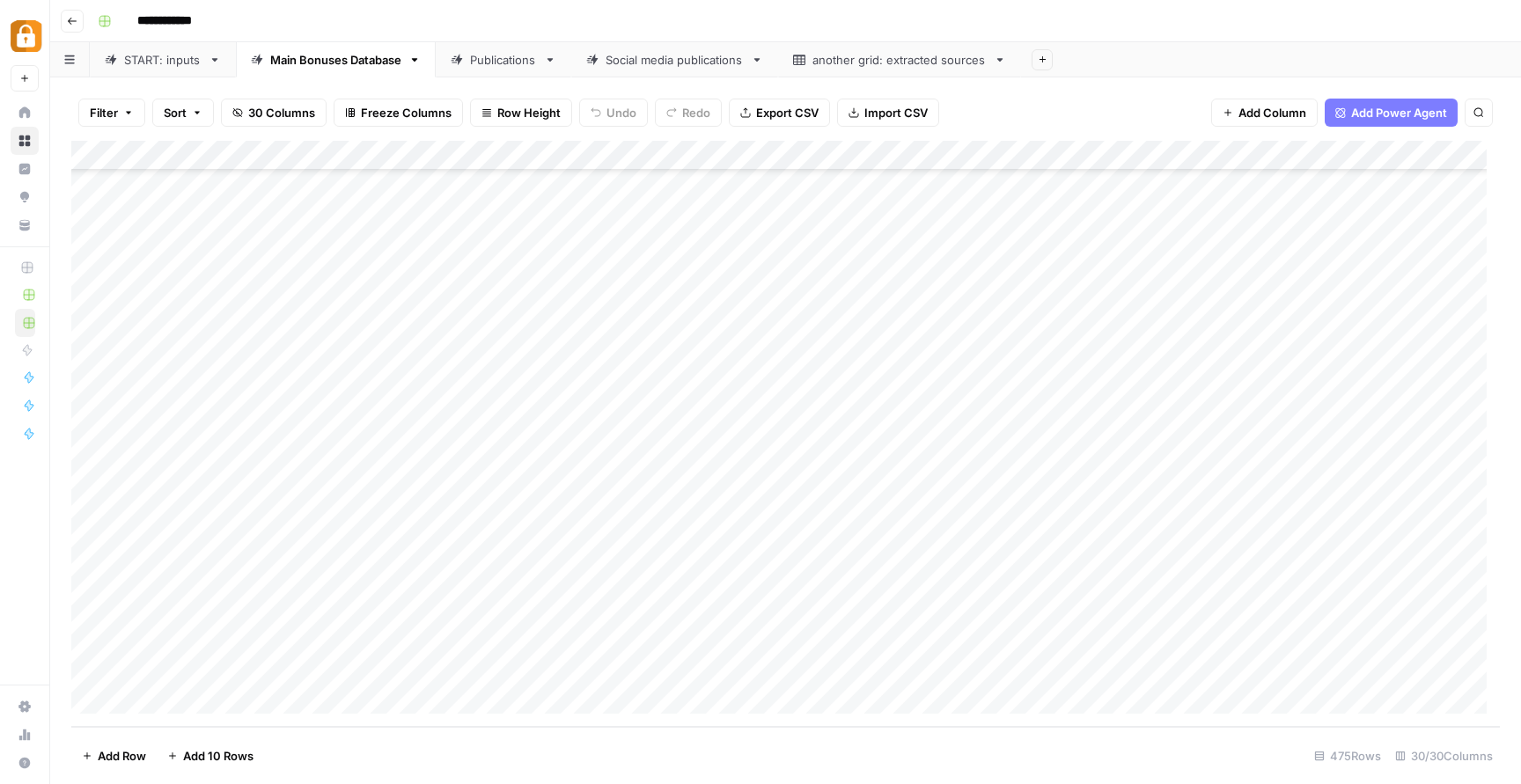
click at [529, 578] on div "Add Column" at bounding box center [785, 434] width 1429 height 586
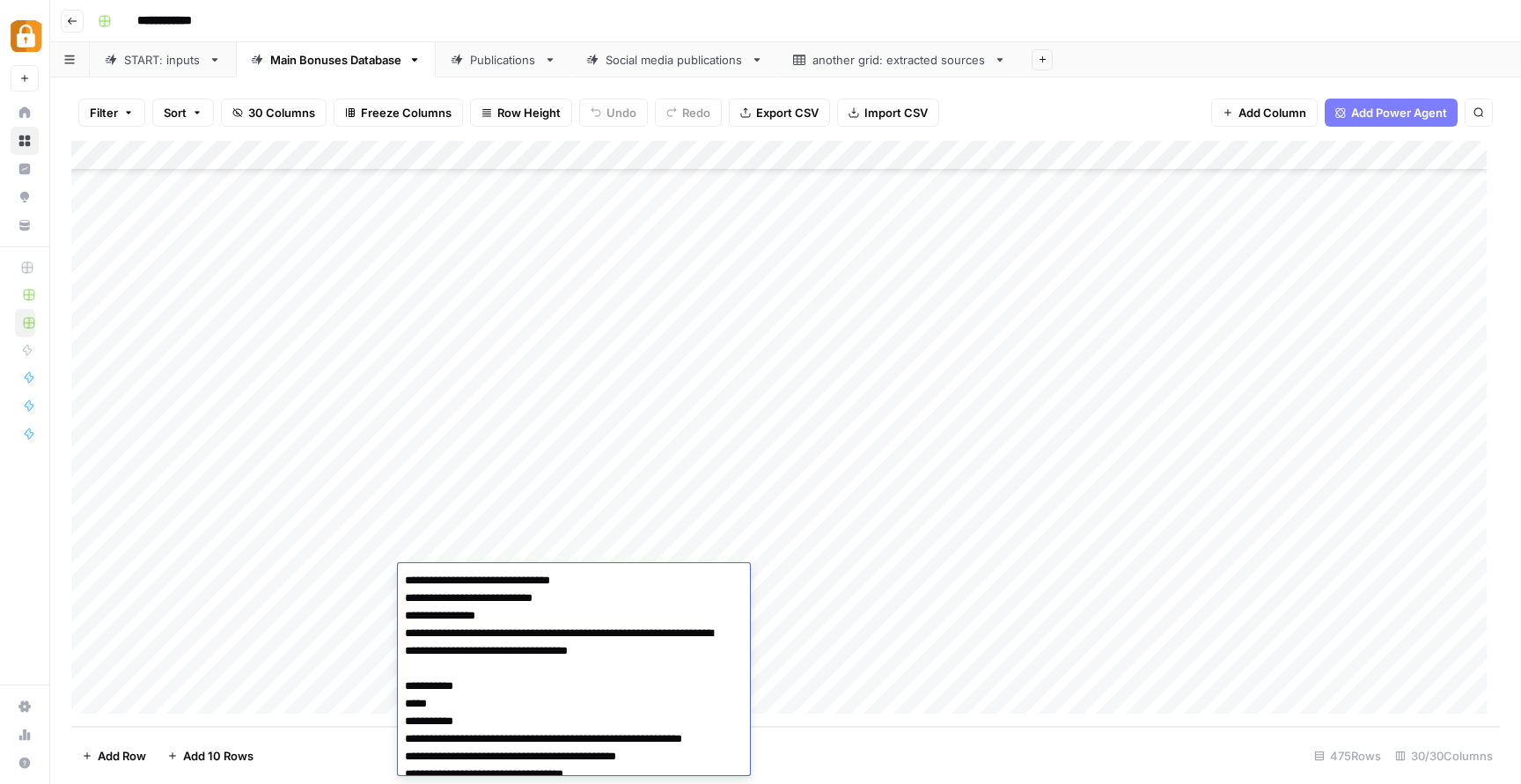
scroll to position [134, 0]
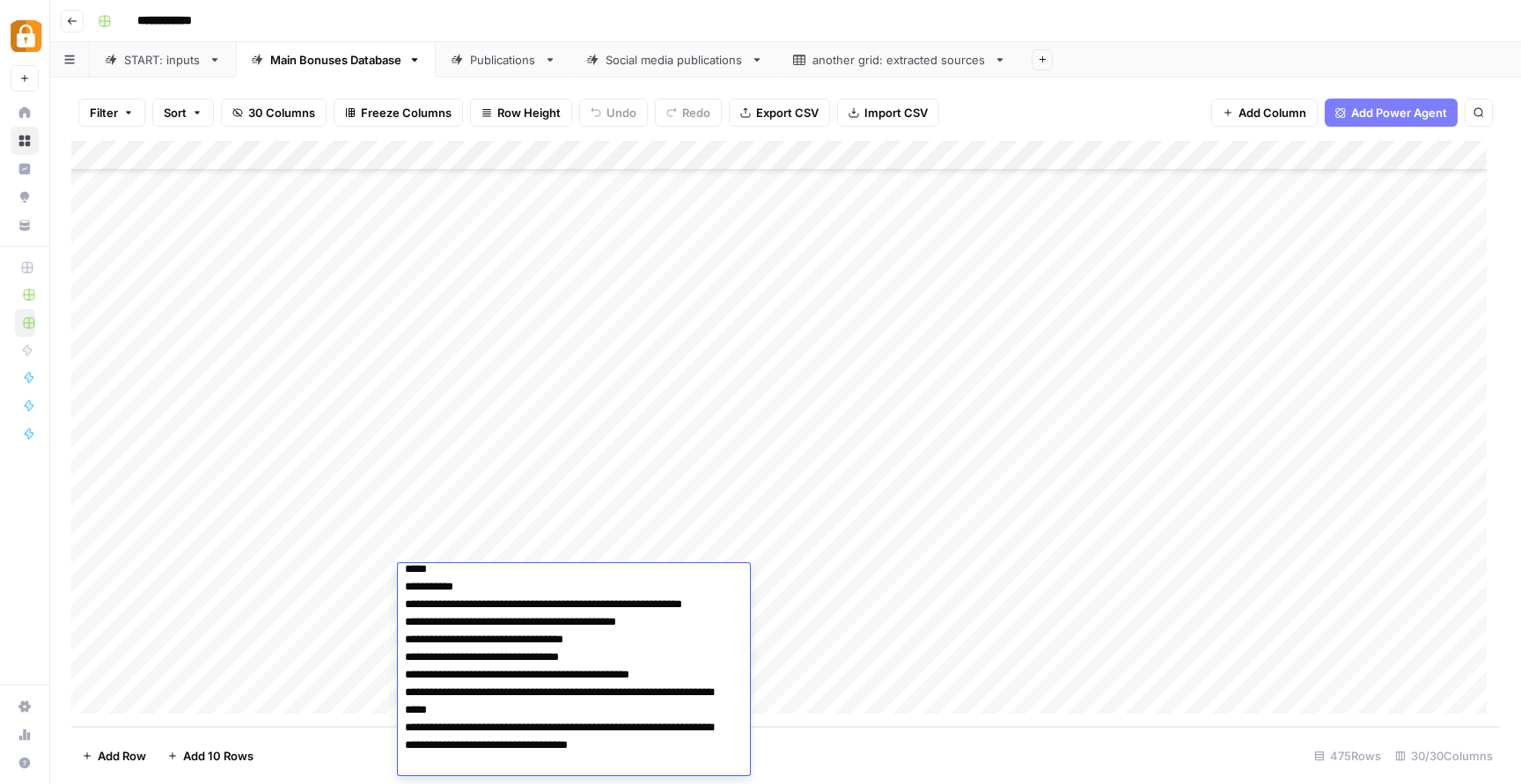
click at [865, 528] on div "Add Column" at bounding box center [785, 434] width 1429 height 586
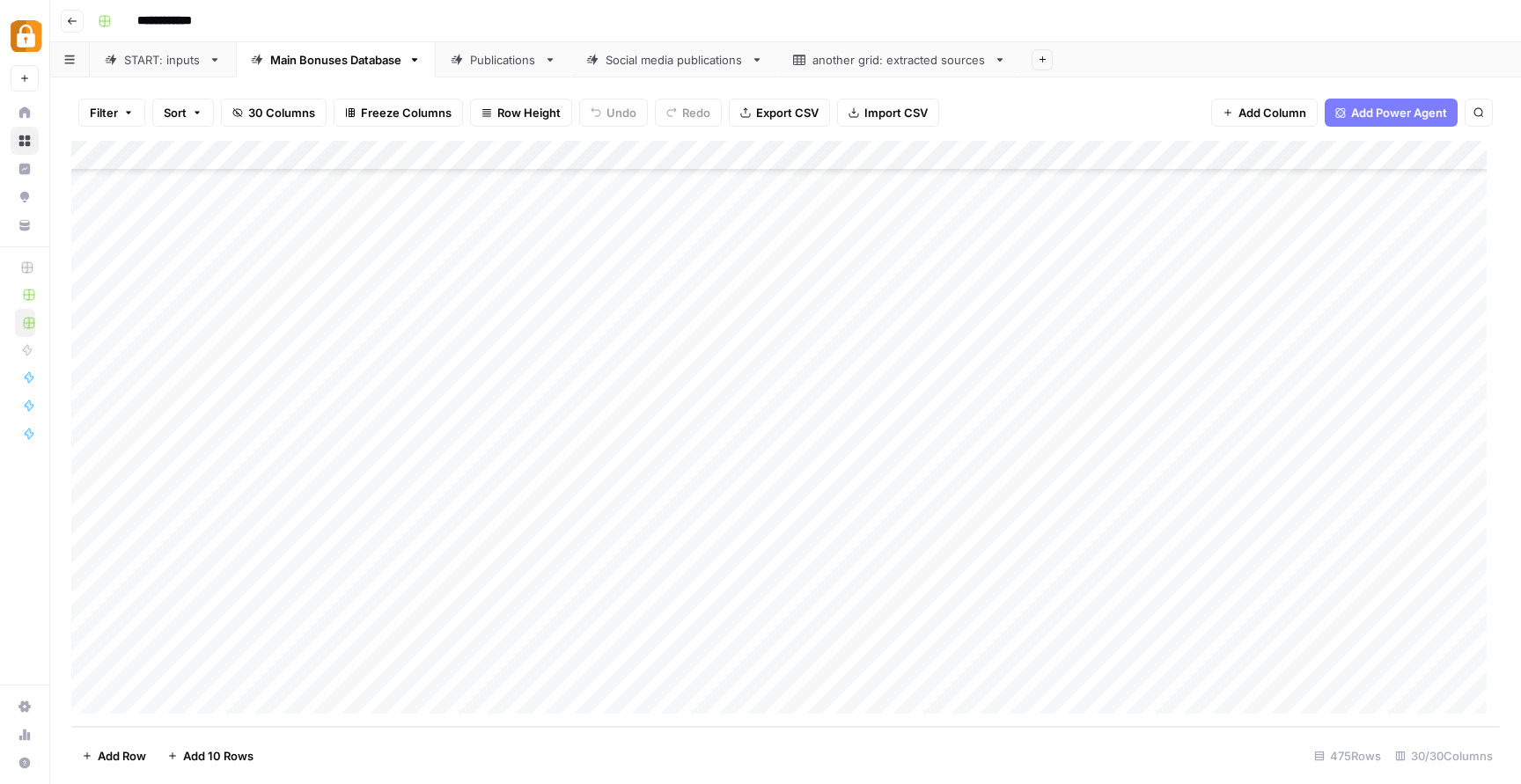
click at [465, 661] on div "Add Column" at bounding box center [785, 434] width 1429 height 586
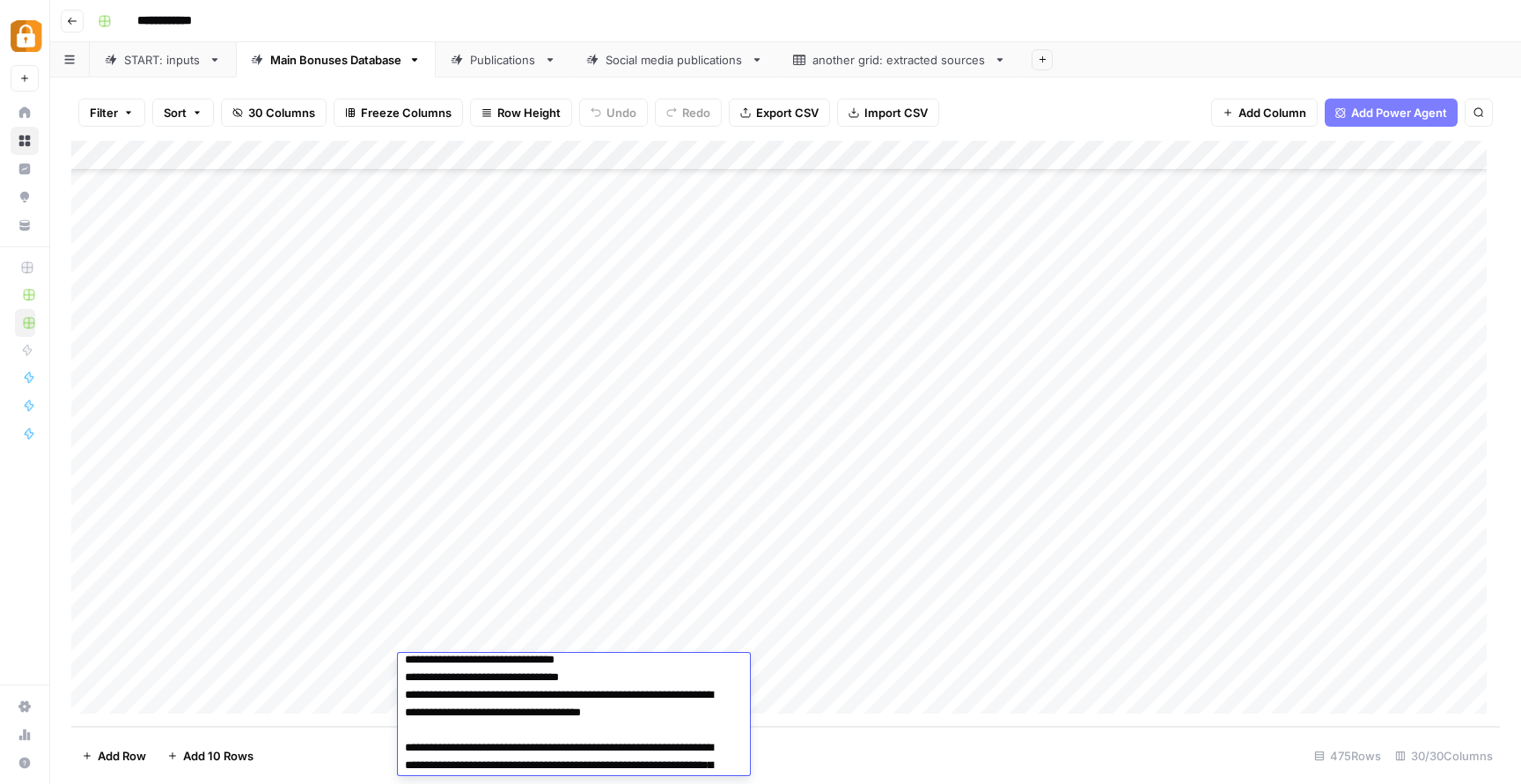
scroll to position [169, 0]
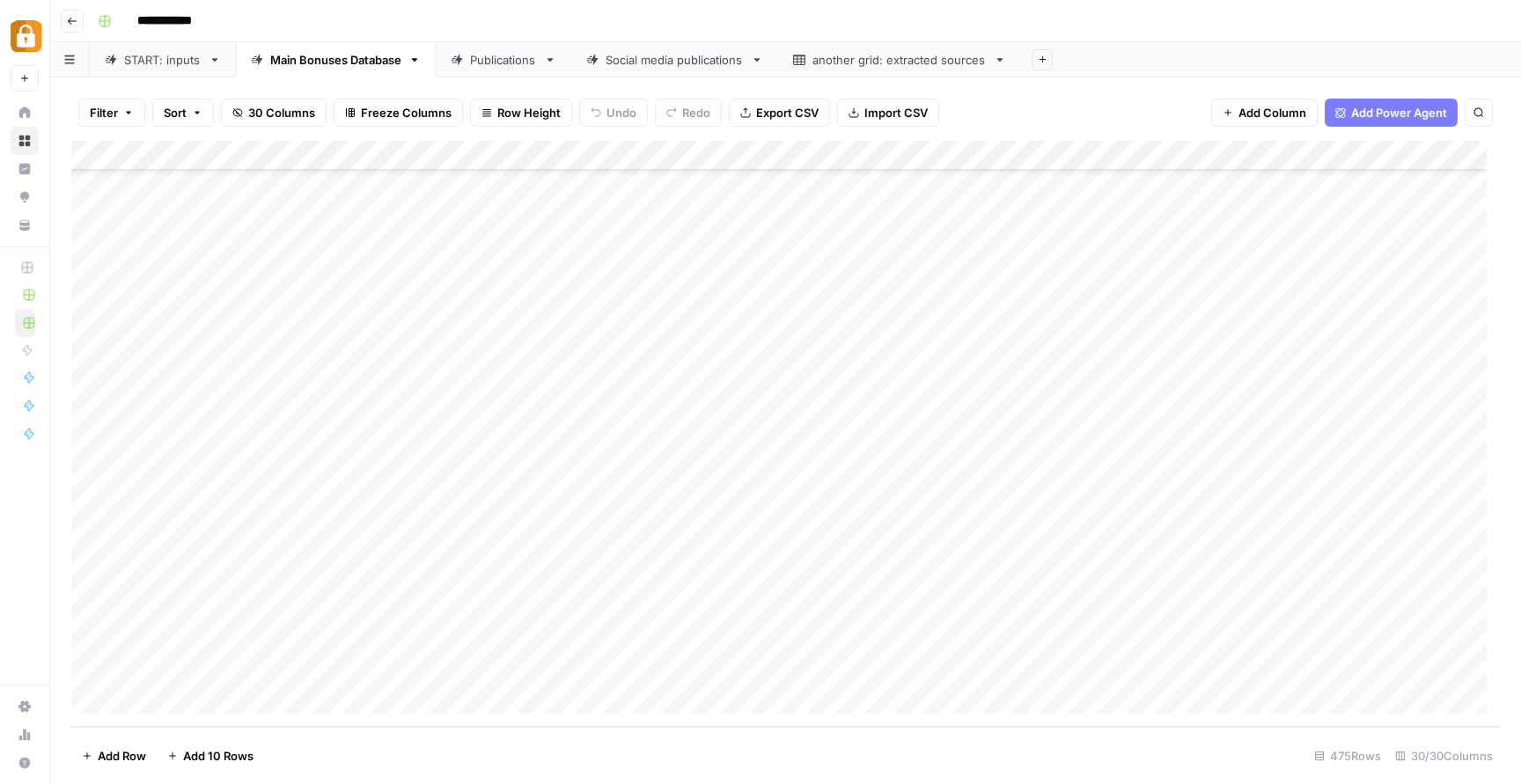
click at [796, 588] on div "Add Column" at bounding box center [785, 434] width 1429 height 586
click at [519, 638] on div "Add Column" at bounding box center [785, 434] width 1429 height 586
click at [105, 640] on div "Add Column" at bounding box center [785, 434] width 1429 height 586
click at [1488, 706] on div "Not found: We could not find the page you requested." at bounding box center [1364, 725] width 254 height 45
click at [82, 634] on div "Add Column" at bounding box center [785, 434] width 1429 height 586
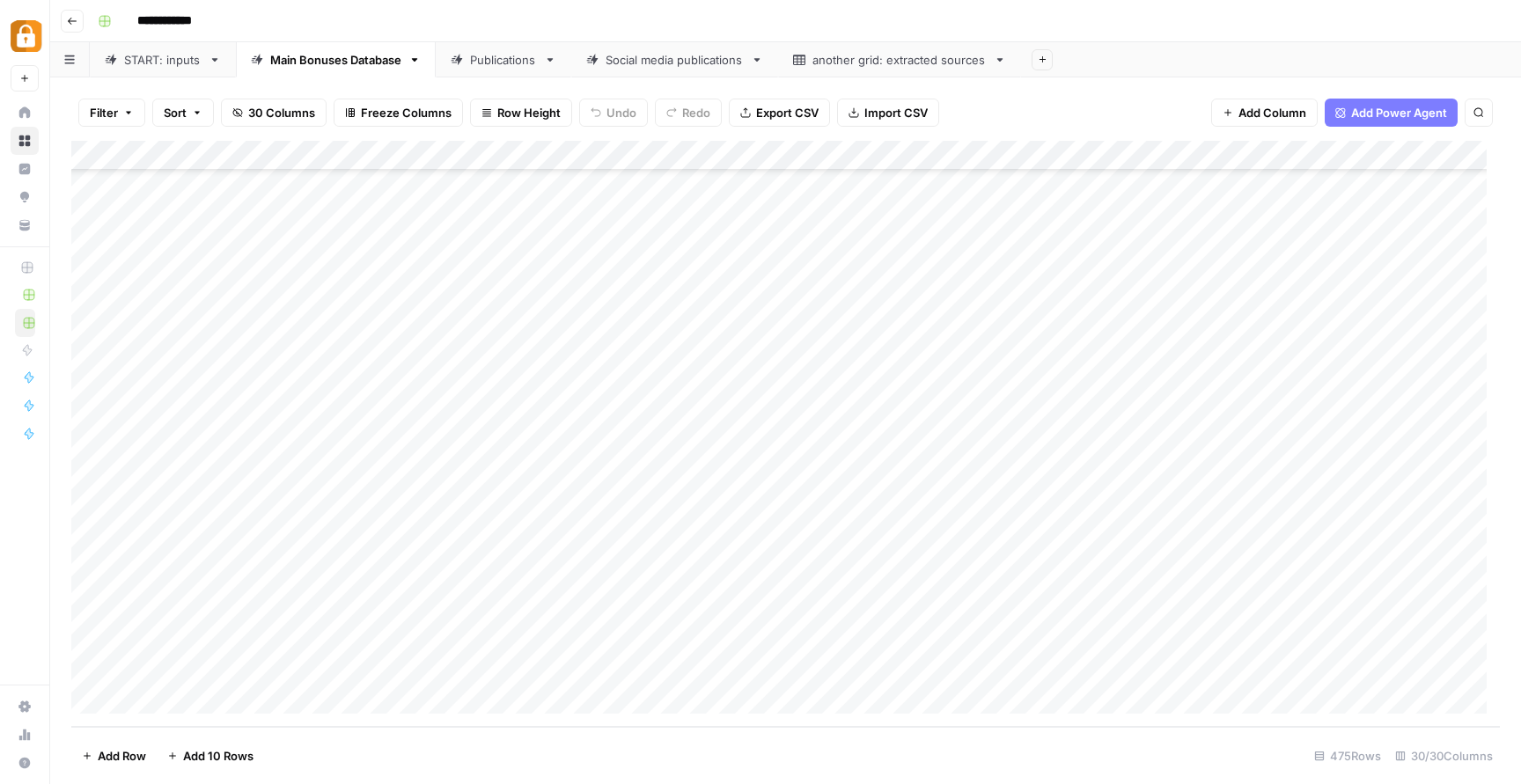
click at [171, 633] on div "Add Column" at bounding box center [785, 434] width 1429 height 586
click at [800, 517] on div "Add Column" at bounding box center [785, 434] width 1429 height 586
drag, startPoint x: 68, startPoint y: 594, endPoint x: 81, endPoint y: 696, distance: 102.8
click at [81, 696] on div "Filter Sort 30 Columns Freeze Columns Row Height Undo Redo Export CSV Import CS…" at bounding box center [785, 431] width 1471 height 706
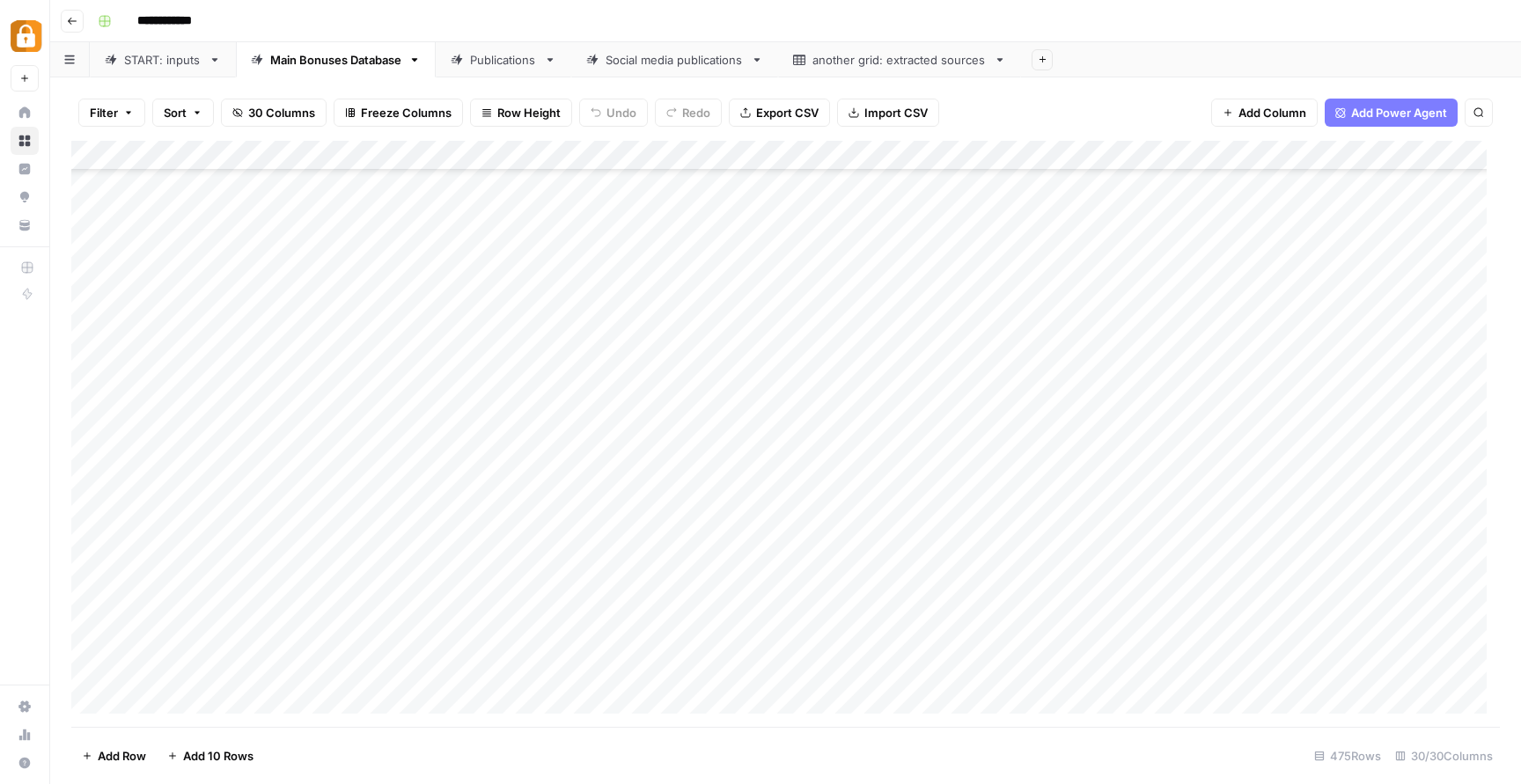
click at [89, 682] on div "Add Column" at bounding box center [785, 434] width 1429 height 586
click at [87, 686] on div "Add Column" at bounding box center [785, 434] width 1429 height 586
click at [97, 626] on div "Add Column" at bounding box center [785, 434] width 1429 height 586
click at [95, 657] on div "Add Column" at bounding box center [785, 434] width 1429 height 586
click at [90, 595] on div "Add Column" at bounding box center [785, 434] width 1429 height 586
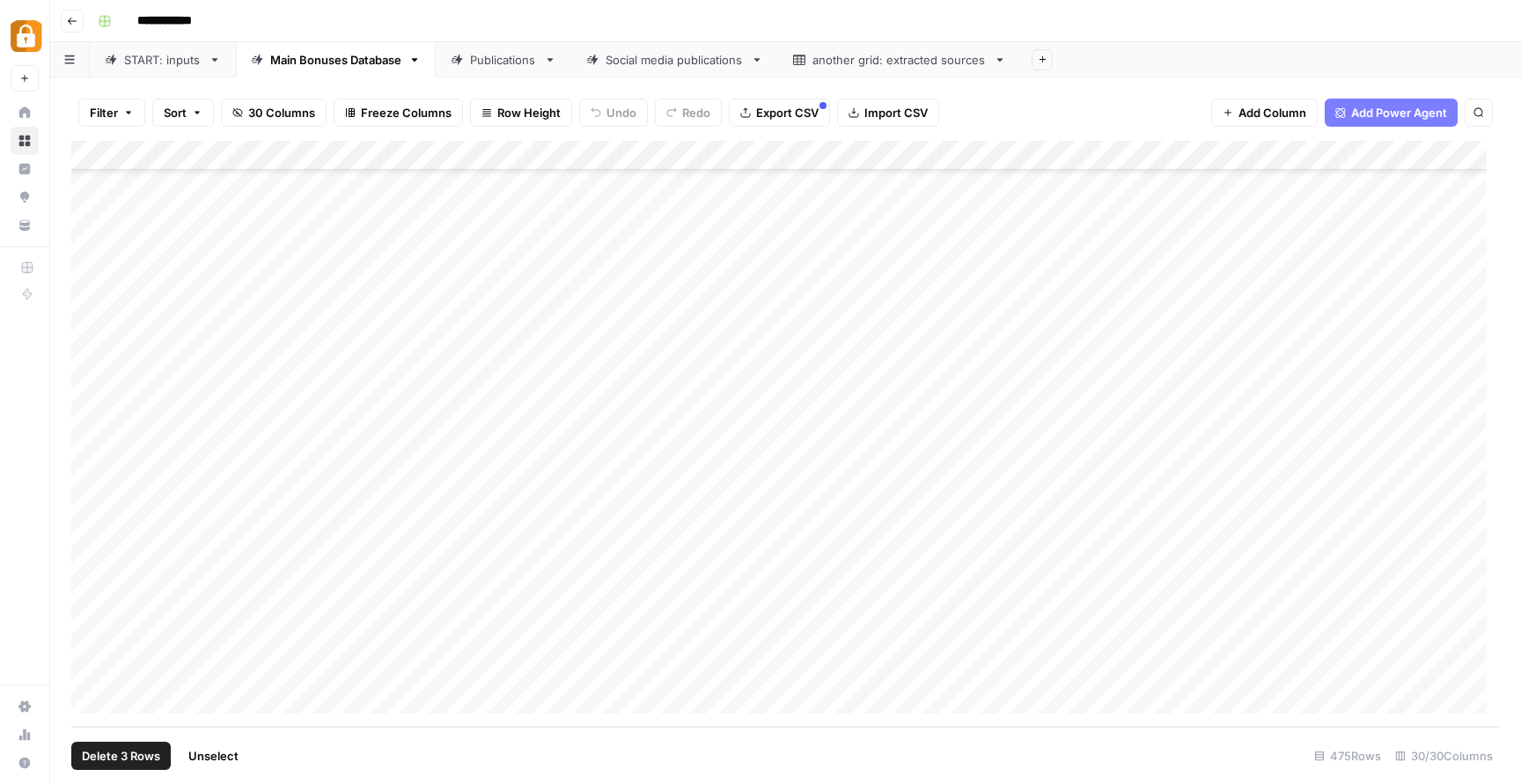
scroll to position [13700, 0]
click at [141, 746] on button "Delete 3 Rows" at bounding box center [120, 757] width 99 height 28
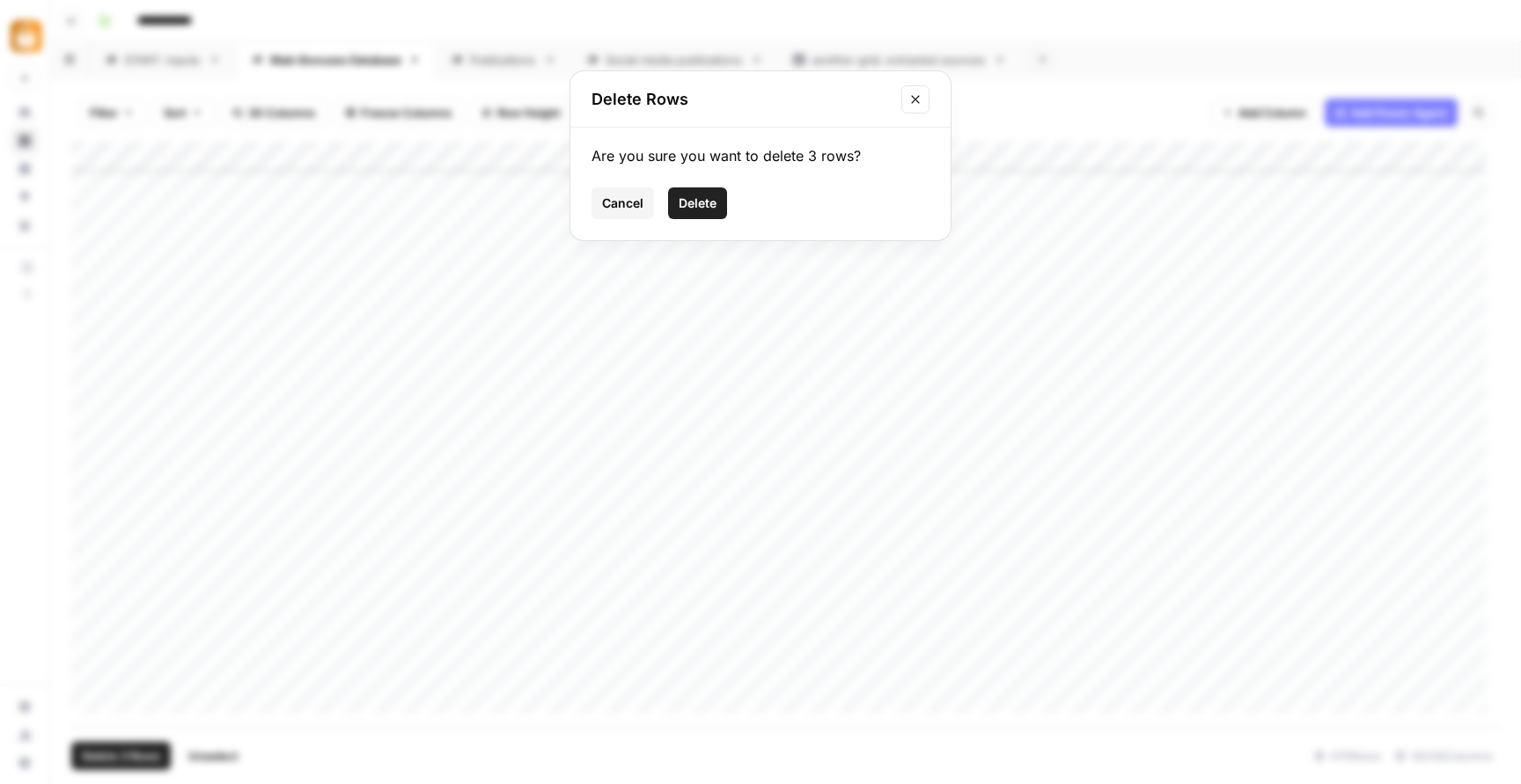
click at [699, 209] on span "Delete" at bounding box center [698, 203] width 38 height 18
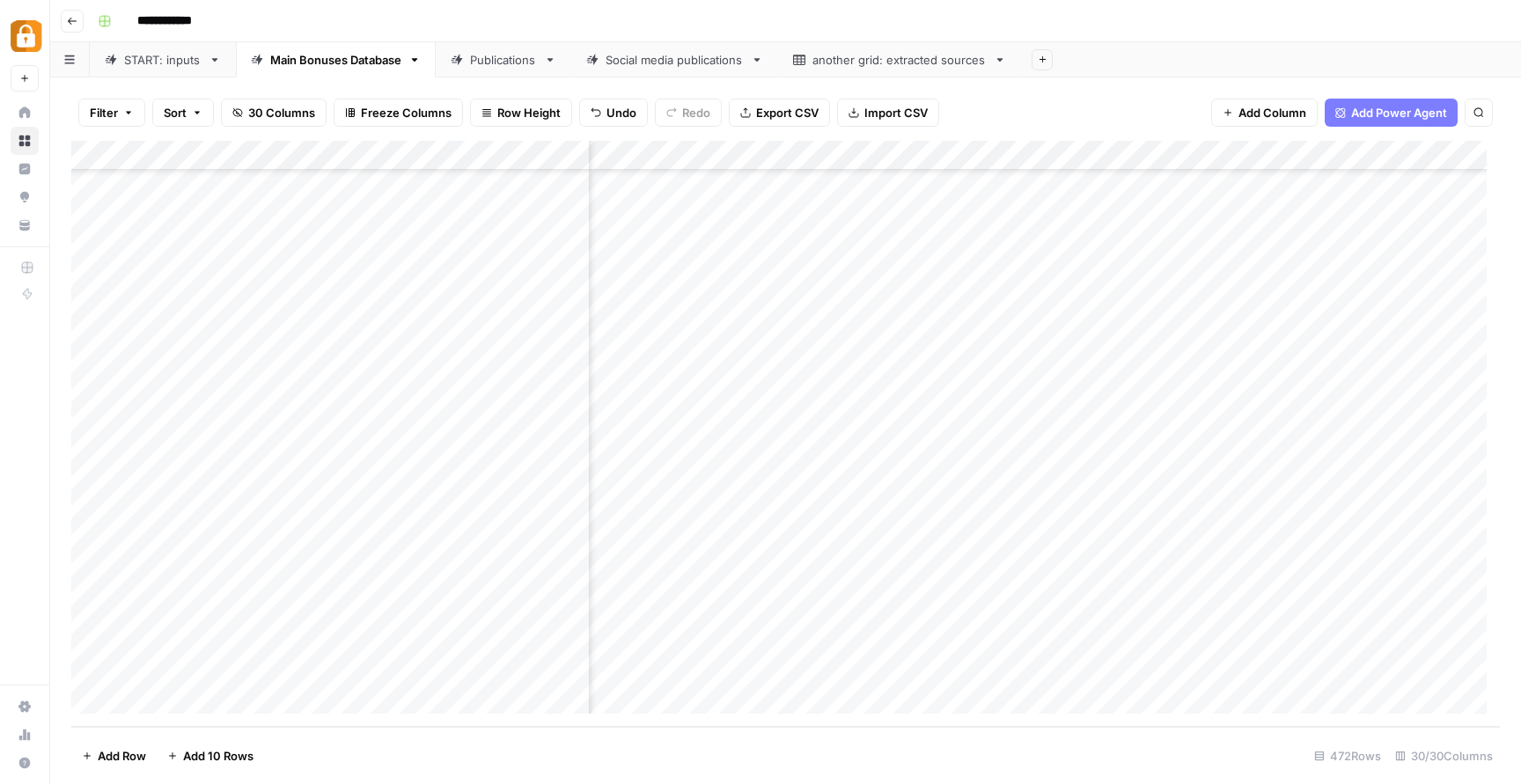
scroll to position [13610, 279]
click at [847, 669] on div "Add Column" at bounding box center [785, 434] width 1429 height 586
click at [850, 671] on div "Add Column" at bounding box center [785, 434] width 1429 height 586
click at [1080, 671] on div "Add Column" at bounding box center [785, 434] width 1429 height 586
click at [175, 59] on div "START: inputs" at bounding box center [163, 60] width 78 height 18
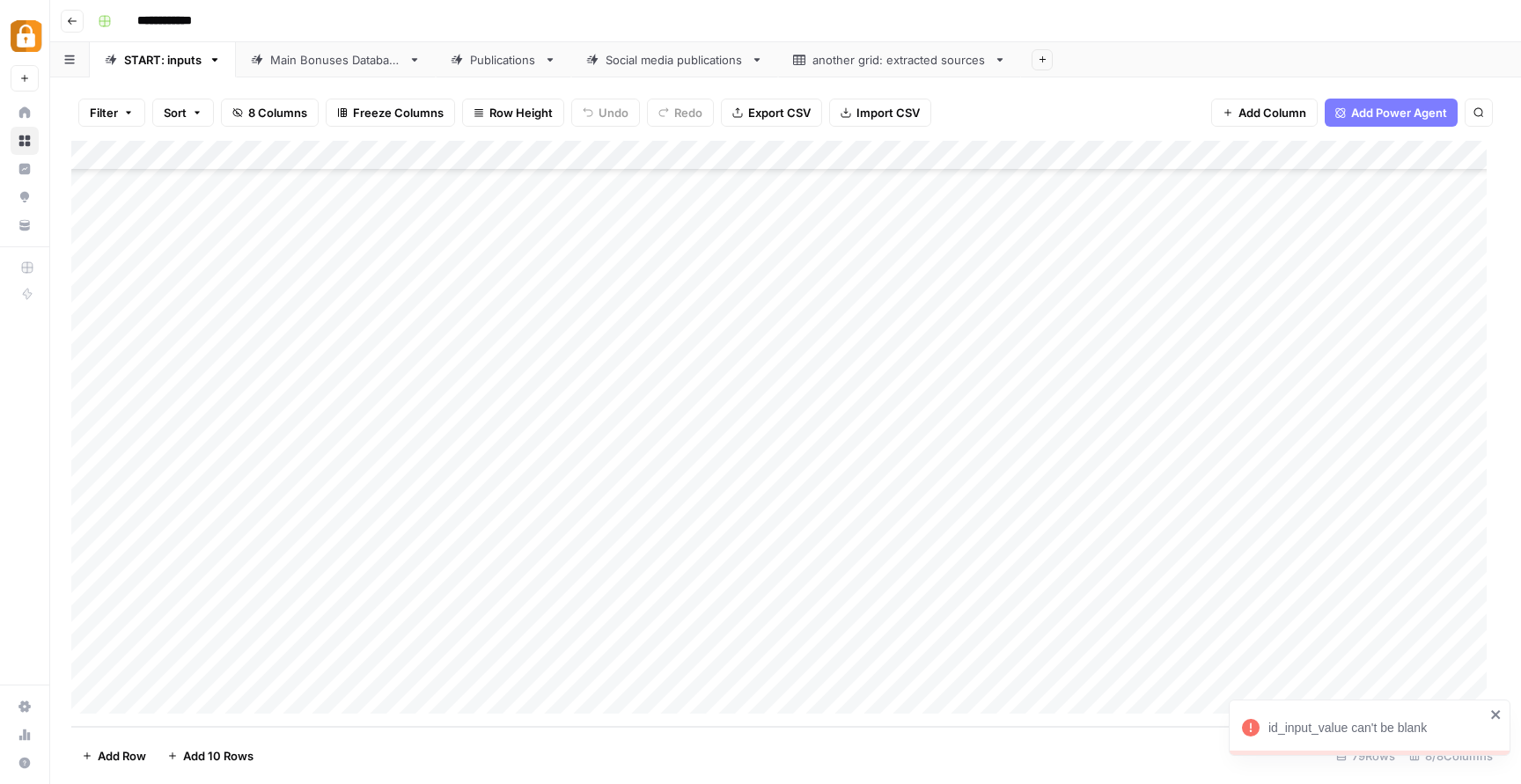
scroll to position [1849, 0]
click at [81, 606] on div "Add Column" at bounding box center [785, 434] width 1429 height 586
click at [94, 606] on div "Add Column" at bounding box center [785, 434] width 1429 height 586
click at [92, 769] on button "Delete 1 Row" at bounding box center [116, 757] width 92 height 28
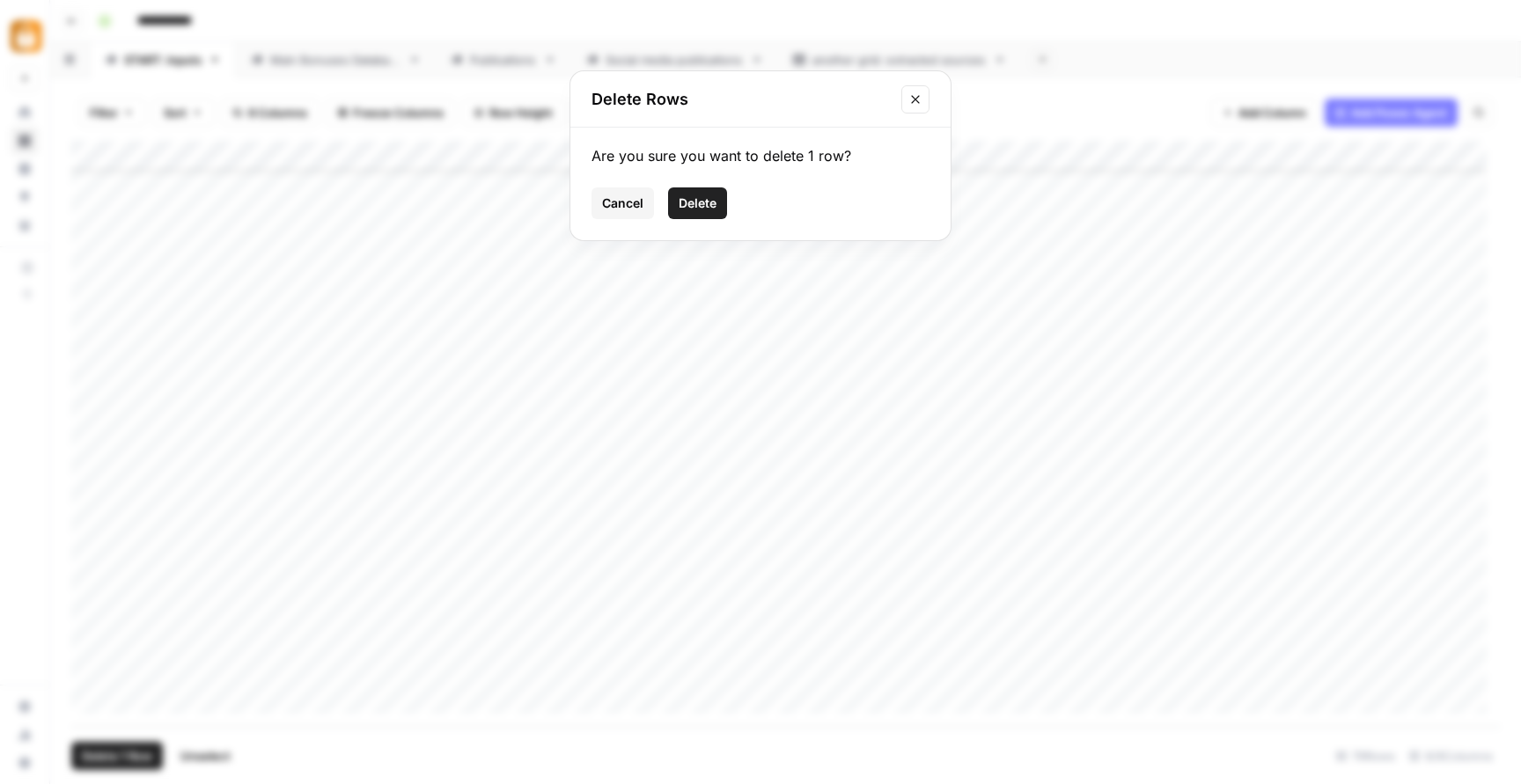
click at [721, 198] on button "Delete" at bounding box center [698, 203] width 59 height 31
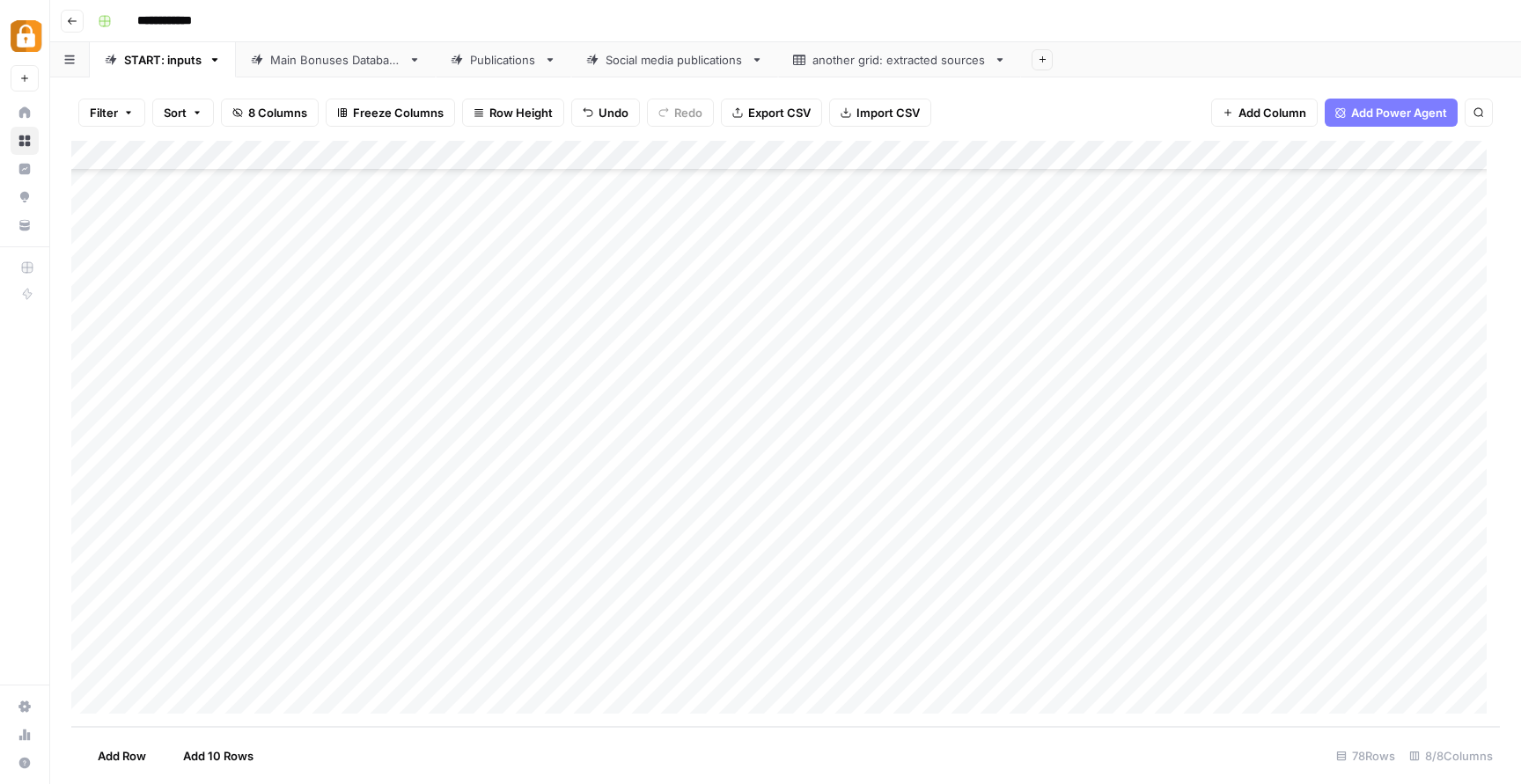
scroll to position [1819, 0]
click at [359, 65] on div "Main Bonuses Database" at bounding box center [335, 60] width 132 height 18
click at [600, 484] on div "Add Column" at bounding box center [785, 434] width 1429 height 586
click at [673, 466] on div "Add Column" at bounding box center [785, 434] width 1429 height 586
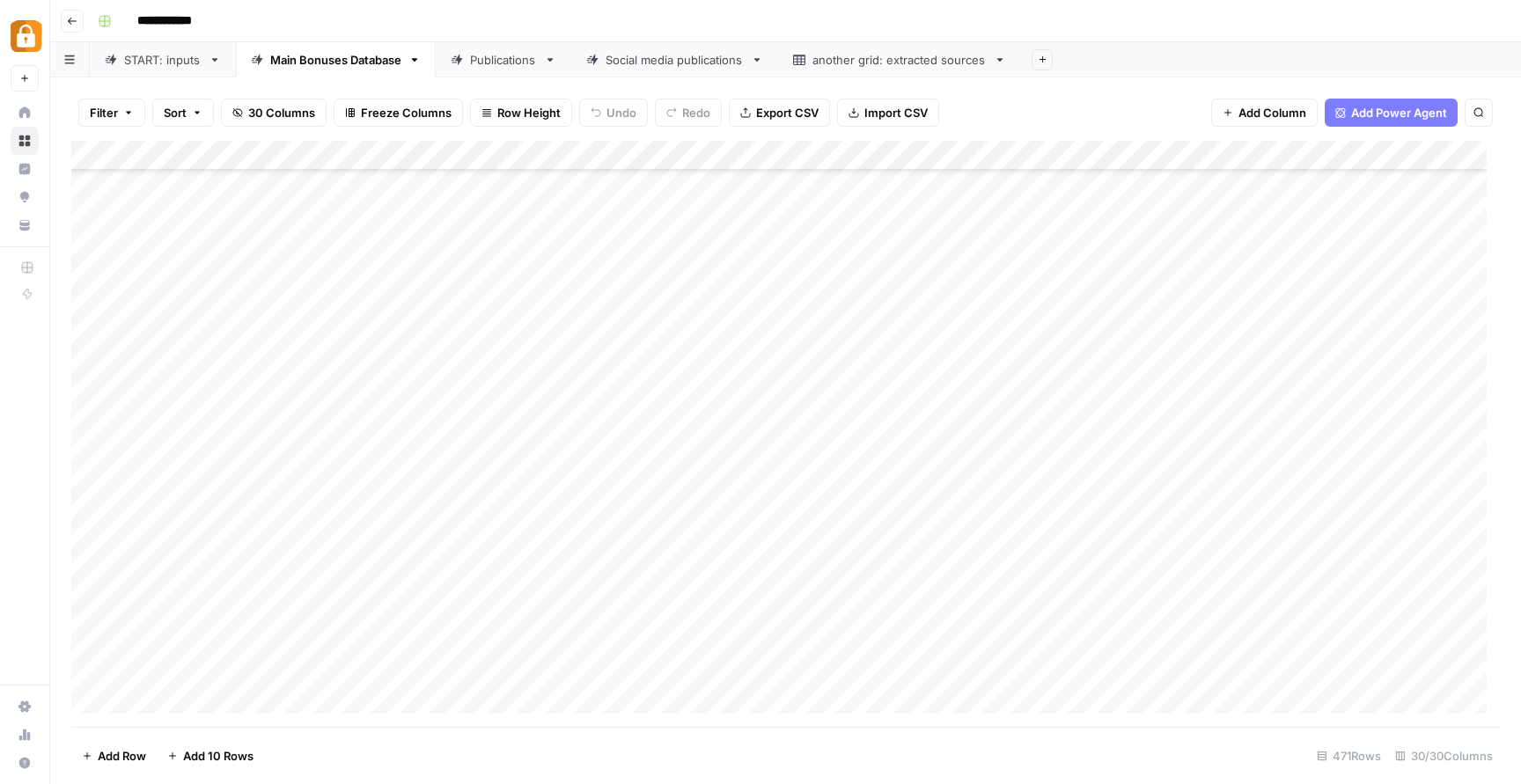
scroll to position [13414, 0]
click at [136, 87] on div "Filter Sort 30 Columns Freeze Columns Row Height Undo Redo Export CSV Import CS…" at bounding box center [785, 112] width 1429 height 56
click at [163, 62] on div "START: inputs" at bounding box center [163, 60] width 78 height 18
click at [374, 634] on div "Add Column" at bounding box center [785, 434] width 1429 height 586
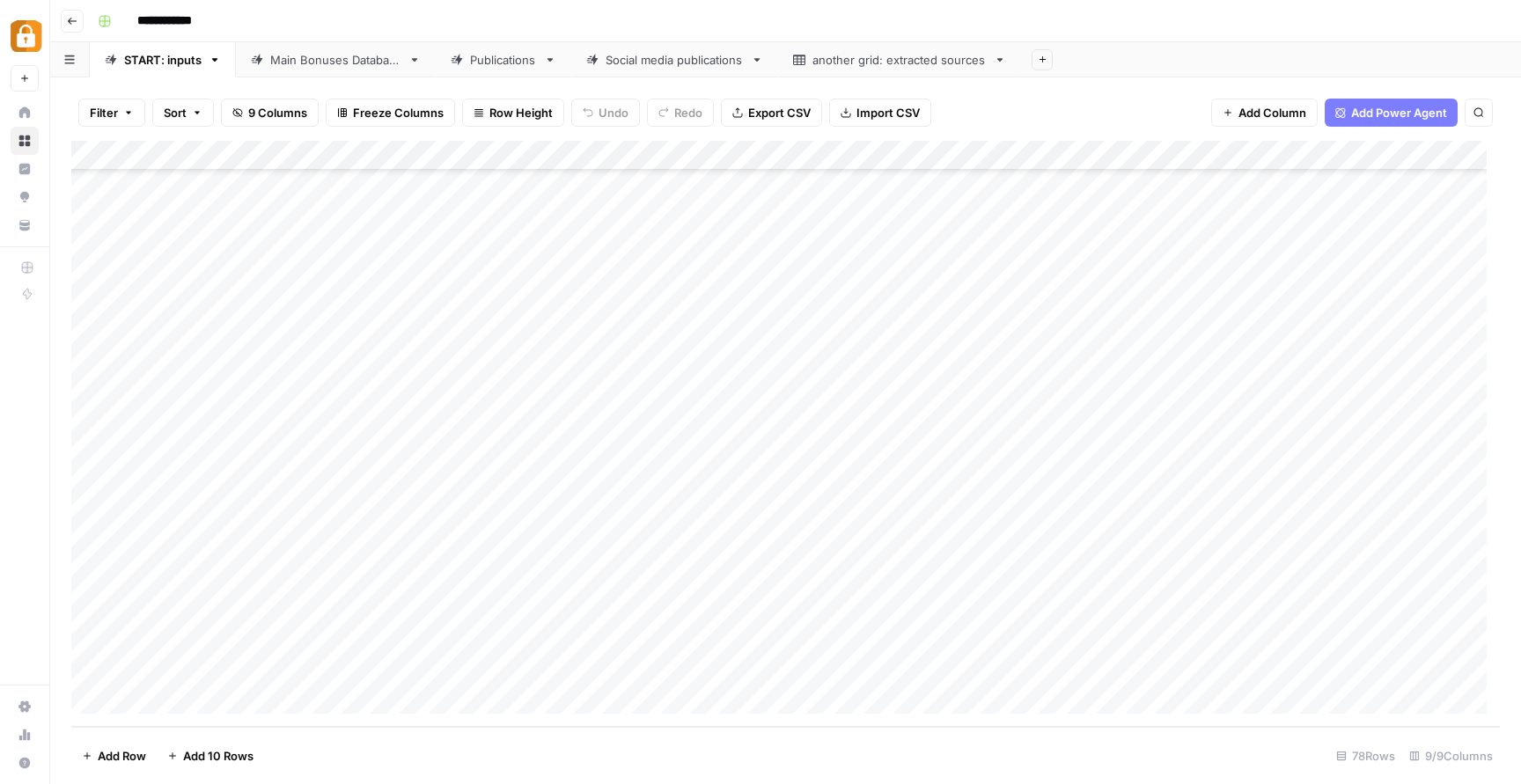
click at [373, 635] on div "Add Column" at bounding box center [785, 434] width 1429 height 586
type textarea "**********"
click at [942, 622] on div "Add Column" at bounding box center [785, 434] width 1429 height 586
drag, startPoint x: 1048, startPoint y: 625, endPoint x: 1045, endPoint y: 651, distance: 26.2
click at [1045, 651] on div "Add Column" at bounding box center [785, 434] width 1429 height 586
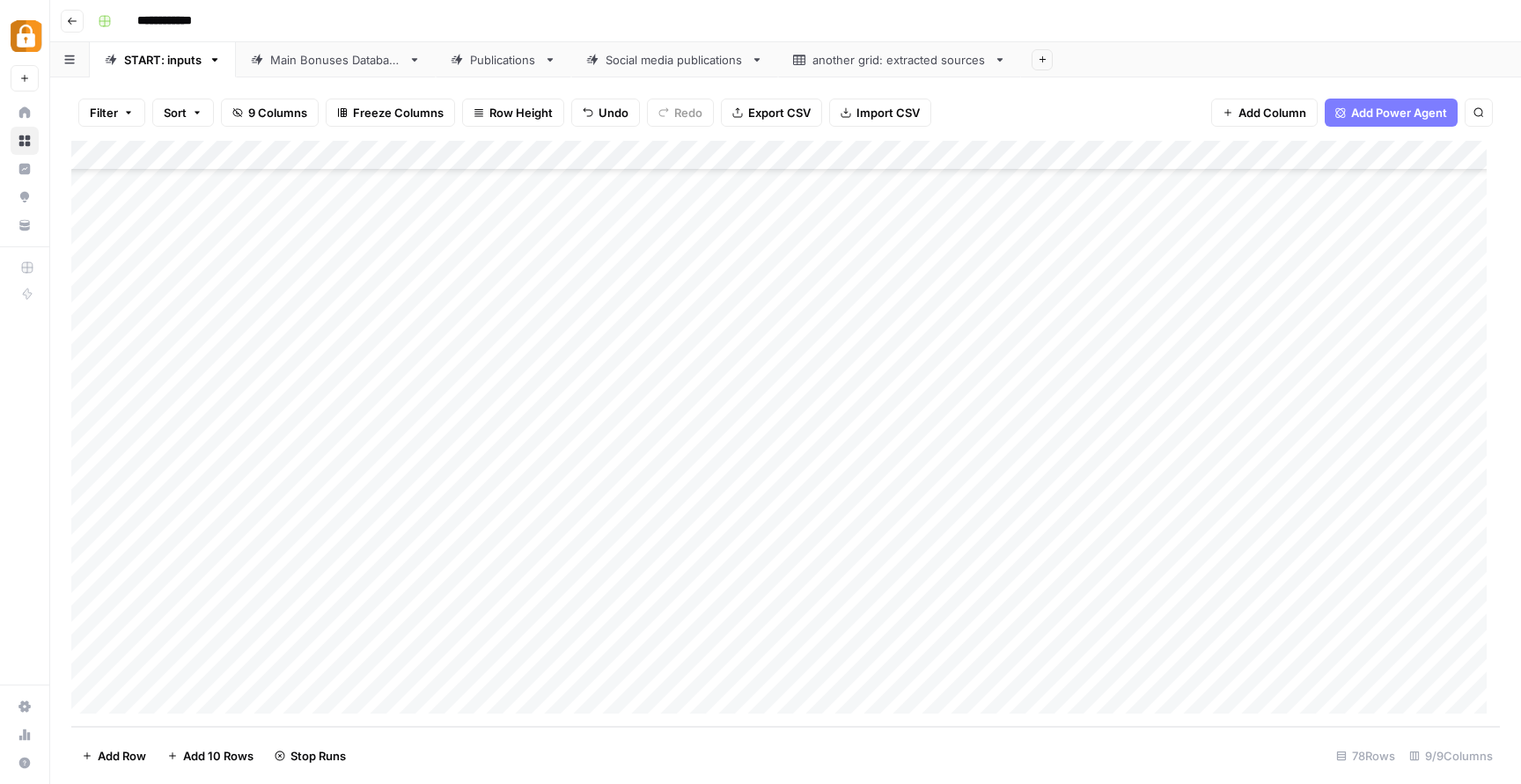
click at [404, 633] on div "Add Column" at bounding box center [785, 434] width 1429 height 586
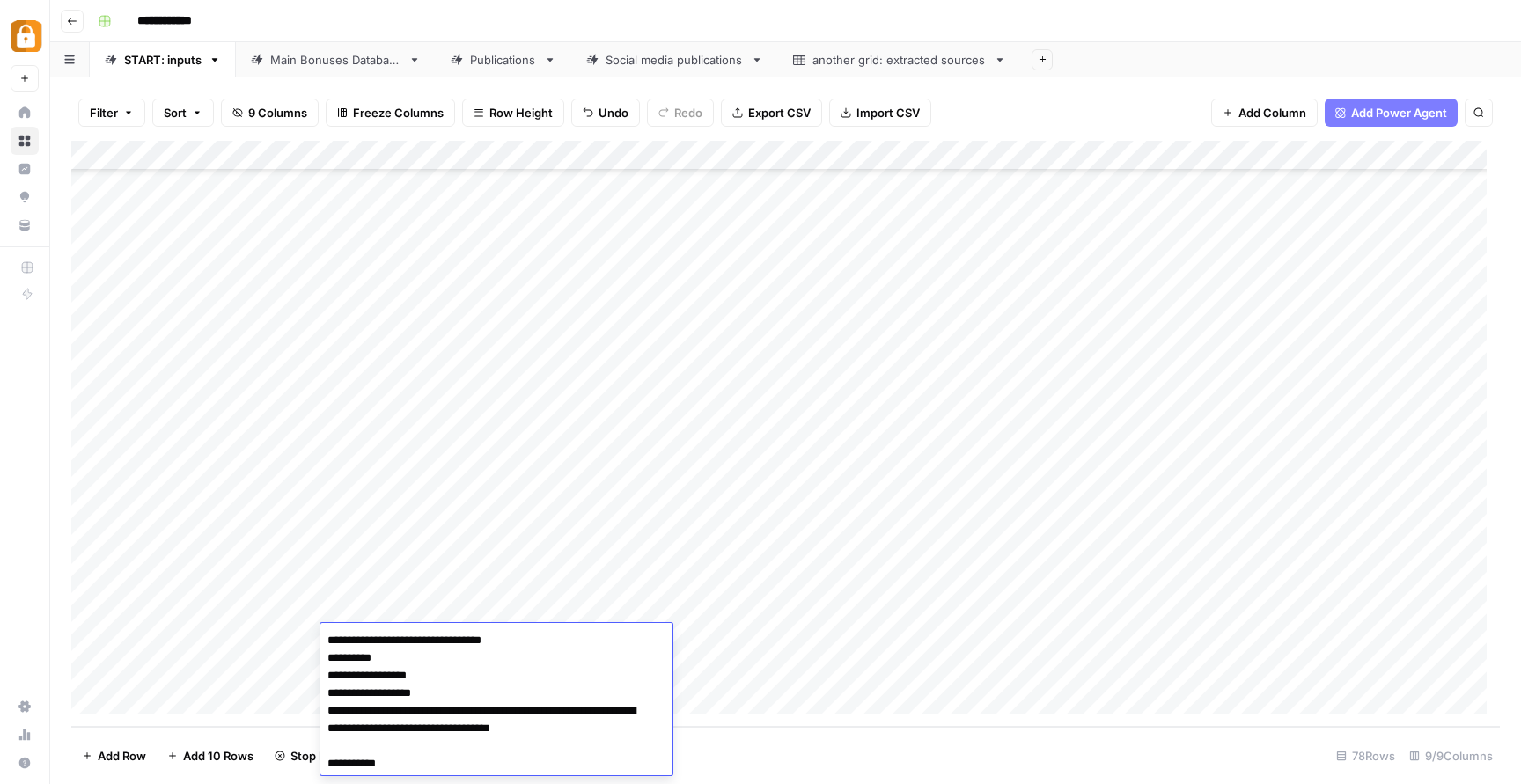
scroll to position [4, 0]
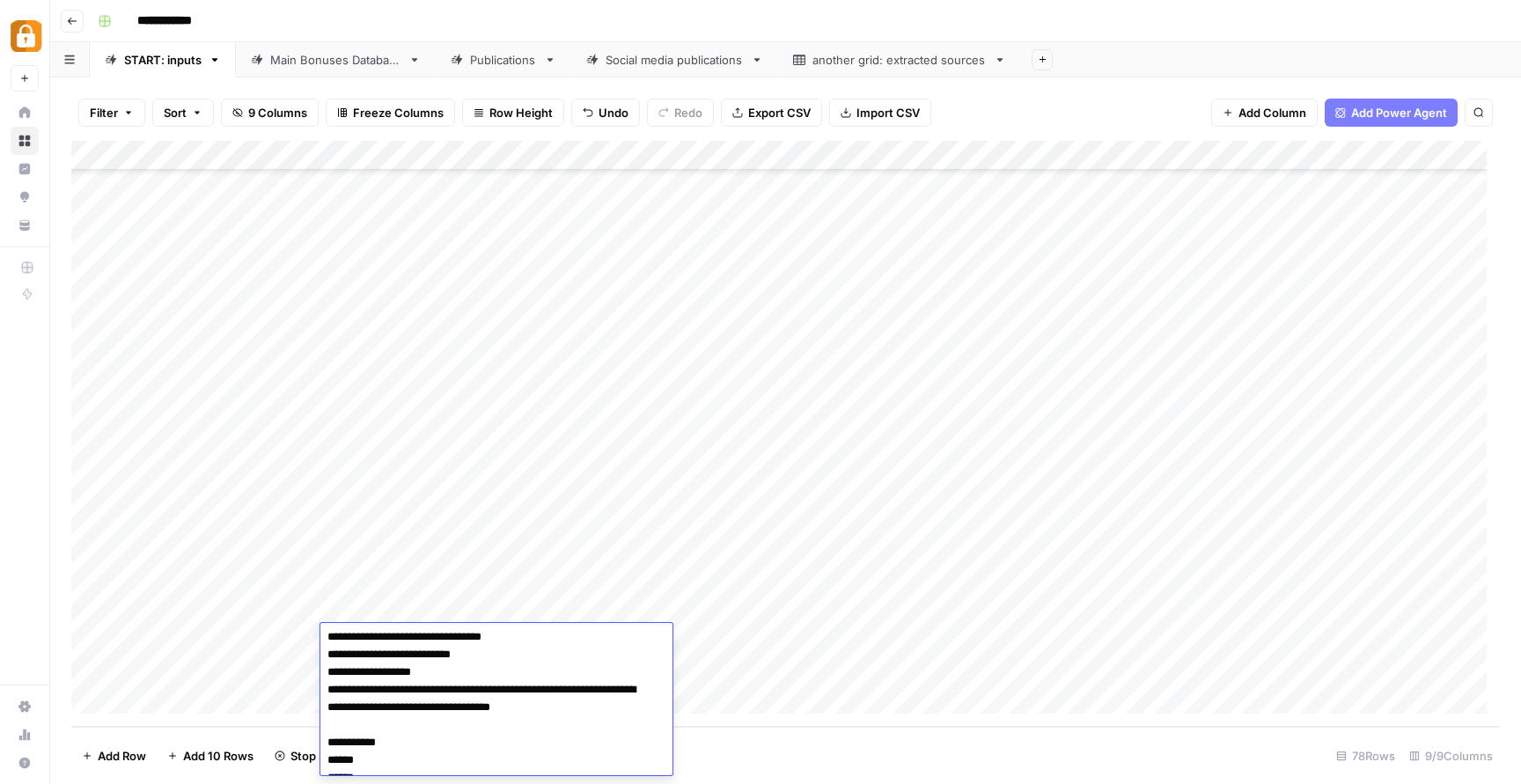
type textarea "**********"
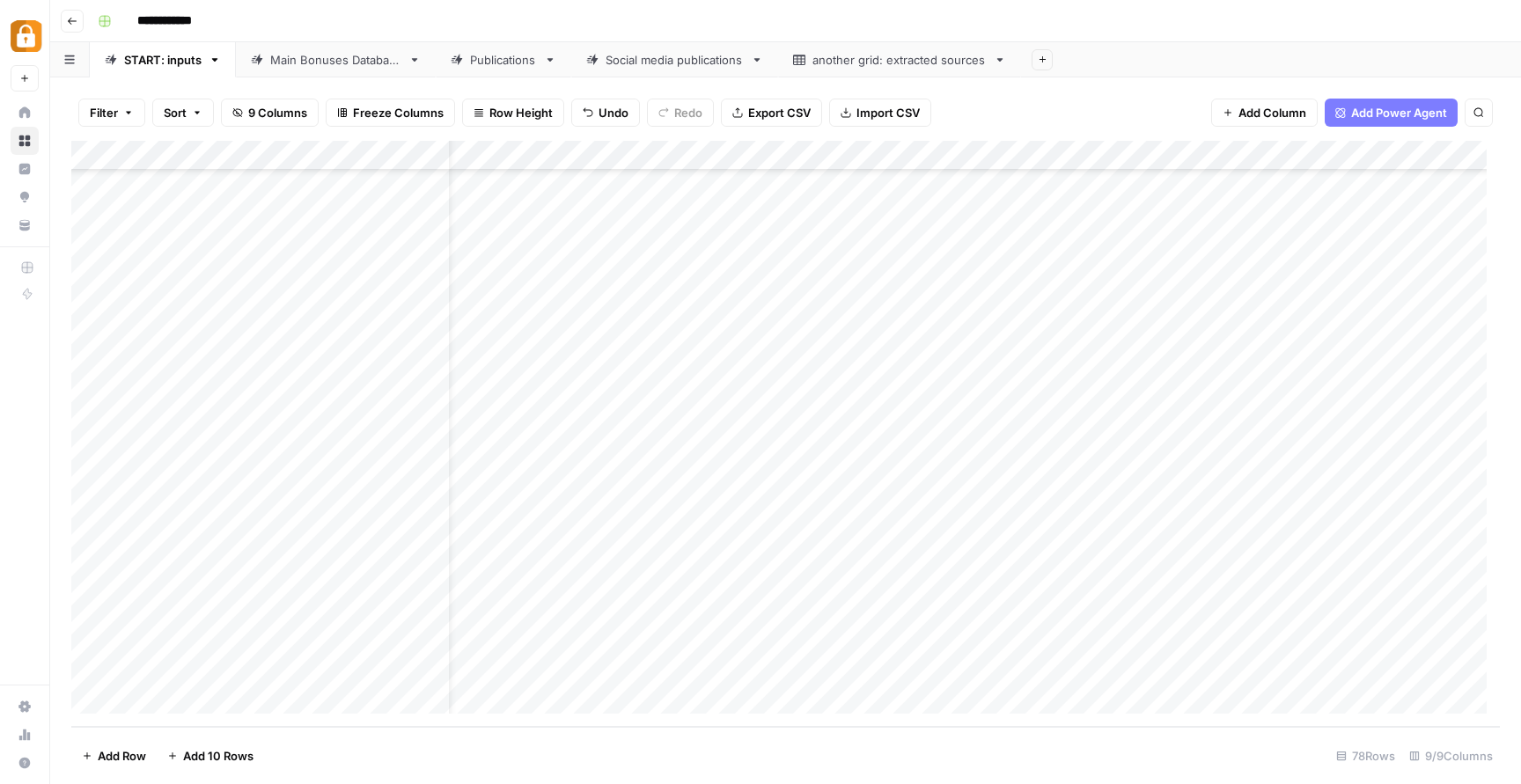
scroll to position [1819, 130]
click at [1050, 119] on div "Filter Sort 9 Columns Freeze Columns Row Height Undo Redo Export CSV Import CSV…" at bounding box center [785, 112] width 1429 height 56
click at [682, 379] on div "Add Column" at bounding box center [785, 434] width 1429 height 586
click at [511, 632] on div "Add Column" at bounding box center [785, 434] width 1429 height 586
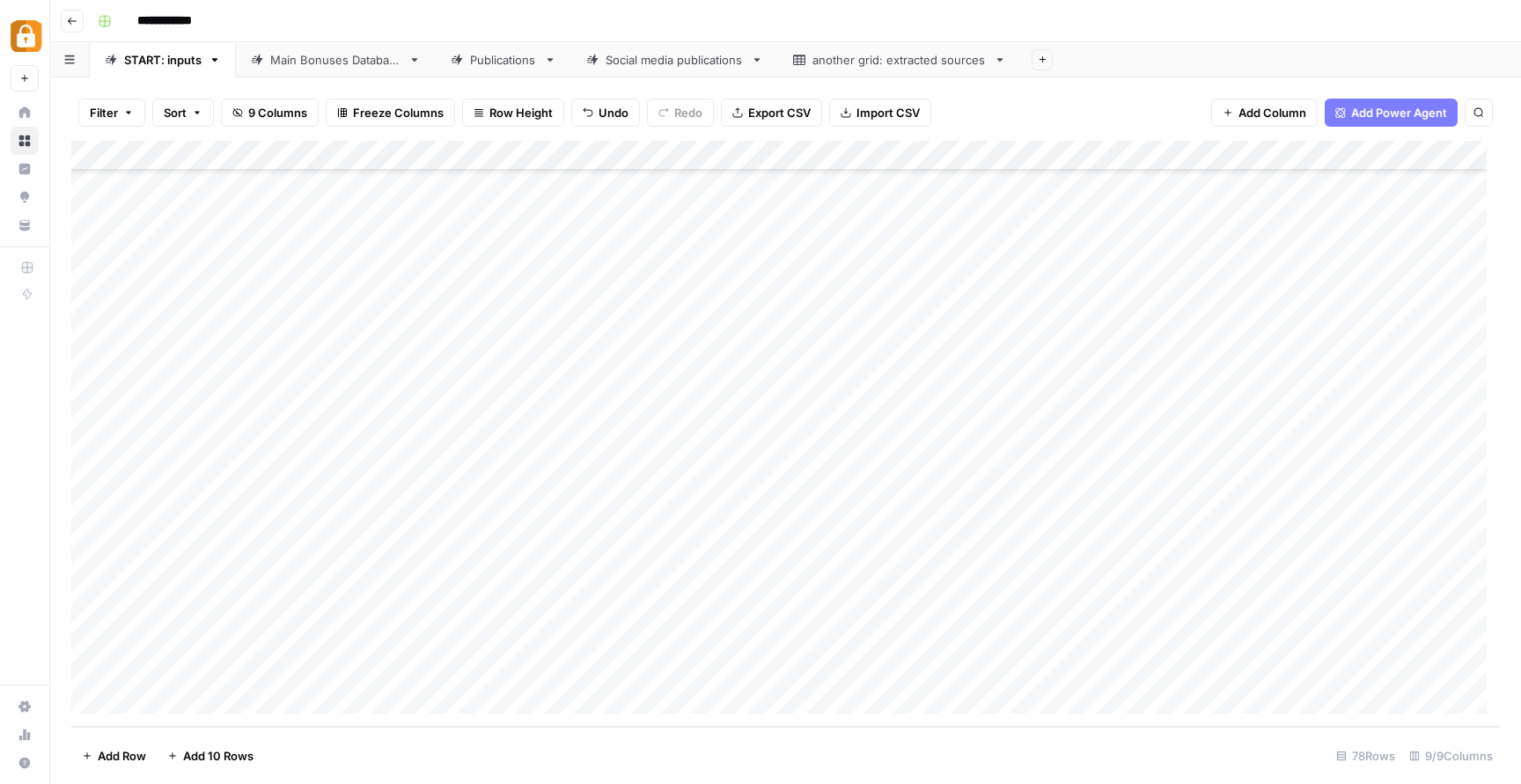
click at [511, 632] on div "Add Column" at bounding box center [785, 434] width 1429 height 586
click at [511, 632] on textarea "**********" at bounding box center [588, 641] width 281 height 25
click at [363, 679] on div "Add Column" at bounding box center [785, 434] width 1429 height 586
click at [381, 642] on div "Add Column" at bounding box center [785, 434] width 1429 height 586
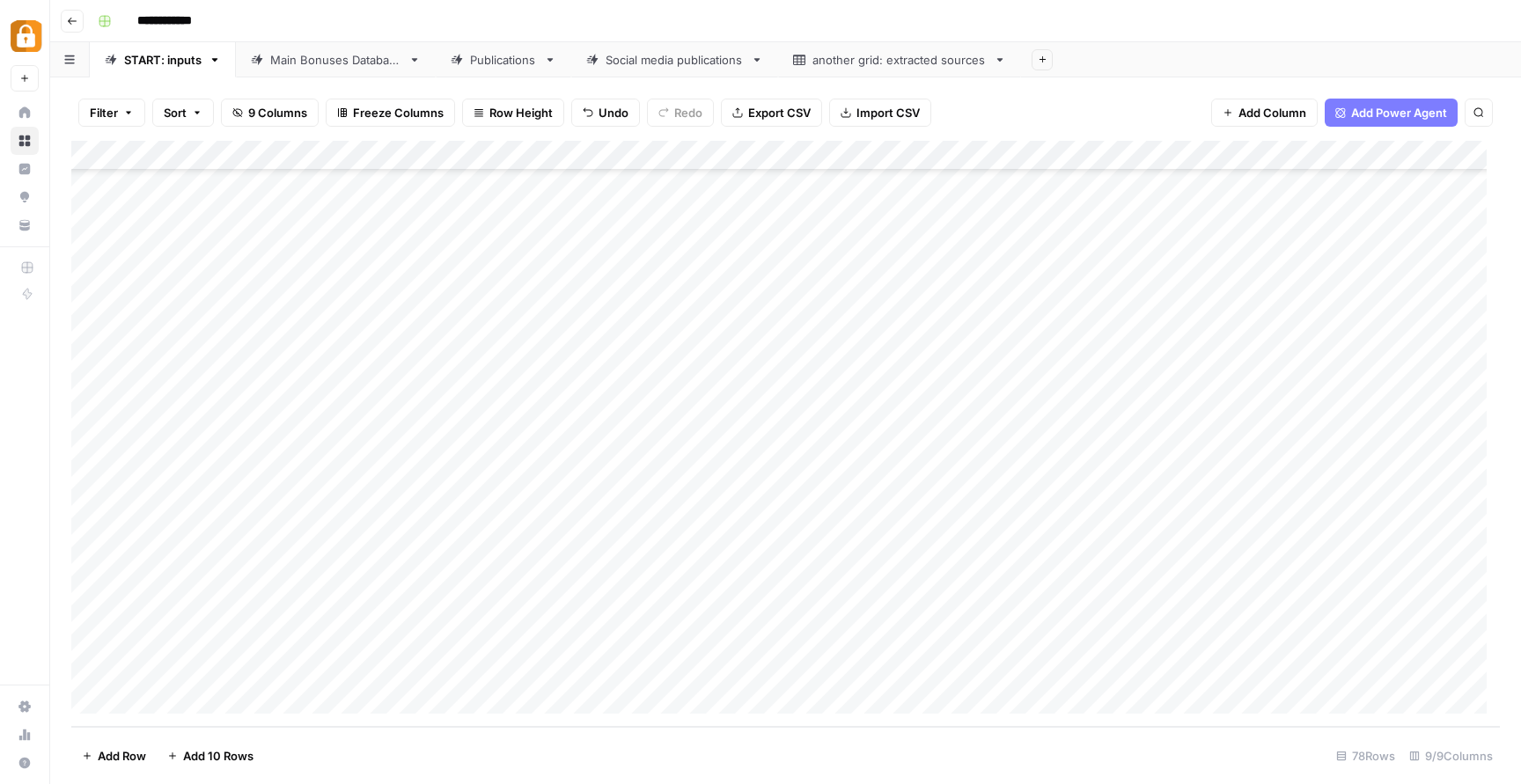
click at [540, 641] on div "Add Column" at bounding box center [785, 434] width 1429 height 586
click at [539, 642] on div "Add Column" at bounding box center [785, 434] width 1429 height 586
click at [537, 641] on textarea "**********" at bounding box center [588, 641] width 281 height 25
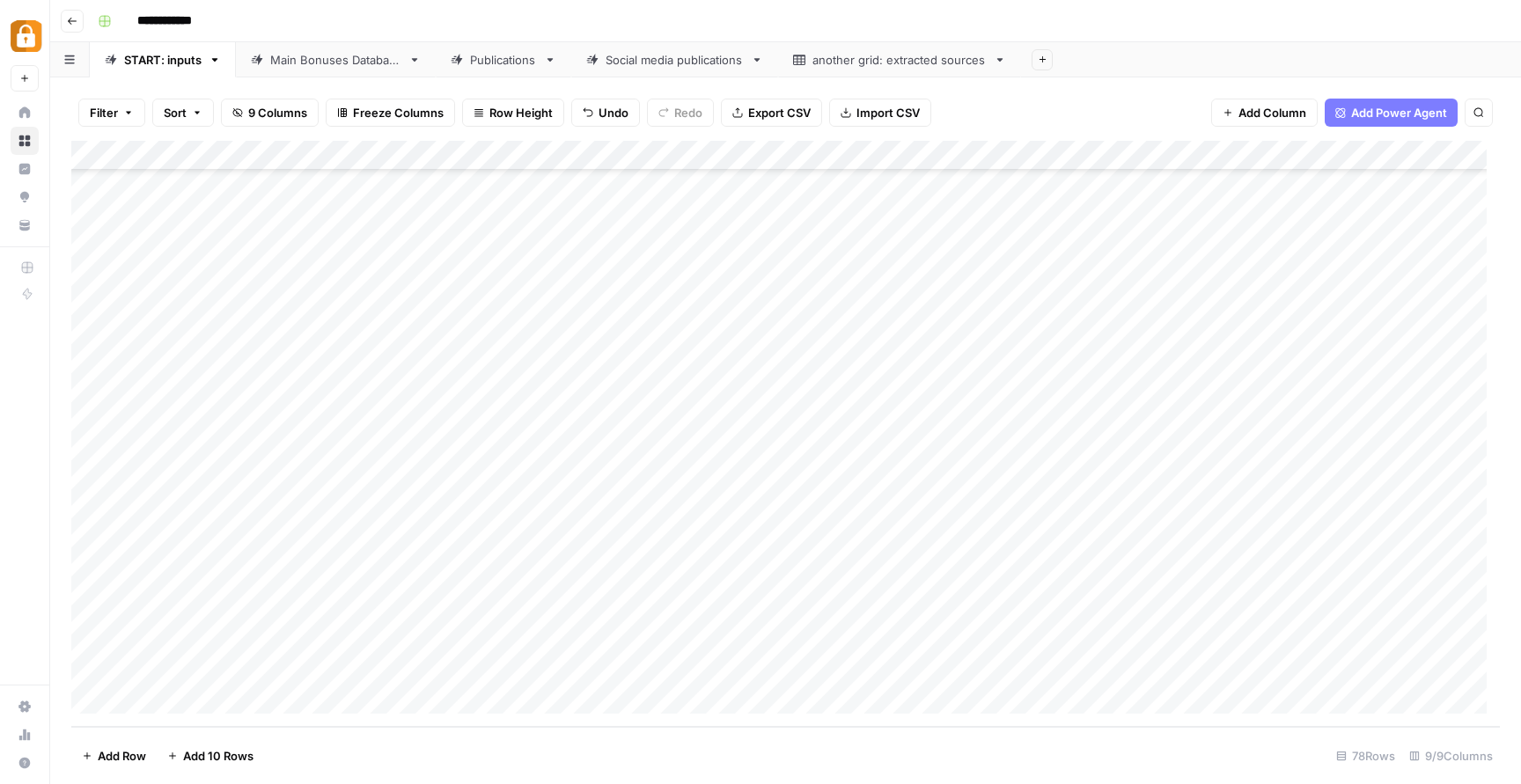
click at [554, 704] on div "Add Column" at bounding box center [785, 434] width 1429 height 586
click at [1201, 635] on div "Add Column" at bounding box center [785, 434] width 1429 height 586
click at [1330, 636] on div "Add Column" at bounding box center [785, 434] width 1429 height 586
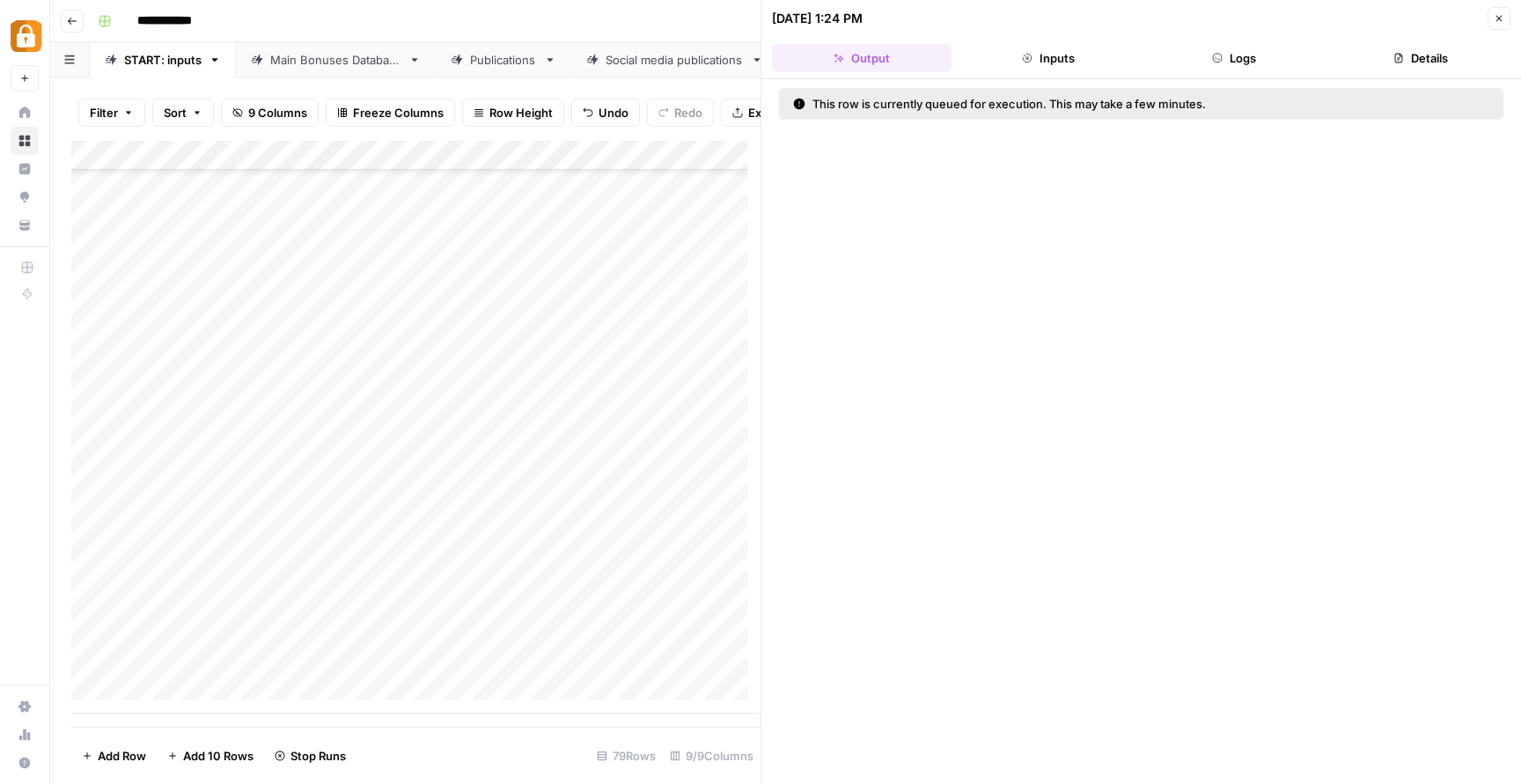
click at [1495, 18] on icon "button" at bounding box center [1499, 18] width 10 height 10
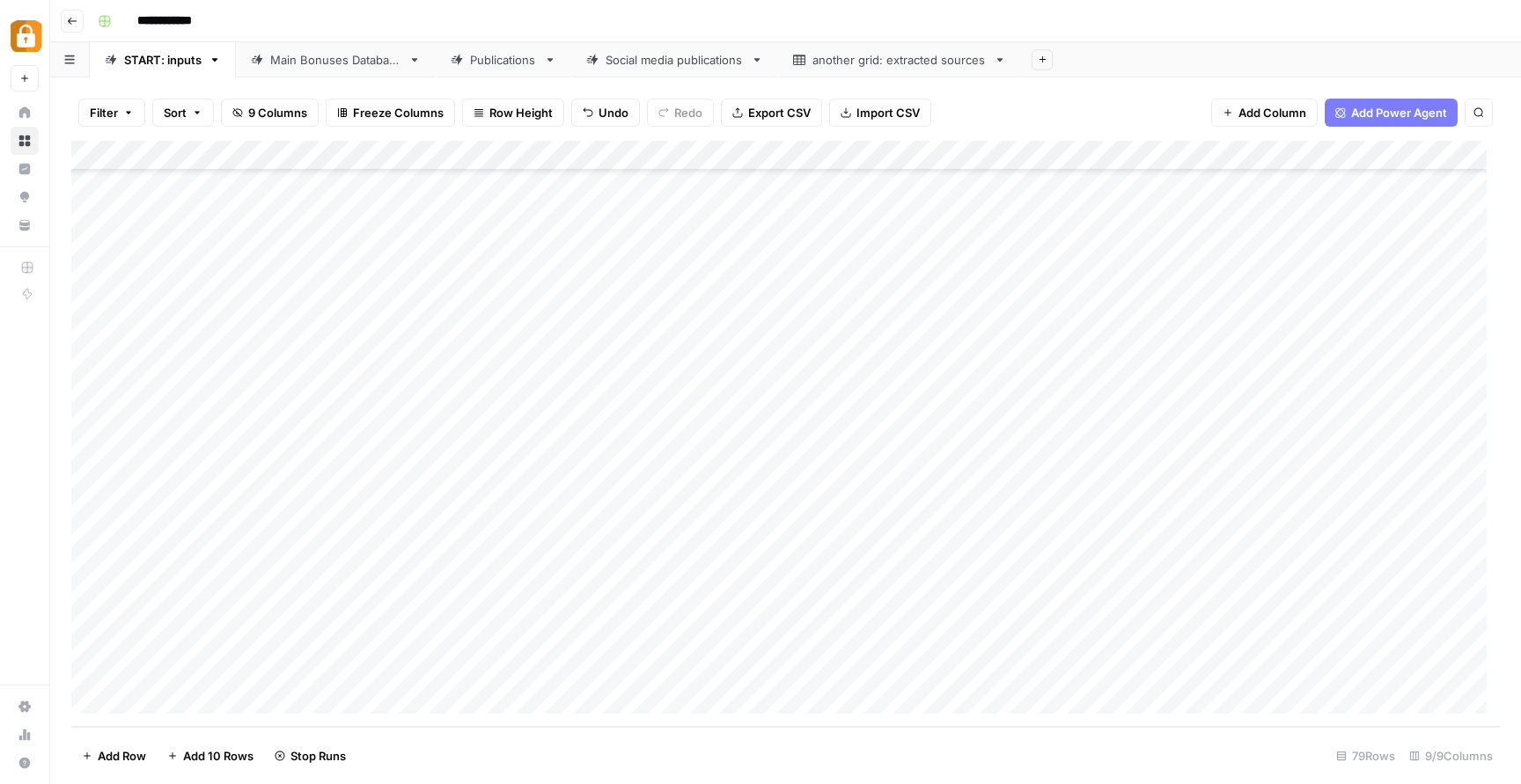
click at [1346, 643] on div "Add Column" at bounding box center [785, 434] width 1429 height 586
click at [1344, 610] on div "Add Column" at bounding box center [785, 434] width 1429 height 586
click at [385, 68] on div "Main Bonuses Database" at bounding box center [335, 60] width 132 height 18
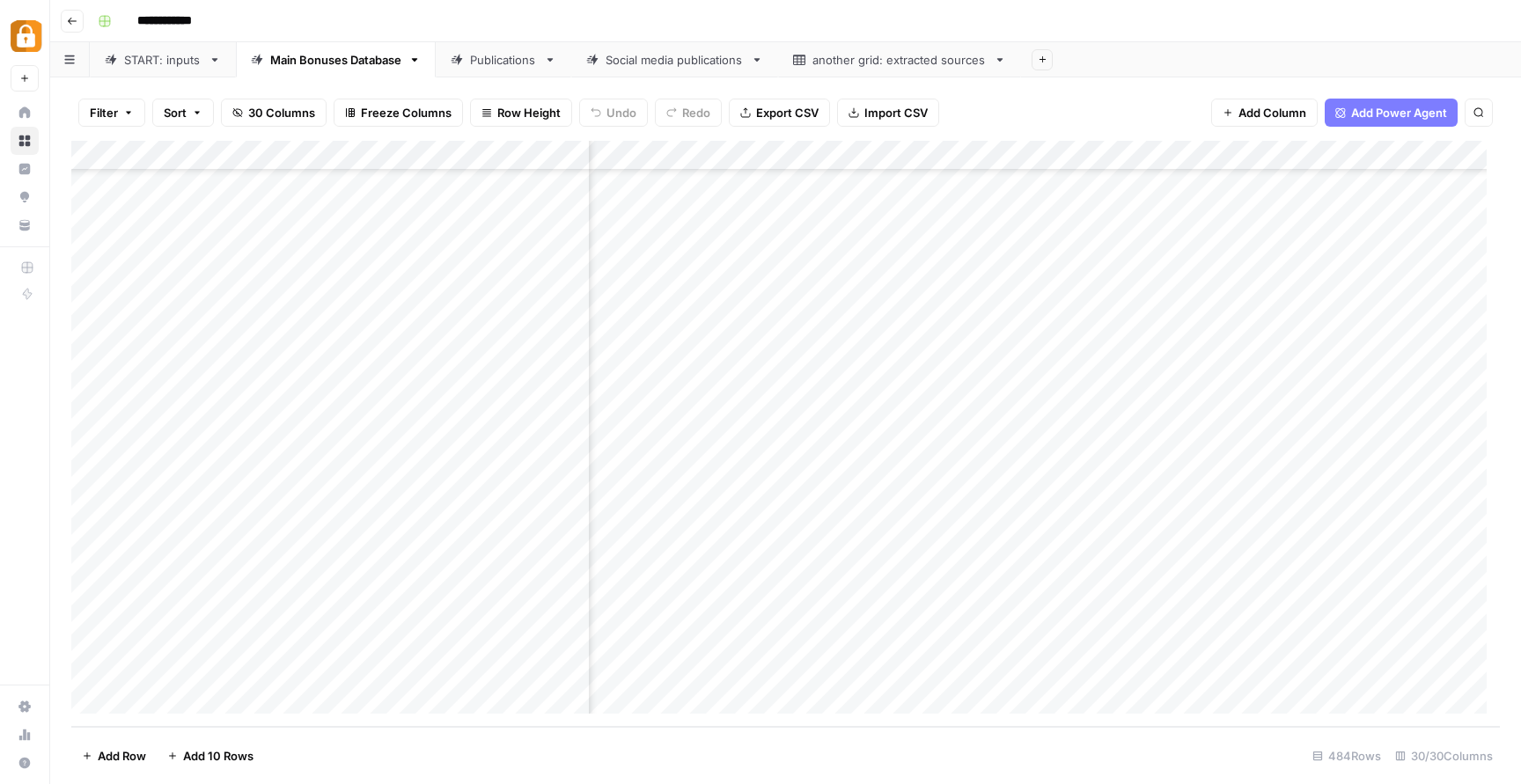
click at [857, 669] on div "Add Column" at bounding box center [785, 434] width 1429 height 586
click at [1092, 674] on div "Add Column" at bounding box center [785, 434] width 1429 height 586
click at [499, 69] on link "Publications" at bounding box center [503, 60] width 135 height 35
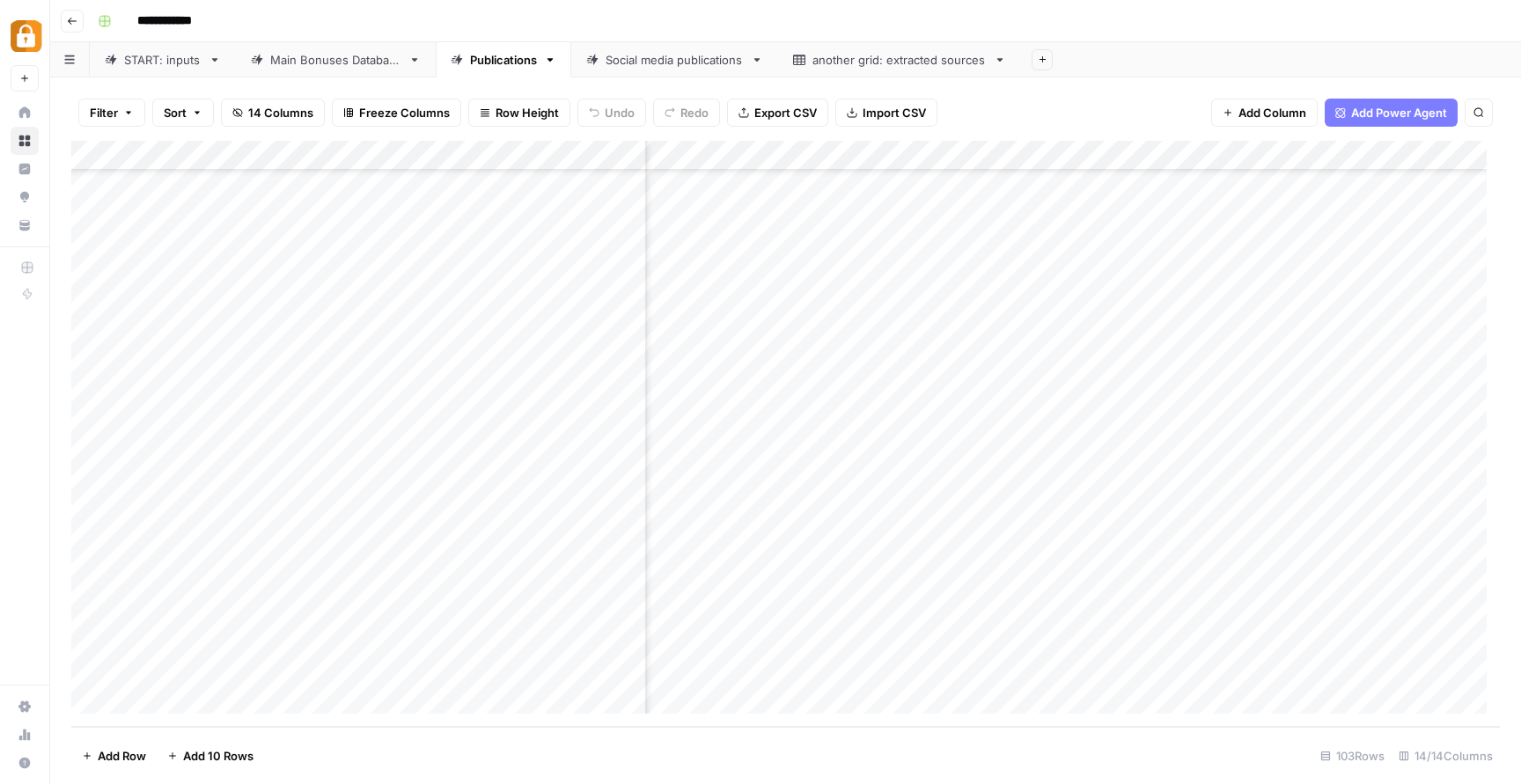
click at [997, 665] on div "Add Column" at bounding box center [785, 434] width 1429 height 586
click at [1031, 670] on div "Add Column" at bounding box center [785, 434] width 1429 height 586
click at [806, 669] on div "Add Column" at bounding box center [785, 434] width 1429 height 586
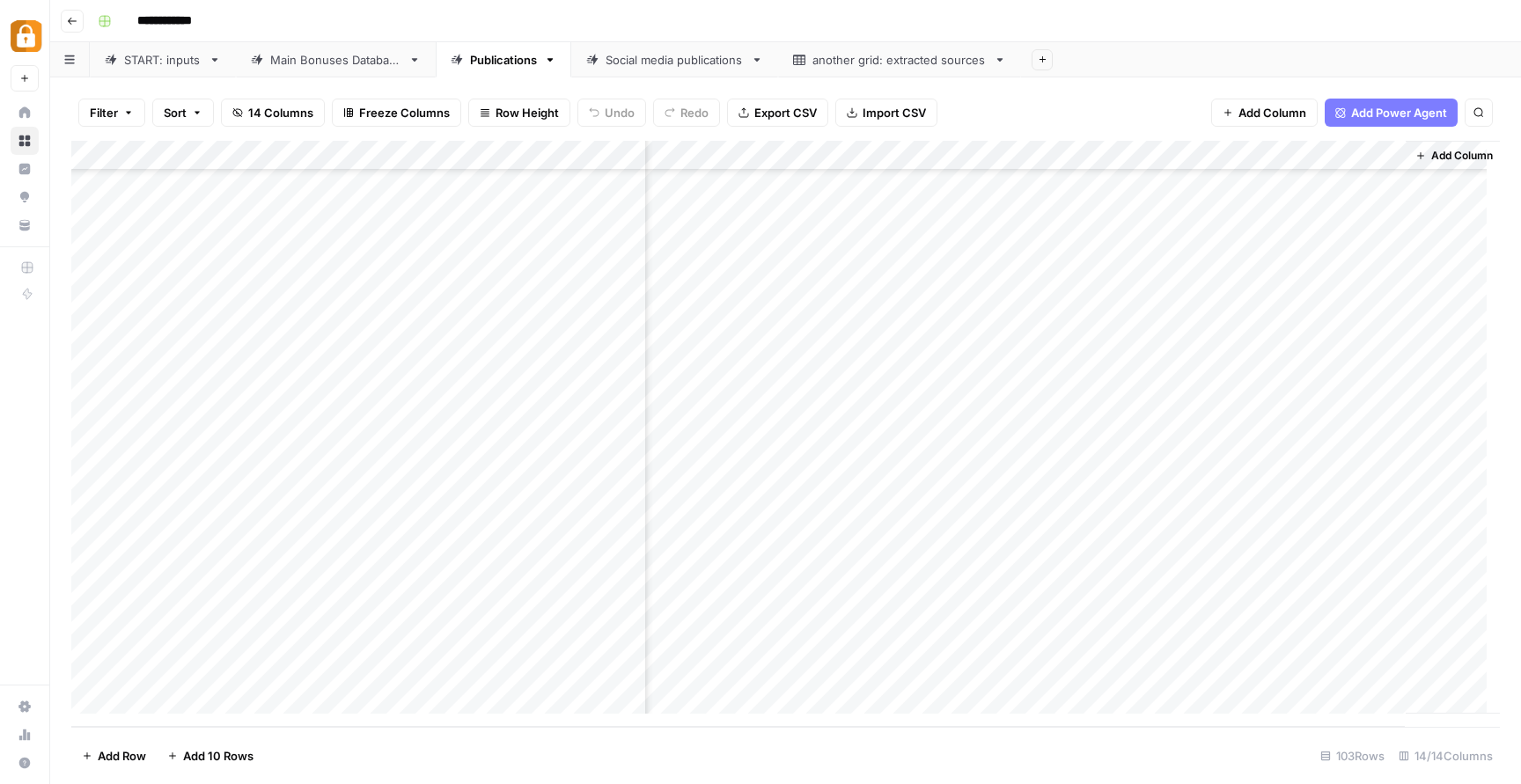
click at [832, 672] on div "Add Column" at bounding box center [785, 434] width 1429 height 586
click at [832, 672] on input "**********" at bounding box center [886, 674] width 281 height 21
drag, startPoint x: 861, startPoint y: 673, endPoint x: 1146, endPoint y: 694, distance: 285.8
click at [1168, 706] on body "**********" at bounding box center [760, 392] width 1521 height 784
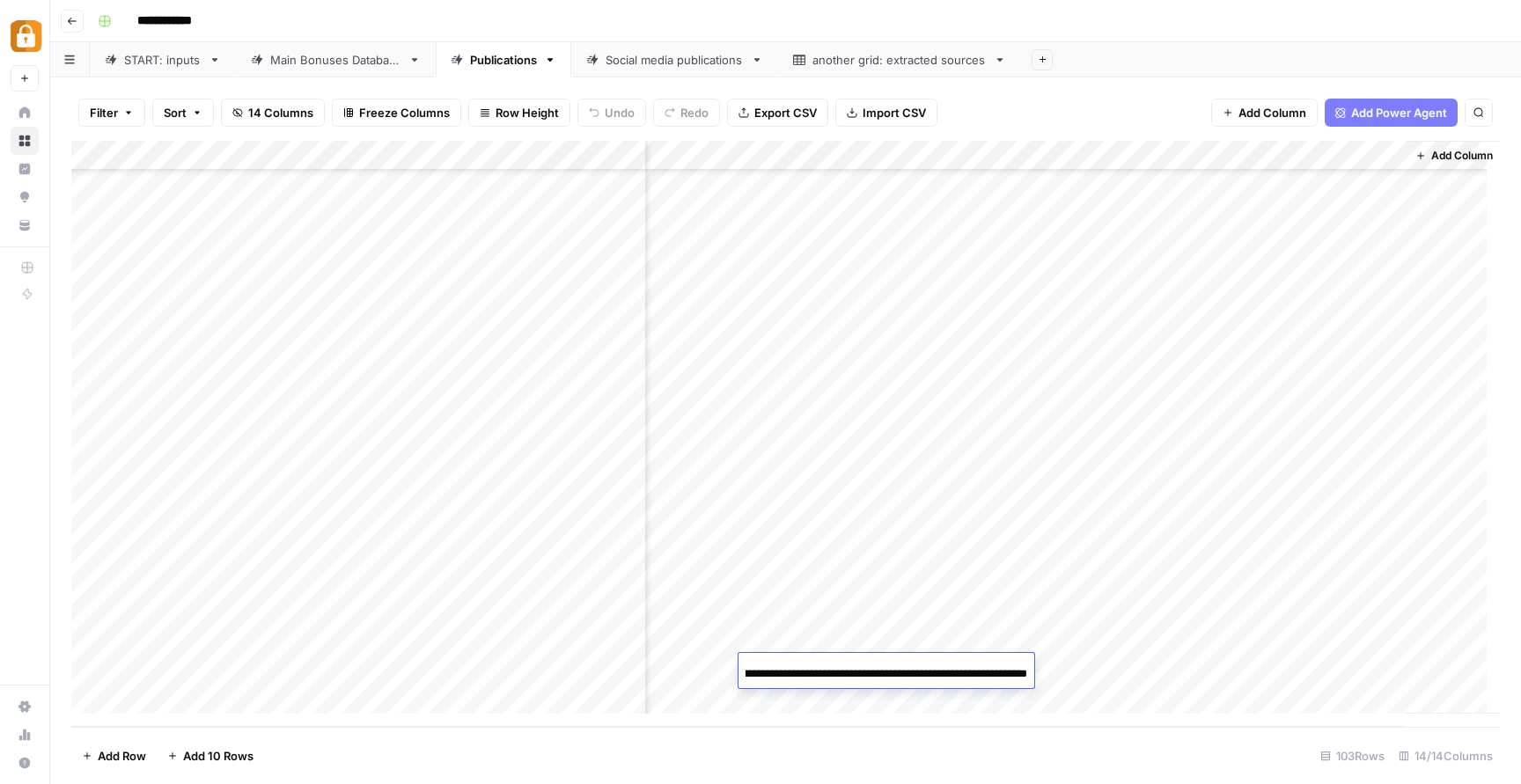
type input "**********"
click at [1207, 577] on div "Add Column" at bounding box center [785, 434] width 1429 height 586
click at [1150, 669] on div "Add Column" at bounding box center [785, 434] width 1429 height 586
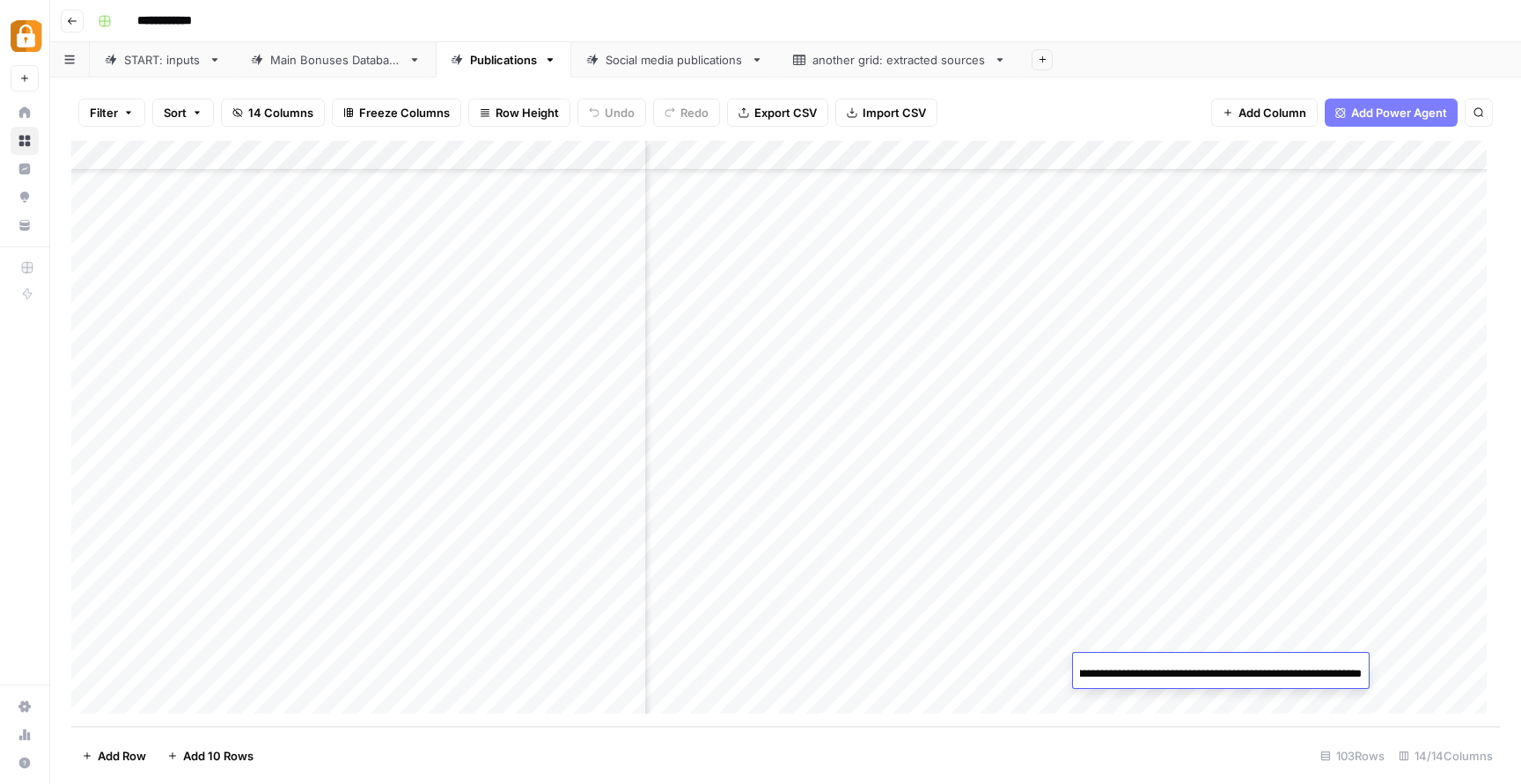
scroll to position [0, 0]
drag, startPoint x: 1363, startPoint y: 672, endPoint x: 1334, endPoint y: 672, distance: 29.0
click at [1334, 672] on div "**********" at bounding box center [1221, 673] width 295 height 30
drag, startPoint x: 1300, startPoint y: 674, endPoint x: 1519, endPoint y: 691, distance: 219.7
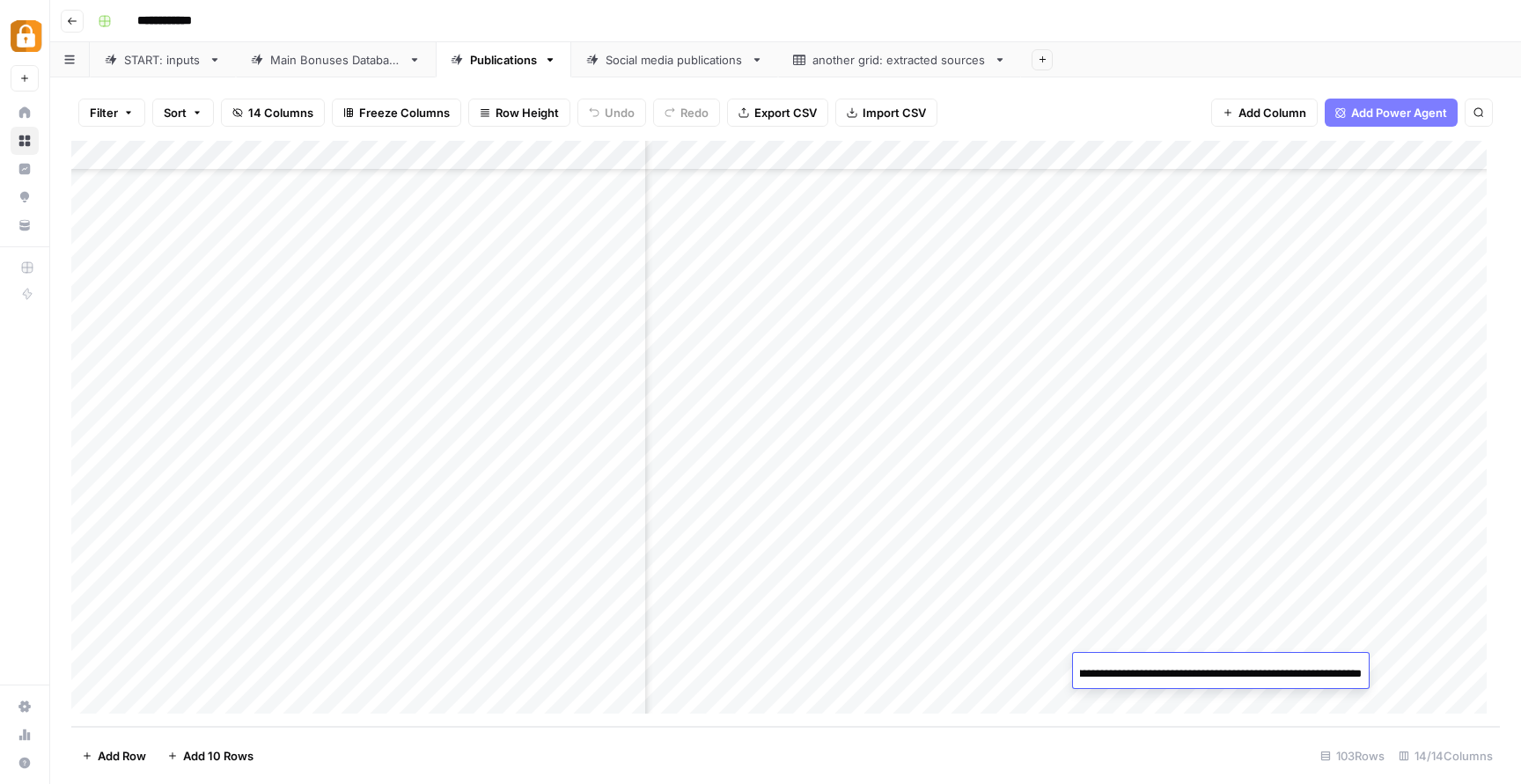
click at [1519, 691] on body "**********" at bounding box center [760, 392] width 1521 height 784
type input "**********"
